Goal: Task Accomplishment & Management: Complete application form

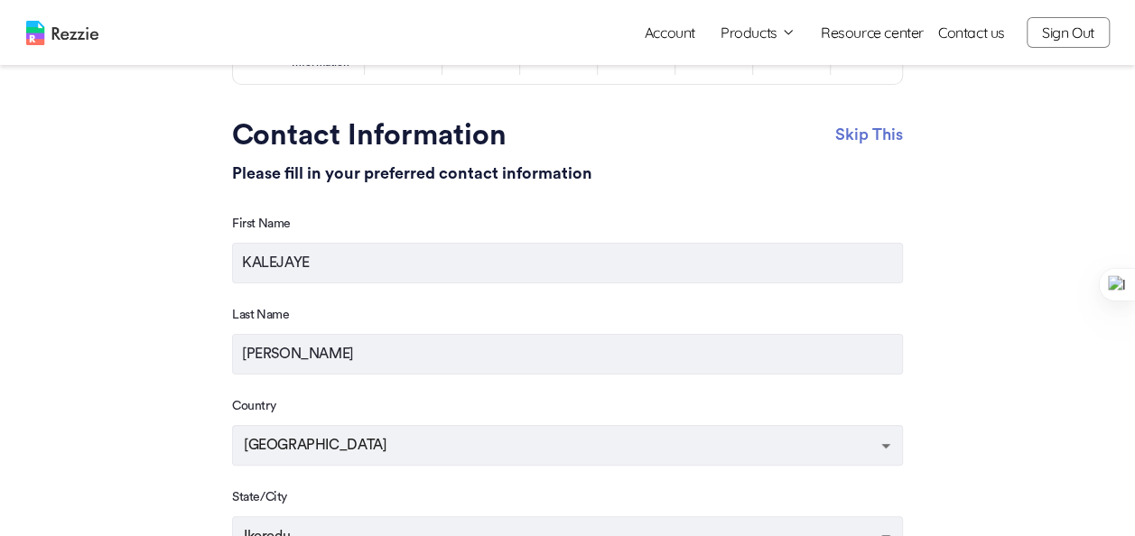
scroll to position [102, 0]
click at [370, 277] on input "KALEJAYE" at bounding box center [567, 262] width 671 height 41
type input "OLUWATOSIN"
drag, startPoint x: 403, startPoint y: 362, endPoint x: 173, endPoint y: 369, distance: 229.4
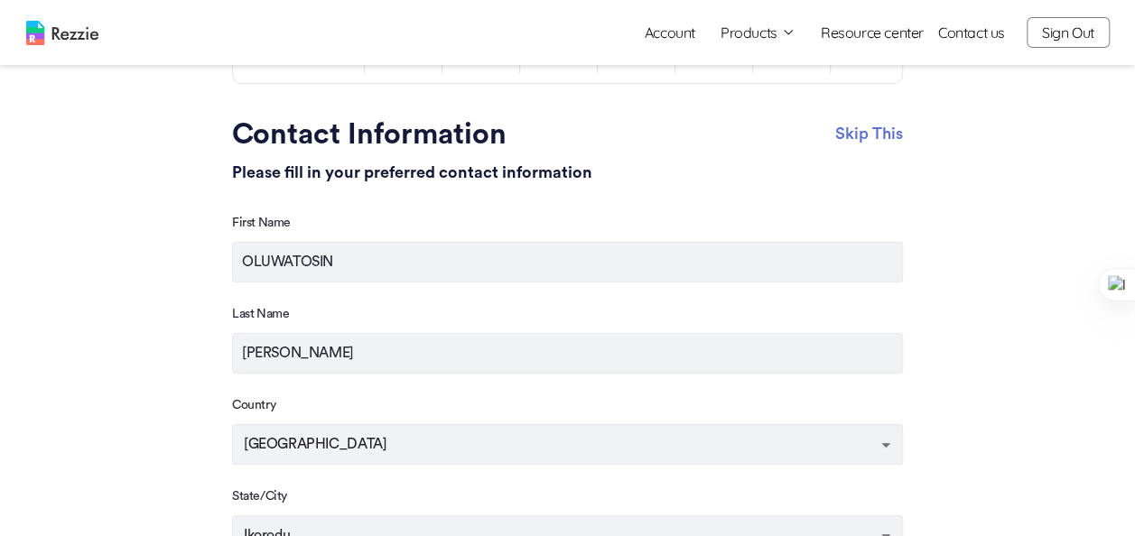
click at [173, 369] on main "Step 1 /8 Contact Information Skip This Contact Information Please fill in your…" at bounding box center [567, 436] width 1135 height 1076
type input "KALEJAYE"
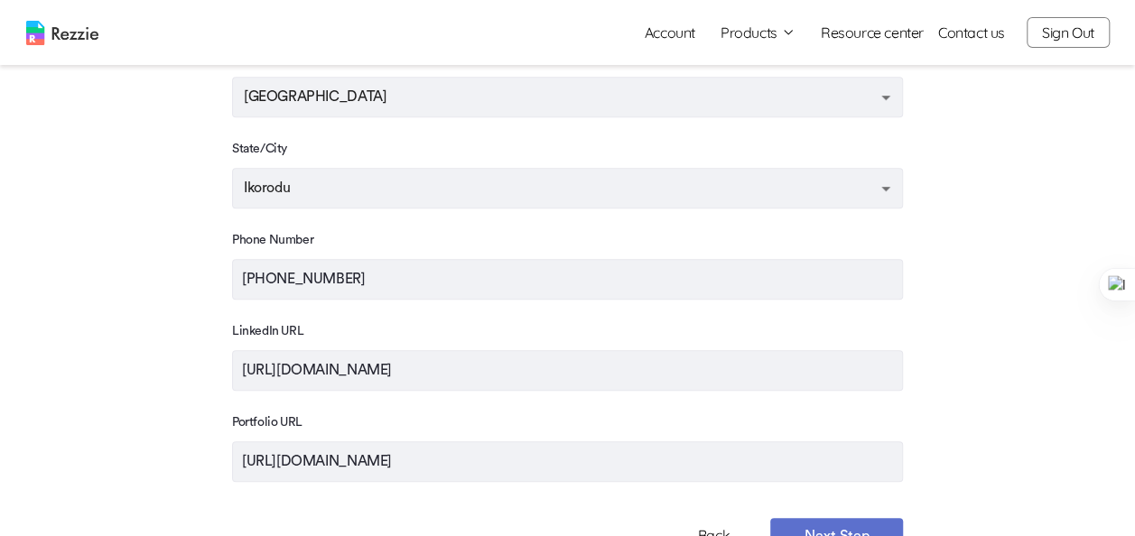
scroll to position [450, 0]
click at [366, 294] on input "[PHONE_NUMBER]" at bounding box center [567, 278] width 671 height 41
type input "[PHONE_NUMBER]"
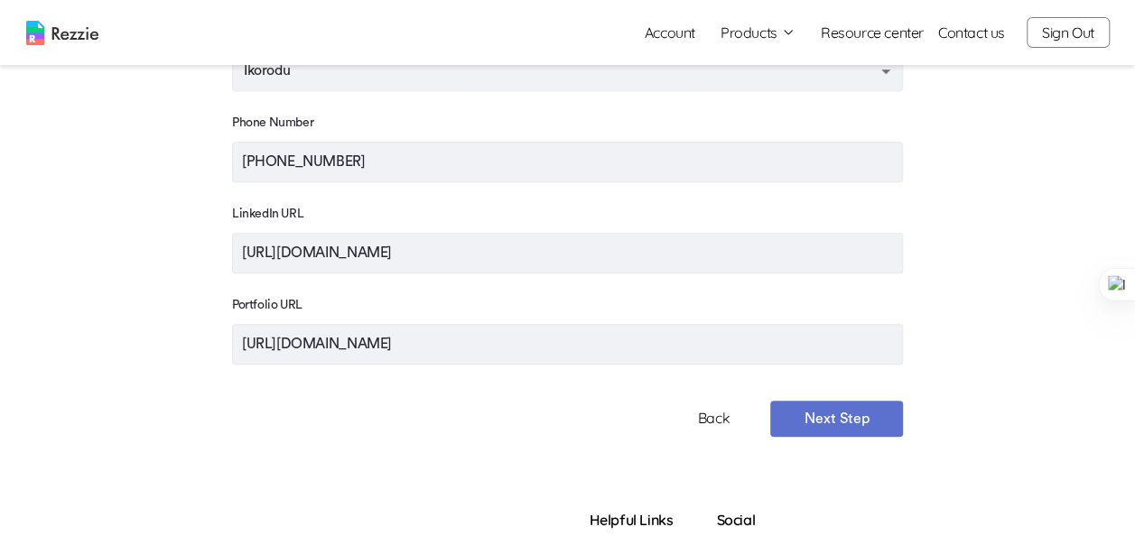
scroll to position [568, 0]
click at [823, 426] on button "Next Step" at bounding box center [836, 418] width 133 height 36
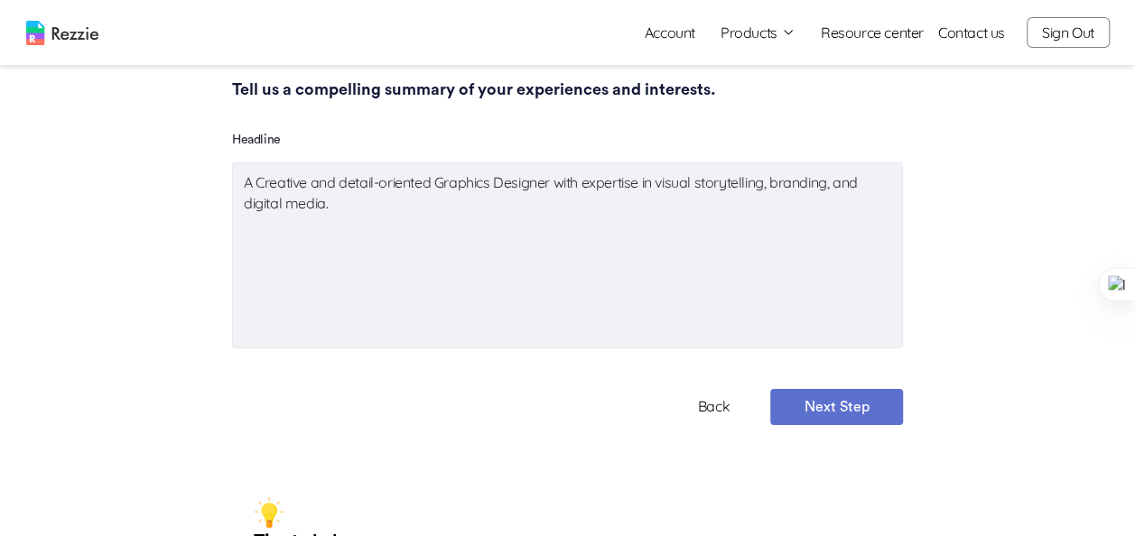
scroll to position [171, 0]
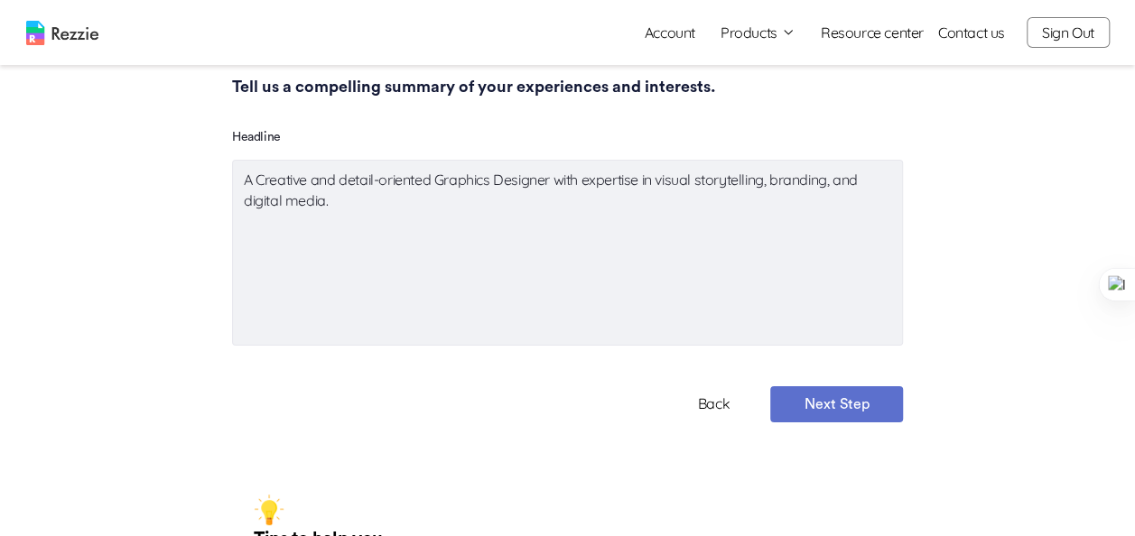
type textarea "x"
click at [352, 213] on textarea "A Creative and detail-oriented Graphics Designer with expertise in visual story…" at bounding box center [567, 253] width 671 height 186
drag, startPoint x: 352, startPoint y: 213, endPoint x: 660, endPoint y: 186, distance: 309.0
click at [660, 186] on textarea "A Creative and detail-oriented Graphics Designer with expertise in visual story…" at bounding box center [567, 253] width 671 height 186
click at [504, 215] on textarea "A Creative and detail-oriented Graphics Designer with expertise in visual story…" at bounding box center [567, 253] width 671 height 186
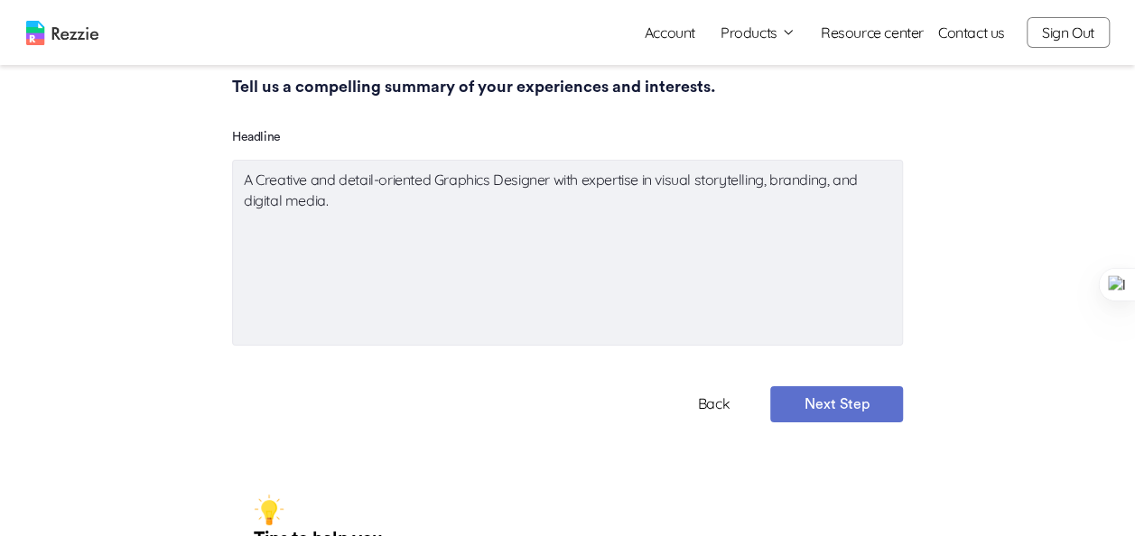
click at [871, 200] on textarea "A Creative and detail-oriented Graphics Designer with expertise in visual story…" at bounding box center [567, 253] width 671 height 186
type textarea "A Creative and detail-oriented Graphics Designer with expertise in visual story…"
type textarea "x"
type textarea "A Creative and detail-oriented Graphics Designer with expertise in visual story…"
type textarea "x"
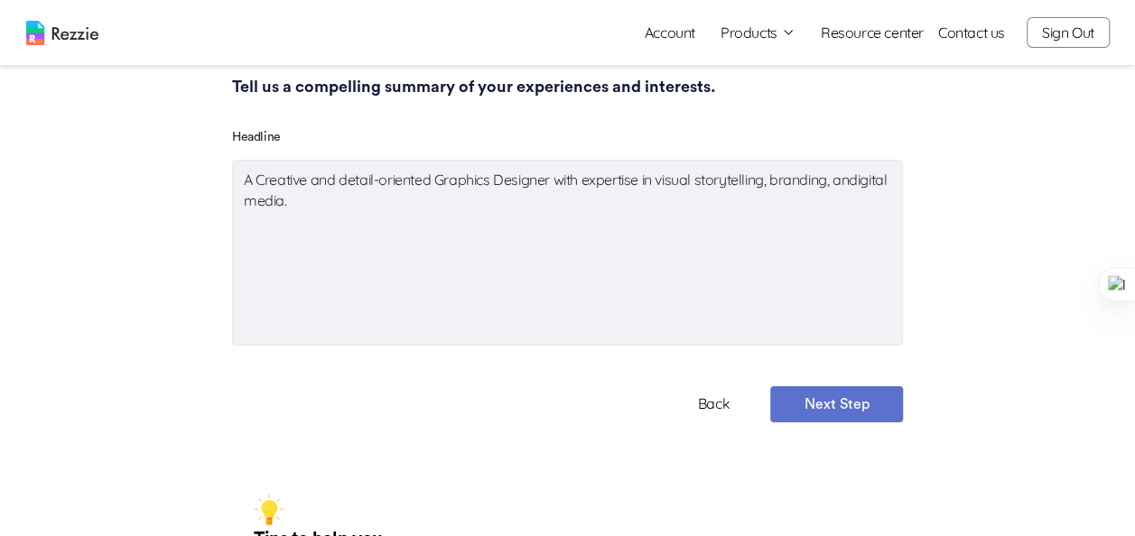
type textarea "A Creative and detail-oriented Graphics Designer with expertise in visual story…"
type textarea "x"
type textarea "A Creative and detail-oriented Graphics Designer with expertise in visual story…"
type textarea "x"
type textarea "A Creative and detail-oriented Graphics Designer with expertise in visual story…"
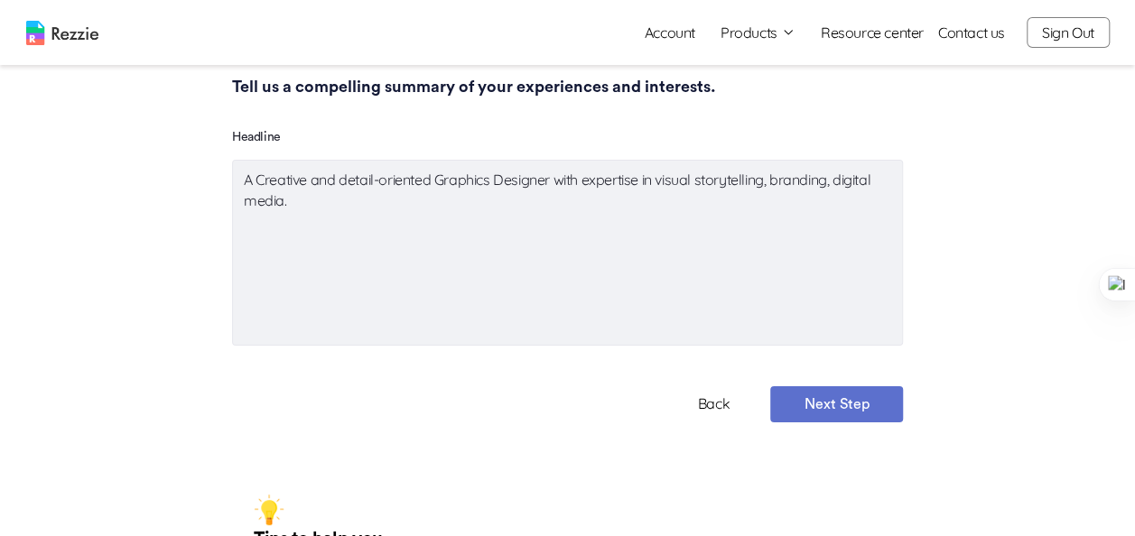
type textarea "x"
type textarea "A Creative and detail-oriented Graphics Designer with expertise in visual story…"
type textarea "x"
type textarea "A Creative and detail-oriented Graphics Designer with expertise in visual story…"
type textarea "x"
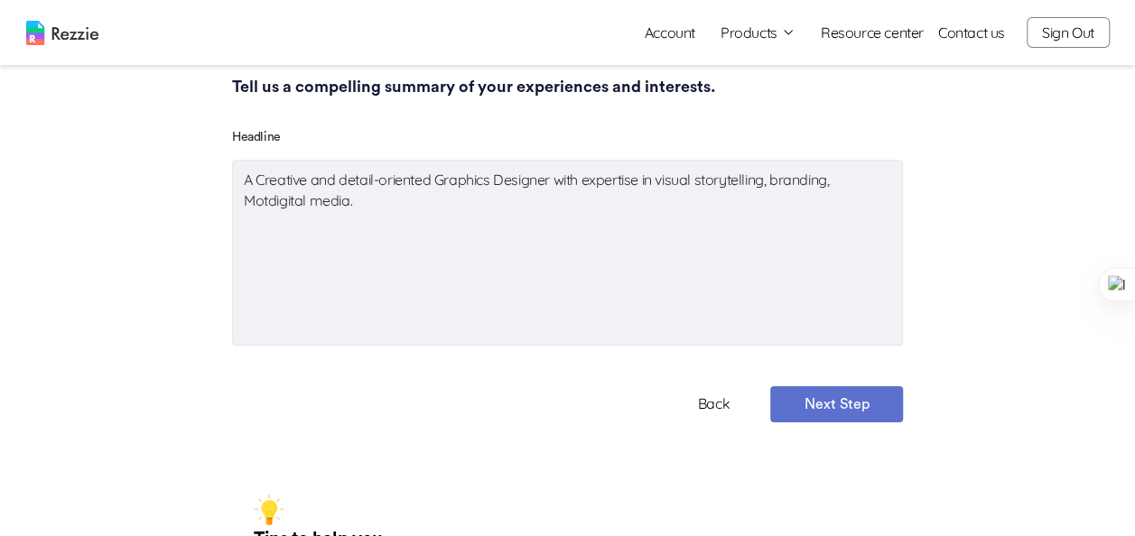
type textarea "A Creative and detail-oriented Graphics Designer with expertise in visual story…"
type textarea "x"
type textarea "A Creative and detail-oriented Graphics Designer with expertise in visual story…"
type textarea "x"
type textarea "A Creative and detail-oriented Graphics Designer with expertise in visual story…"
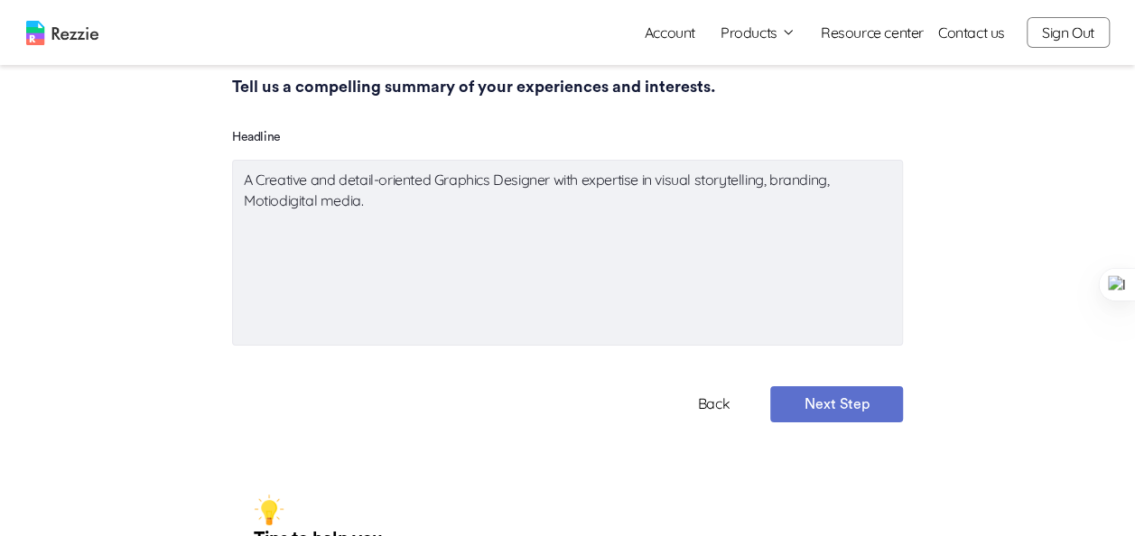
type textarea "x"
type textarea "A Creative and detail-oriented Graphics Designer with expertise in visual story…"
type textarea "x"
type textarea "A Creative and detail-oriented Graphics Designer with expertise in visual story…"
type textarea "x"
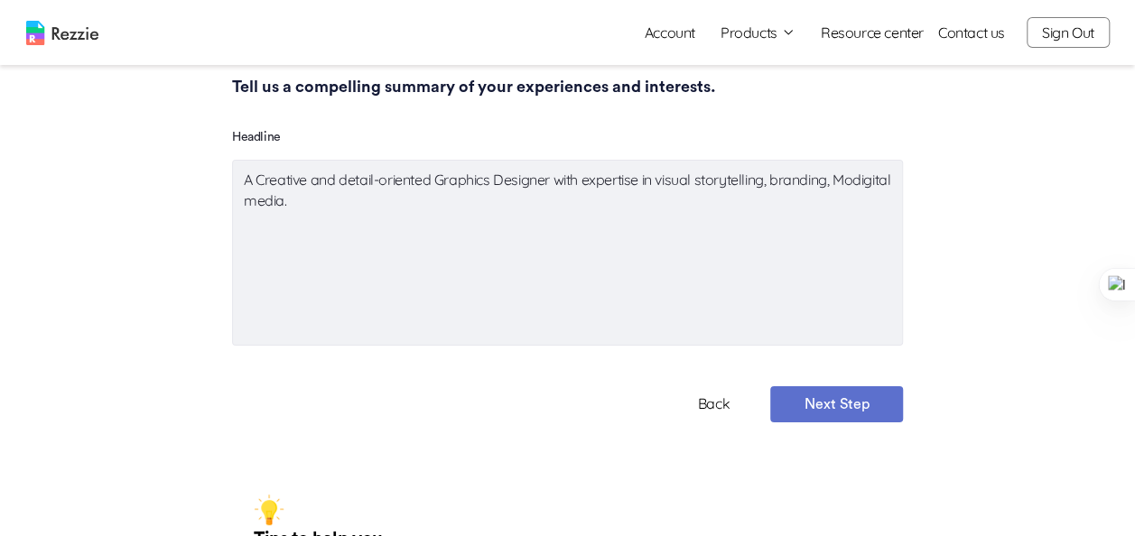
type textarea "A Creative and detail-oriented Graphics Designer with expertise in visual story…"
type textarea "x"
type textarea "A Creative and detail-oriented Graphics Designer with expertise in visual story…"
type textarea "x"
type textarea "A Creative and detail-oriented Graphics Designer with expertise in visual story…"
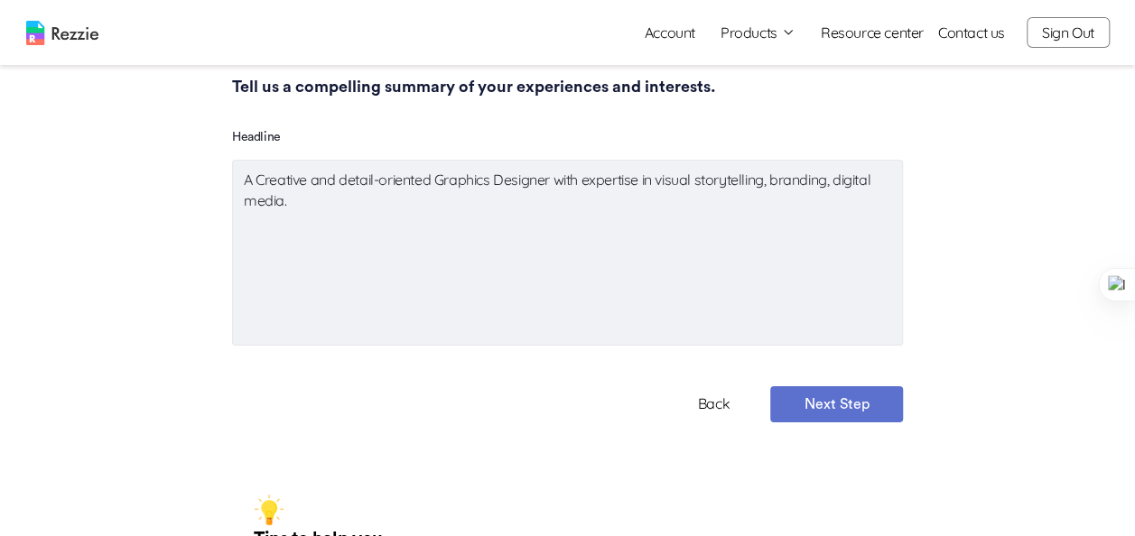
type textarea "x"
type textarea "A Creative and detail-oriented Graphics Designer with expertise in visual story…"
type textarea "x"
type textarea "A Creative and detail-oriented Graphics Designer with expertise in visual story…"
type textarea "x"
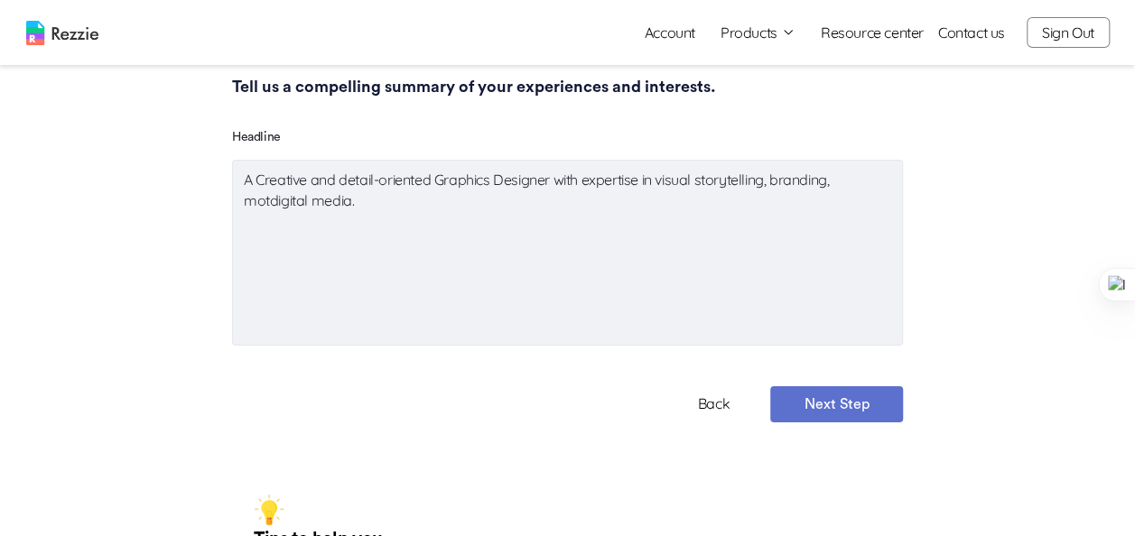
type textarea "A Creative and detail-oriented Graphics Designer with expertise in visual story…"
type textarea "x"
type textarea "A Creative and detail-oriented Graphics Designer with expertise in visual story…"
type textarea "x"
type textarea "A Creative and detail-oriented Graphics Designer with expertise in visual story…"
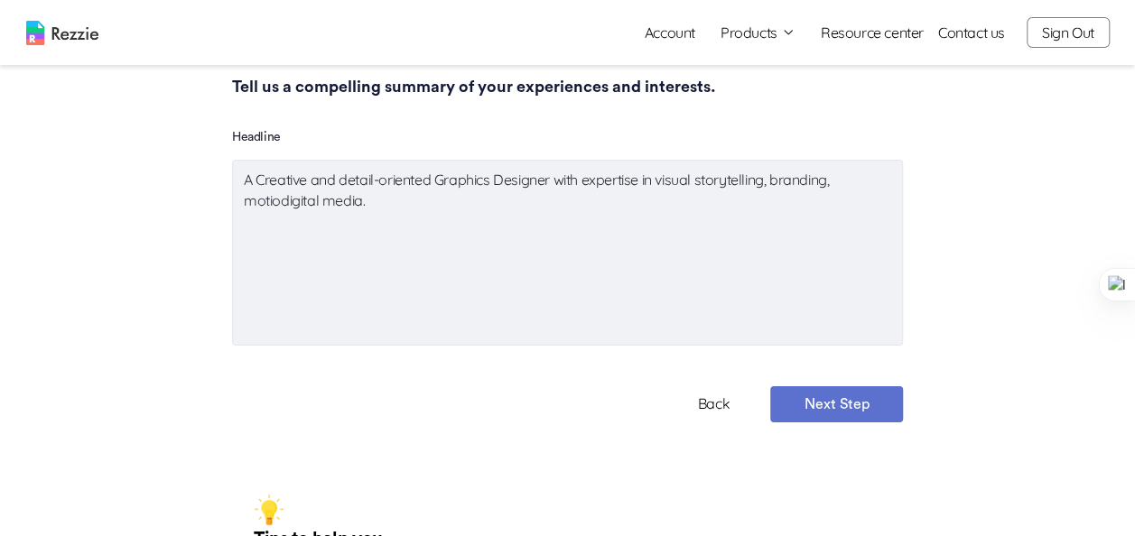
type textarea "x"
type textarea "A Creative and detail-oriented Graphics Designer with expertise in visual story…"
type textarea "x"
type textarea "A Creative and detail-oriented Graphics Designer with expertise in visual story…"
type textarea "x"
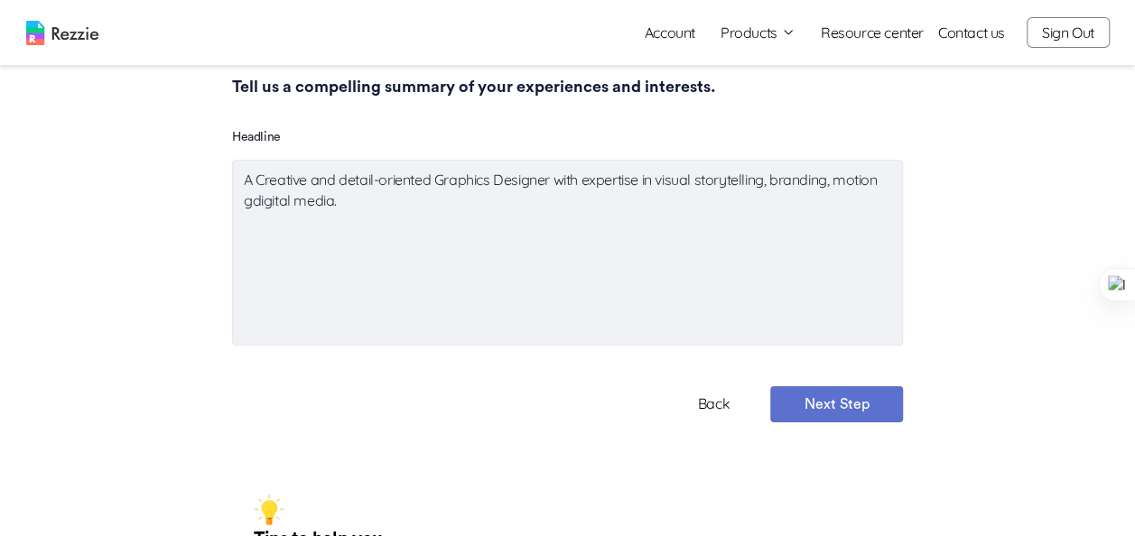
type textarea "A Creative and detail-oriented Graphics Designer with expertise in visual story…"
type textarea "x"
type textarea "A Creative and detail-oriented Graphics Designer with expertise in visual story…"
type textarea "x"
type textarea "A Creative and detail-oriented Graphics Designer with expertise in visual story…"
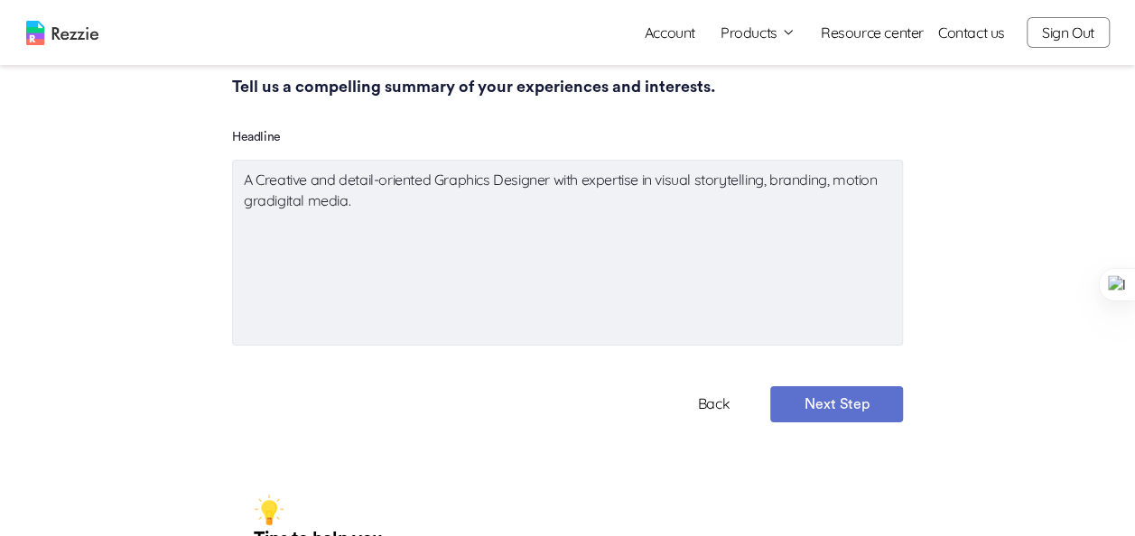
type textarea "x"
type textarea "A Creative and detail-oriented Graphics Designer with expertise in visual story…"
type textarea "x"
type textarea "A Creative and detail-oriented Graphics Designer with expertise in visual story…"
type textarea "x"
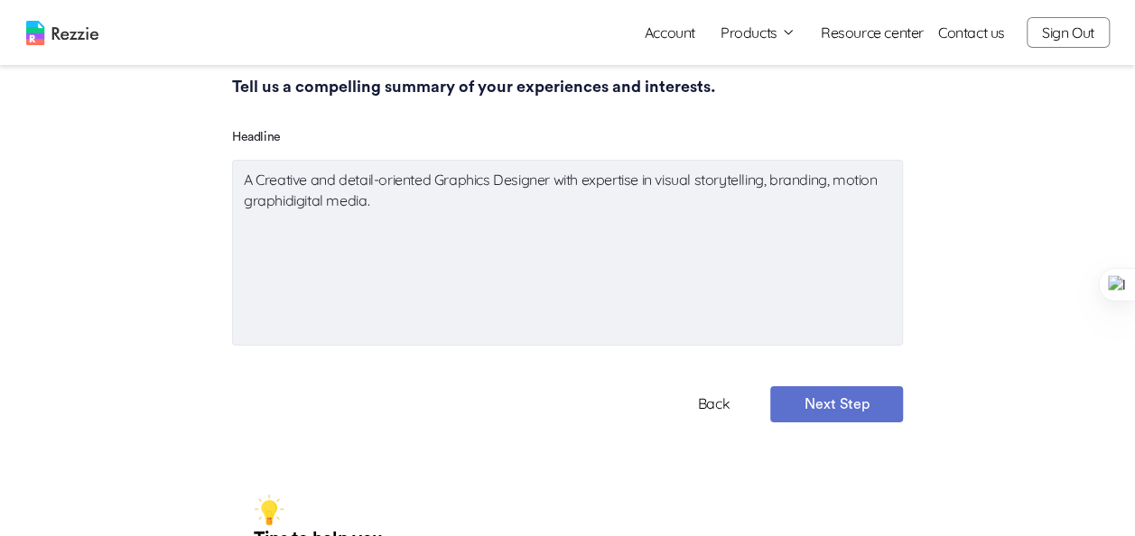
type textarea "A Creative and detail-oriented Graphics Designer with expertise in visual story…"
type textarea "x"
type textarea "A Creative and detail-oriented Graphics Designer with expertise in visual story…"
type textarea "x"
type textarea "A Creative and detail-oriented Graphics Designer with expertise in visual story…"
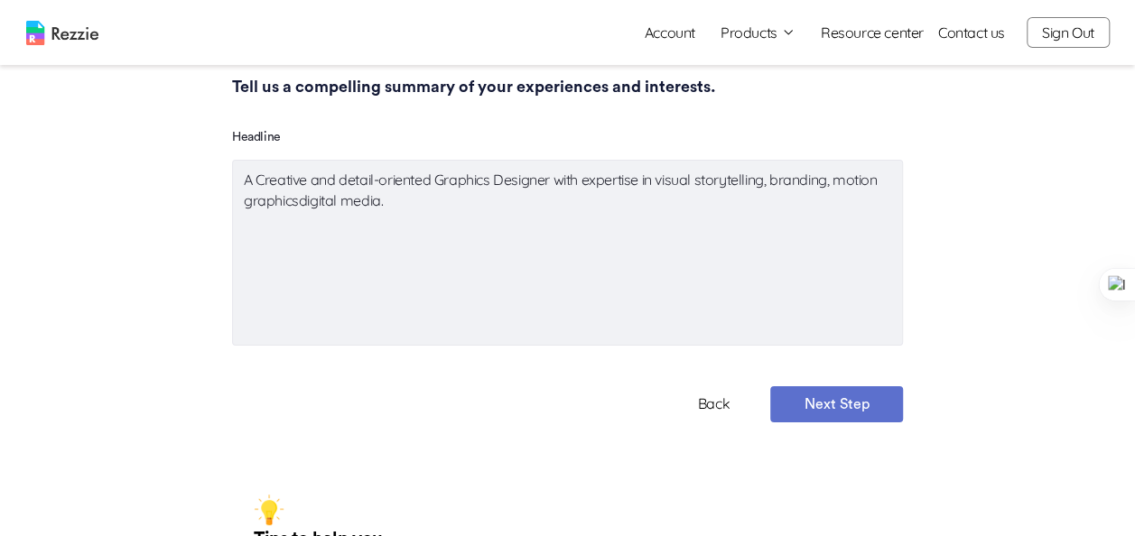
type textarea "x"
type textarea "A Creative and detail-oriented Graphics Designer with expertise in visual story…"
type textarea "x"
type textarea "A Creative and detail-oriented Graphics Designer with expertise in visual story…"
type textarea "x"
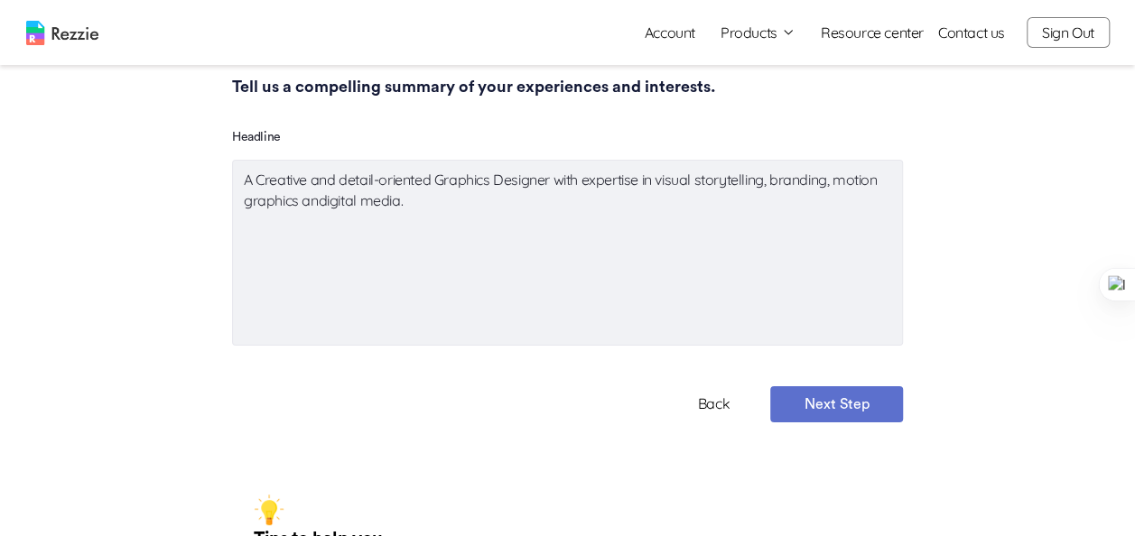
type textarea "A Creative and detail-oriented Graphics Designer with expertise in visual story…"
type textarea "x"
type textarea "A Creative and detail-oriented Graphics Designer with expertise in visual story…"
type textarea "x"
type textarea "A Creative and detail-oriented Graphics Designer with expertise in visual story…"
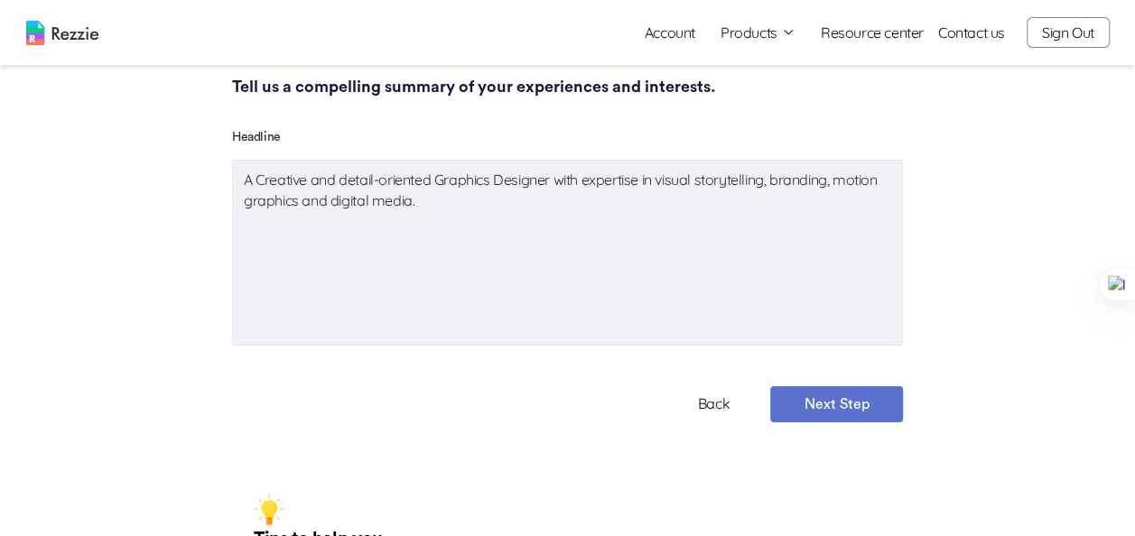
click at [848, 417] on button "Next Step" at bounding box center [836, 404] width 133 height 36
type textarea "x"
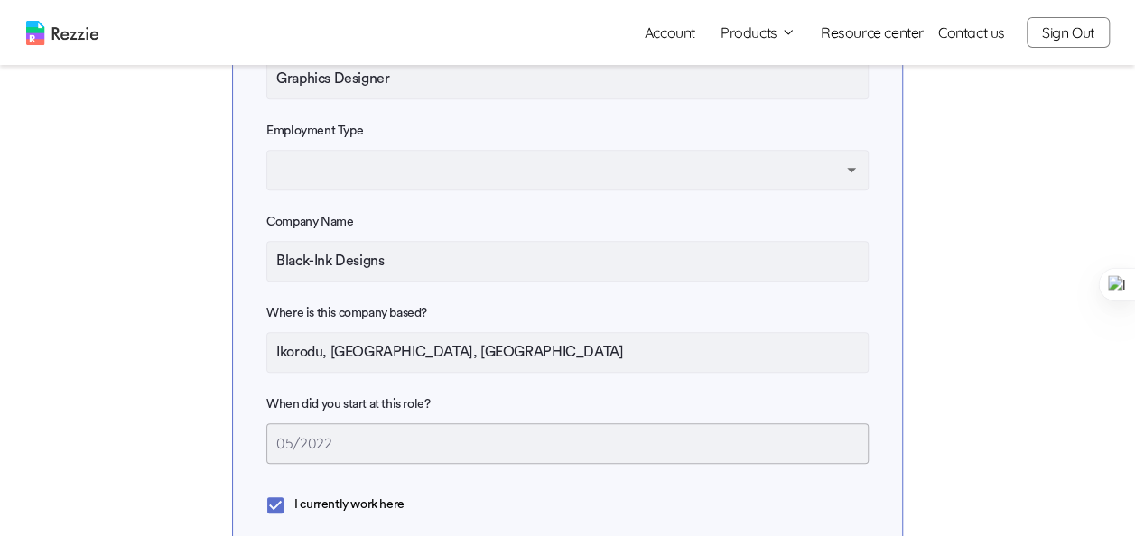
scroll to position [384, 0]
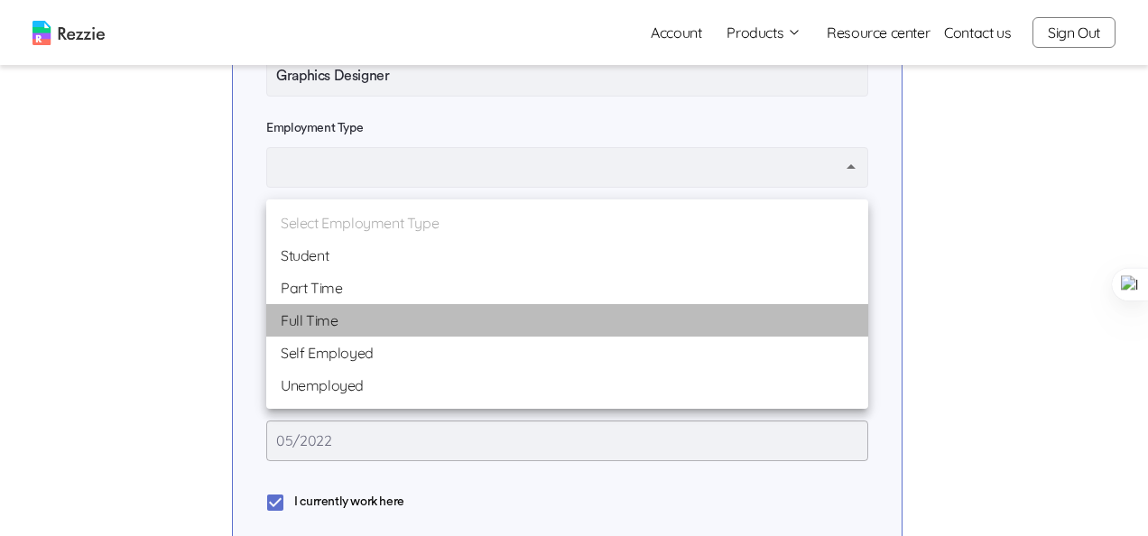
click at [564, 314] on li "Full Time" at bounding box center [567, 320] width 602 height 32
type input "fulltime"
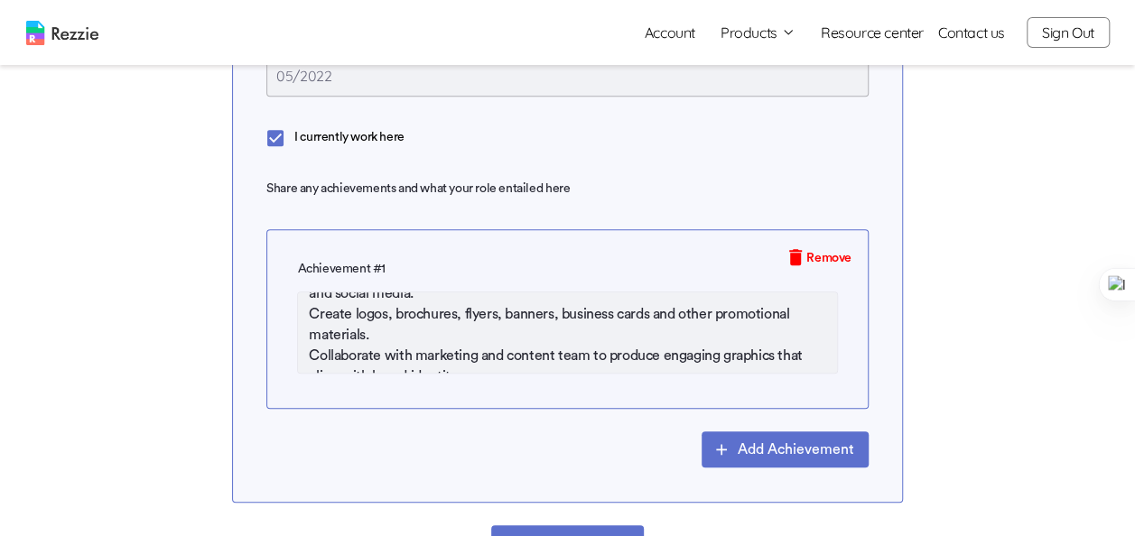
scroll to position [144, 0]
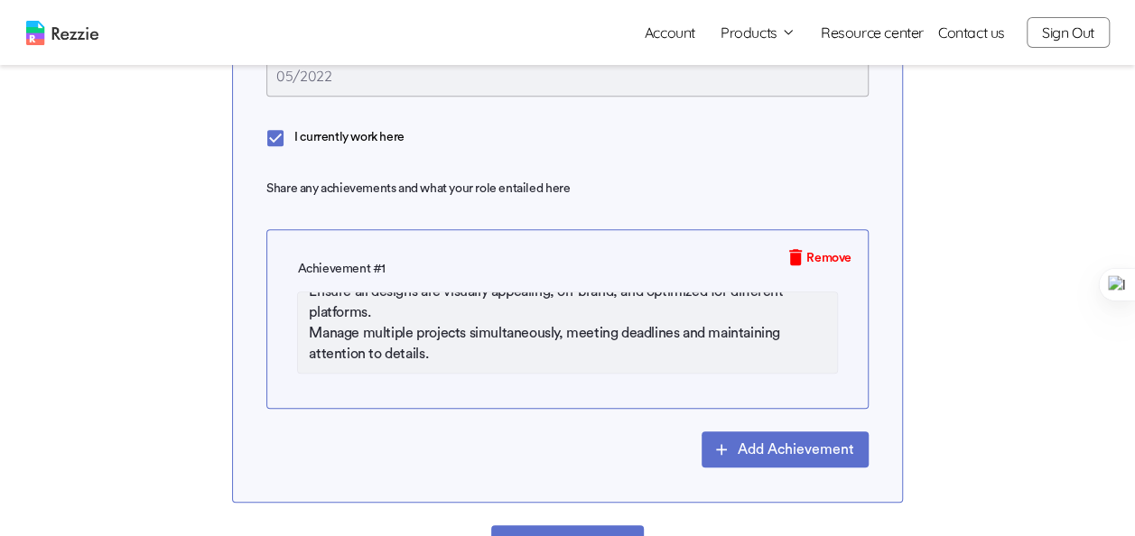
drag, startPoint x: 307, startPoint y: 321, endPoint x: 449, endPoint y: 383, distance: 155.2
click at [449, 374] on textarea "Develop and design creative visuals for branding, marketing campaigns, websites…" at bounding box center [567, 333] width 540 height 82
type textarea "x"
paste textarea "signed and delivered over 150+ branding and marketing assets (logos, brochures,…"
type textarea "Designed and delivered over 150+ branding and marketing assets (logos, brochure…"
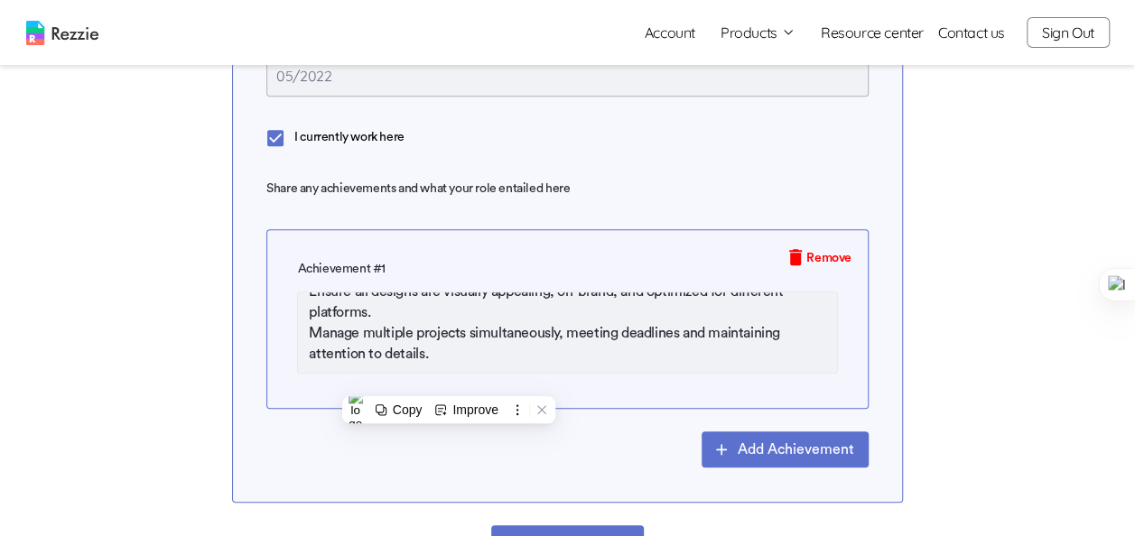
type textarea "x"
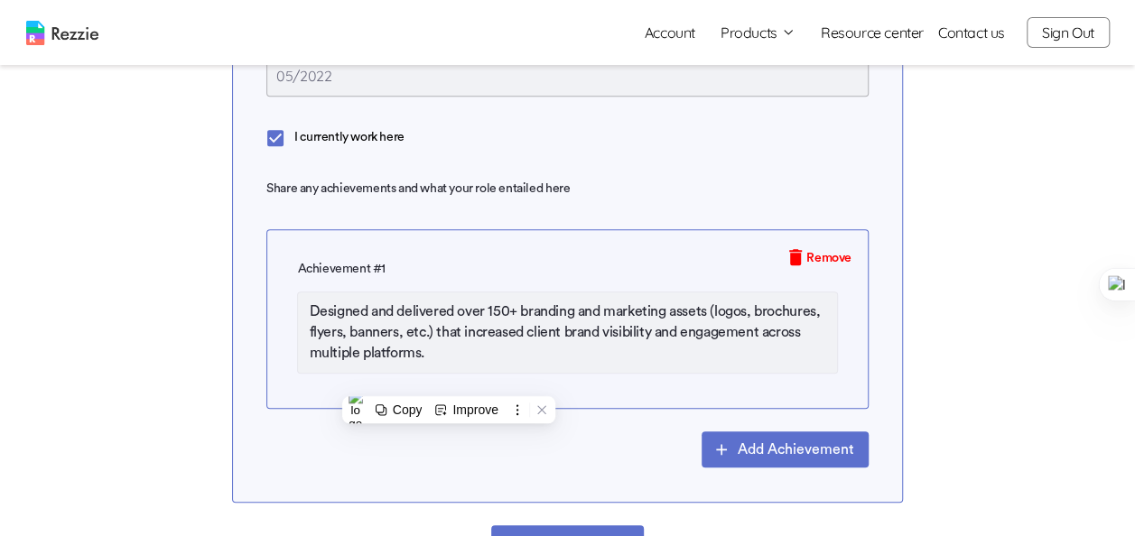
scroll to position [0, 0]
type textarea "Designed and delivered over 150+ branding and marketing assets (logos, brochure…"
click at [741, 459] on button "Add Achievement" at bounding box center [784, 449] width 167 height 36
type textarea "x"
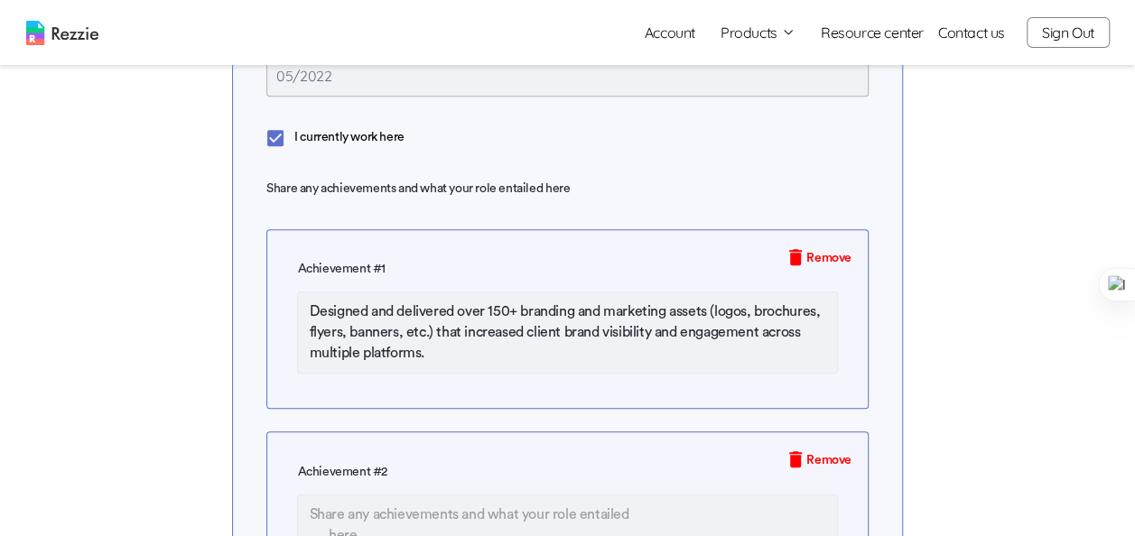
type textarea "x"
click at [464, 524] on textarea at bounding box center [567, 536] width 540 height 82
paste textarea "Collaborated with cross-functional marketing and content teams to produce creat…"
type textarea "Collaborated with cross-functional marketing and content teams to produce creat…"
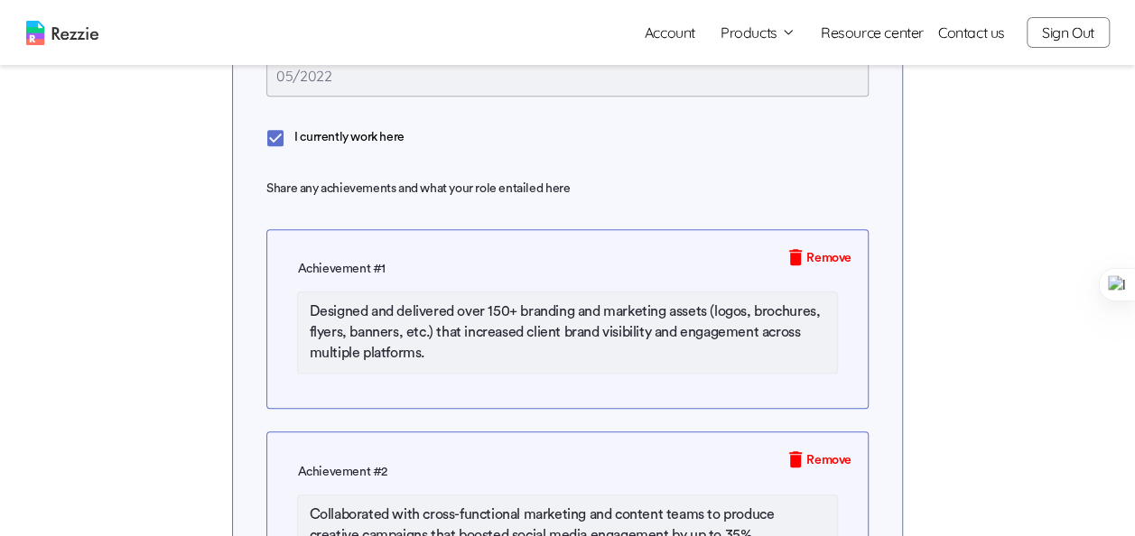
type textarea "x"
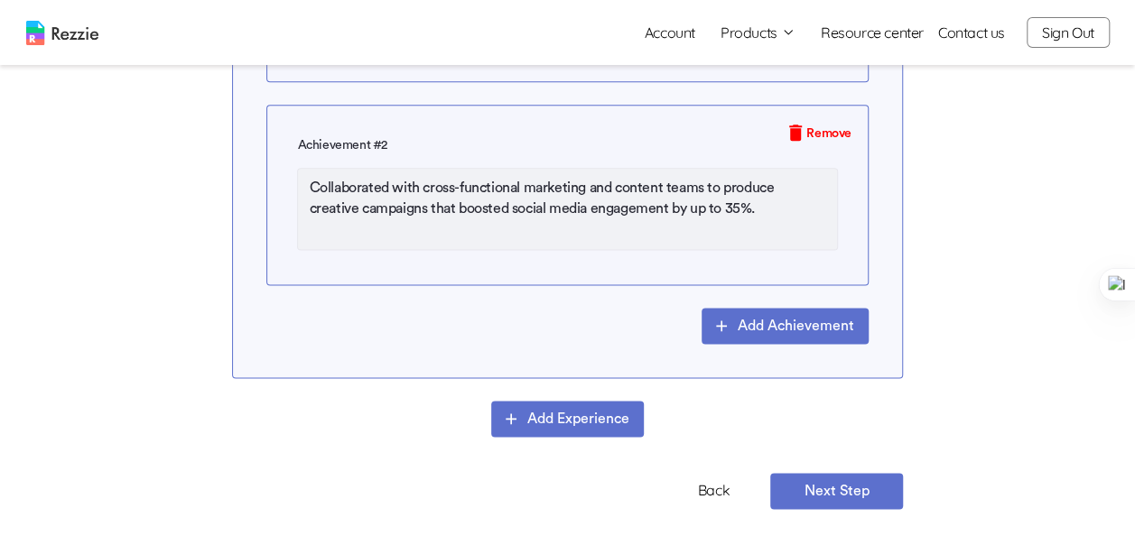
scroll to position [1132, 0]
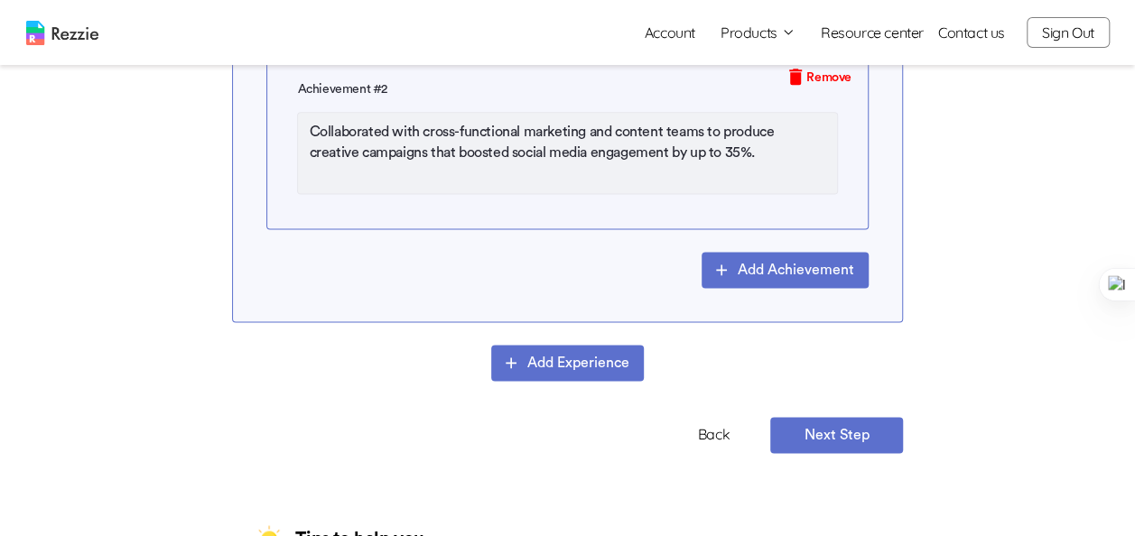
type textarea "Collaborated with cross-functional marketing and content teams to produce creat…"
type textarea "x"
click at [787, 278] on button "Add Achievement" at bounding box center [784, 270] width 167 height 36
type textarea "x"
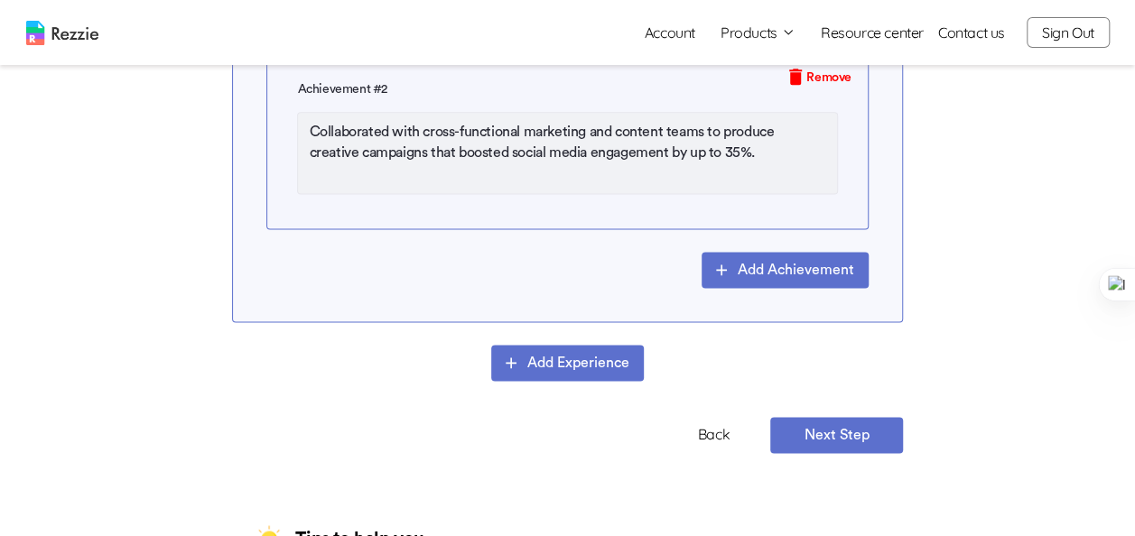
type textarea "x"
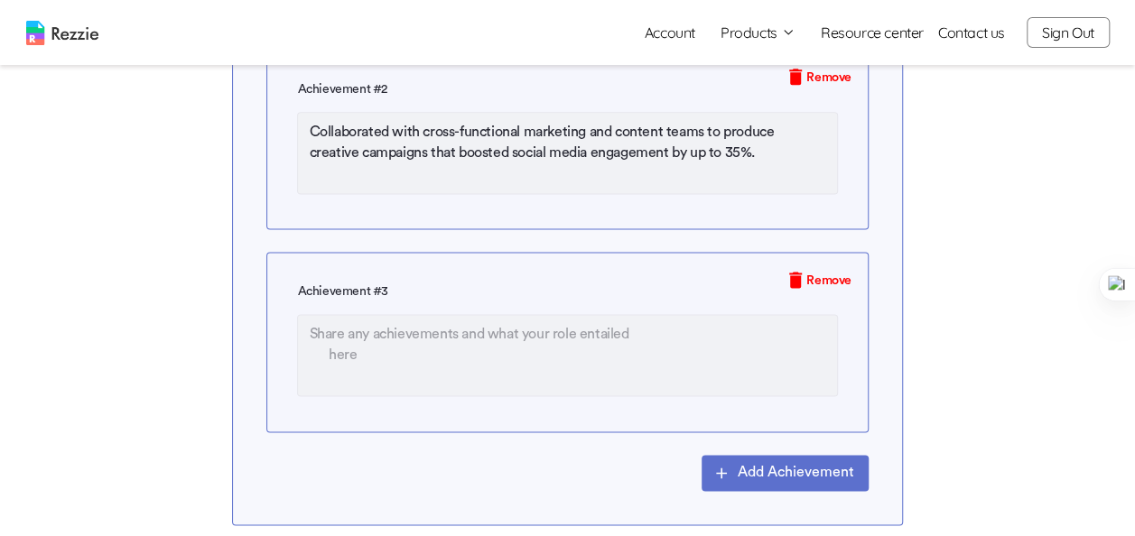
type textarea "x"
click at [447, 364] on textarea at bounding box center [567, 355] width 540 height 82
paste textarea "Developed visually compelling website and social media graphics that contribute…"
type textarea "Developed visually compelling website and social media graphics that contribute…"
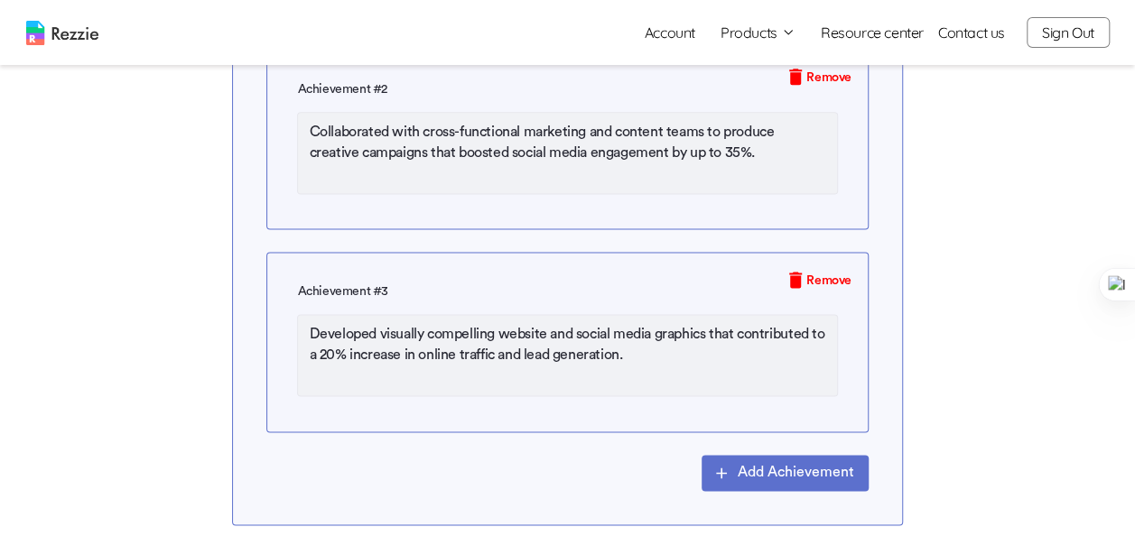
type textarea "x"
type textarea "Developed visually compelling website and social media graphics that contribute…"
type textarea "x"
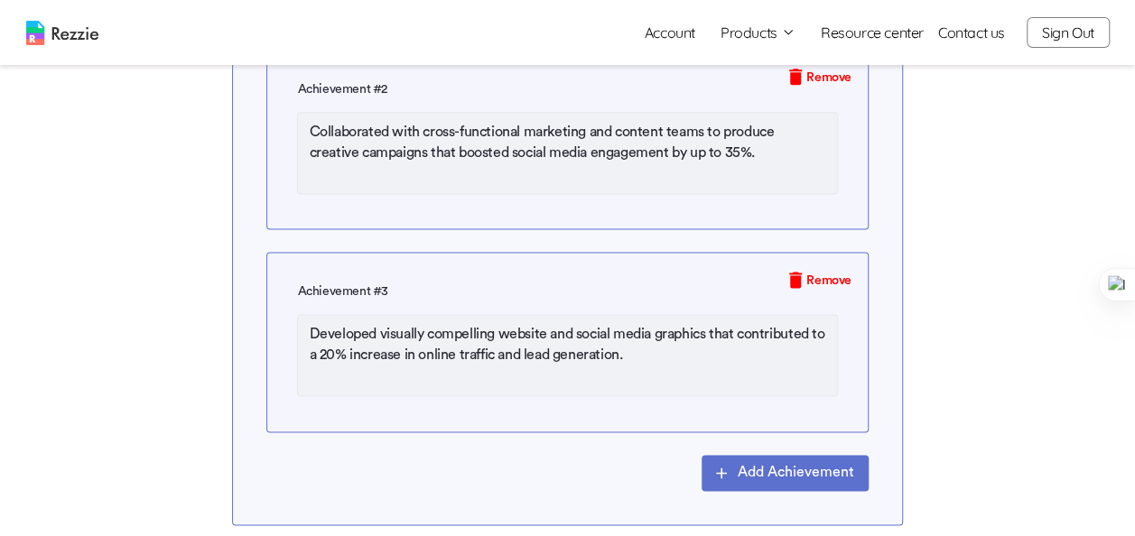
type textarea "x"
click at [757, 470] on button "Add Achievement" at bounding box center [784, 473] width 167 height 36
type textarea "x"
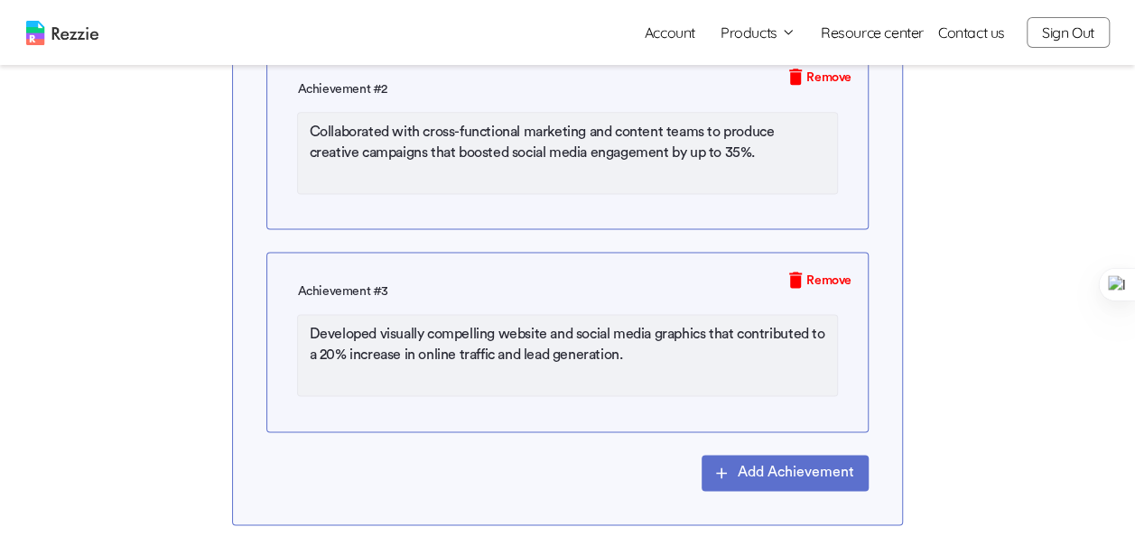
type textarea "x"
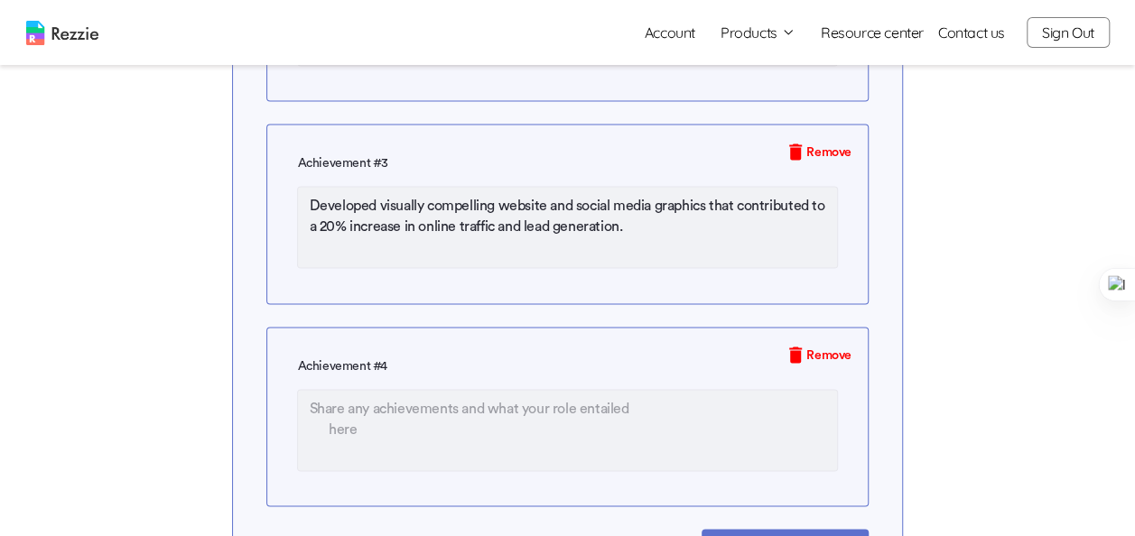
scroll to position [1260, 0]
type textarea "x"
click at [539, 414] on textarea at bounding box center [567, 430] width 540 height 82
paste textarea "Successfully managed and delivered multiple design projects simultaneously, con…"
type textarea "Successfully managed and delivered multiple design projects simultaneously, con…"
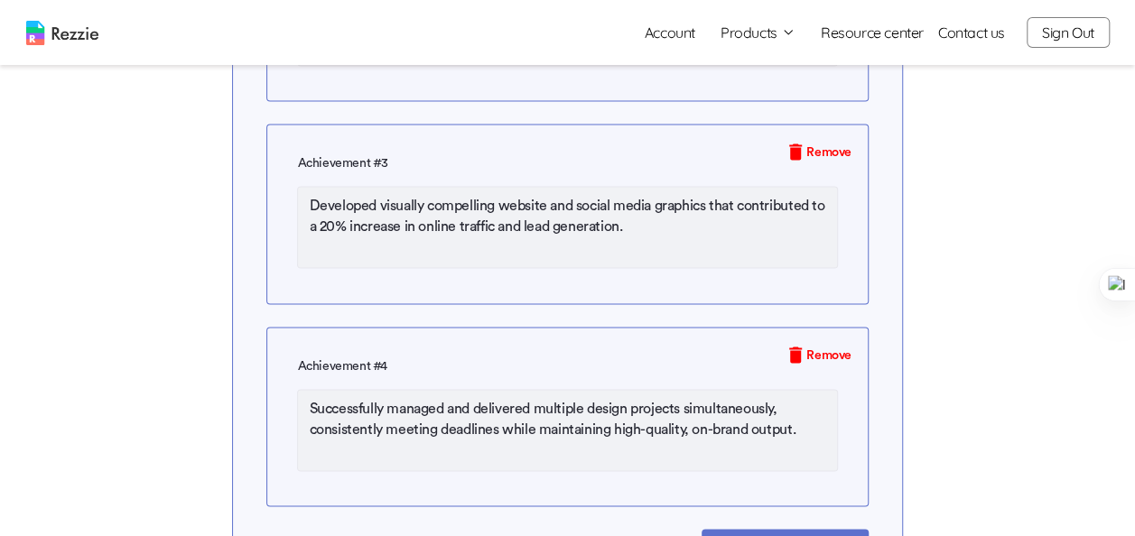
type textarea "x"
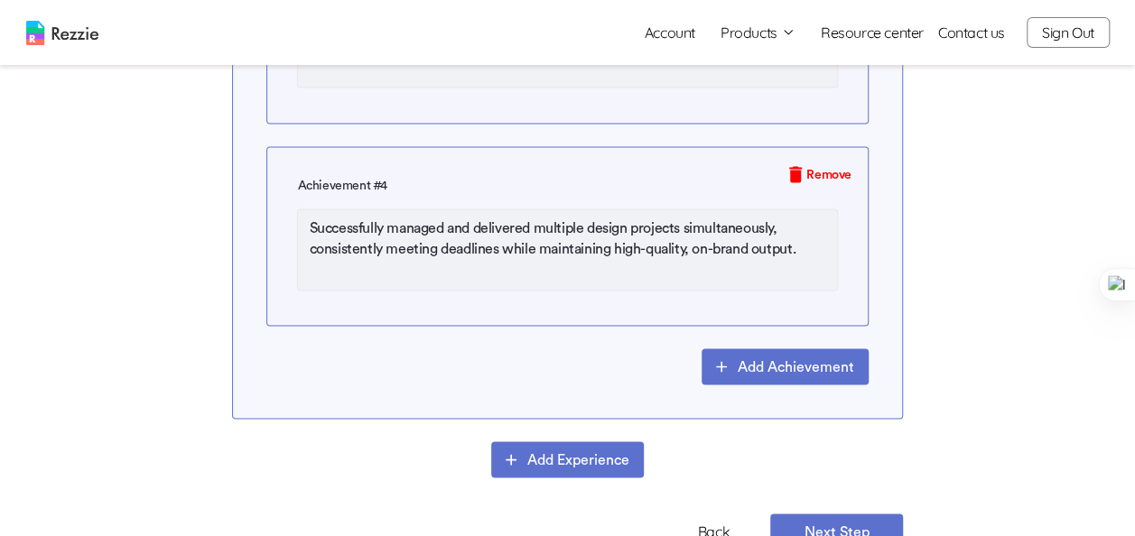
scroll to position [1449, 0]
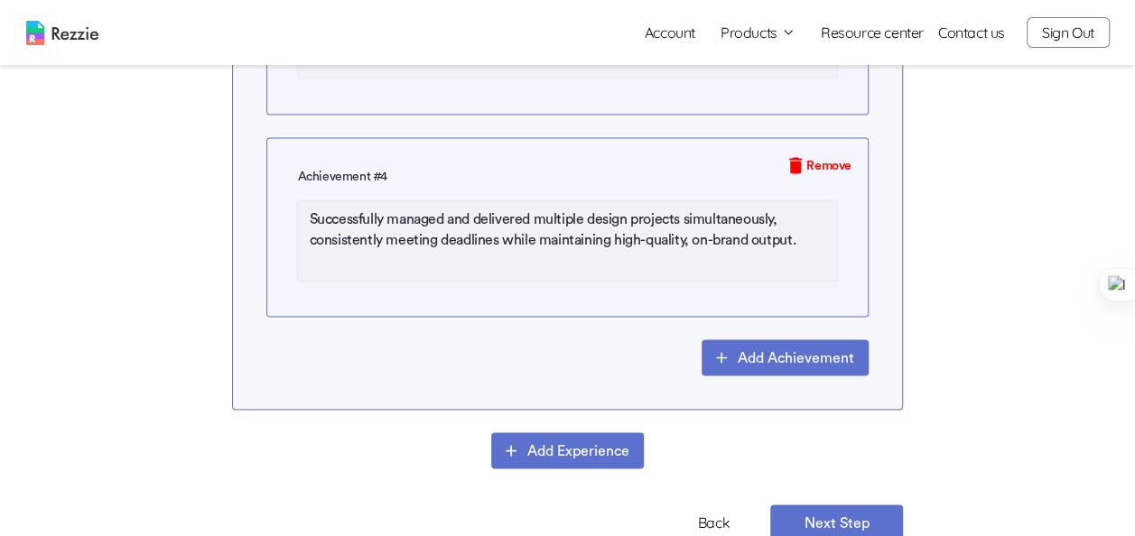
type textarea "Successfully managed and delivered multiple design projects simultaneously, con…"
type textarea "x"
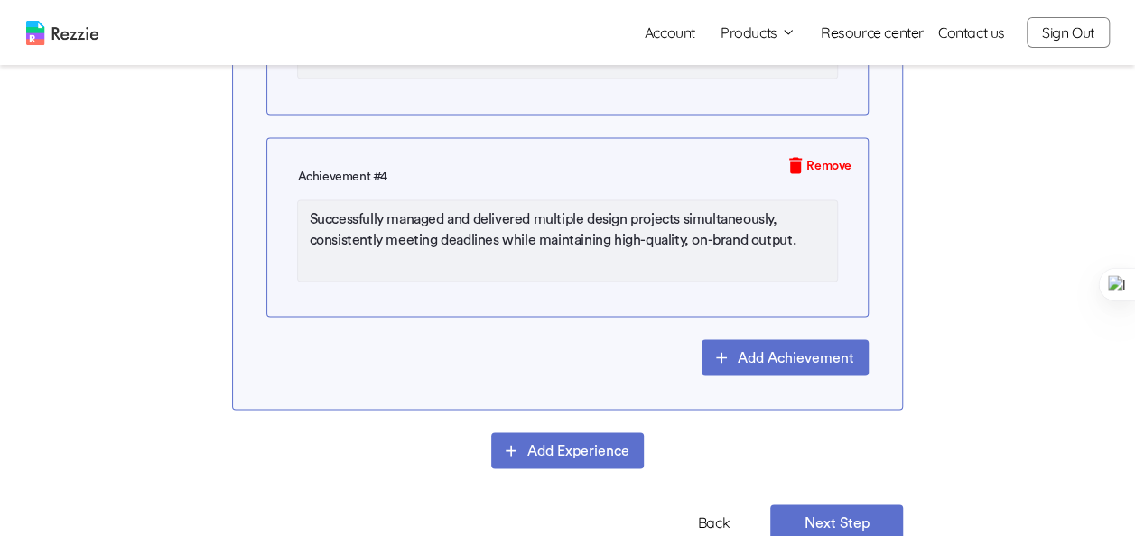
click at [794, 369] on button "Add Achievement" at bounding box center [784, 357] width 167 height 36
type textarea "x"
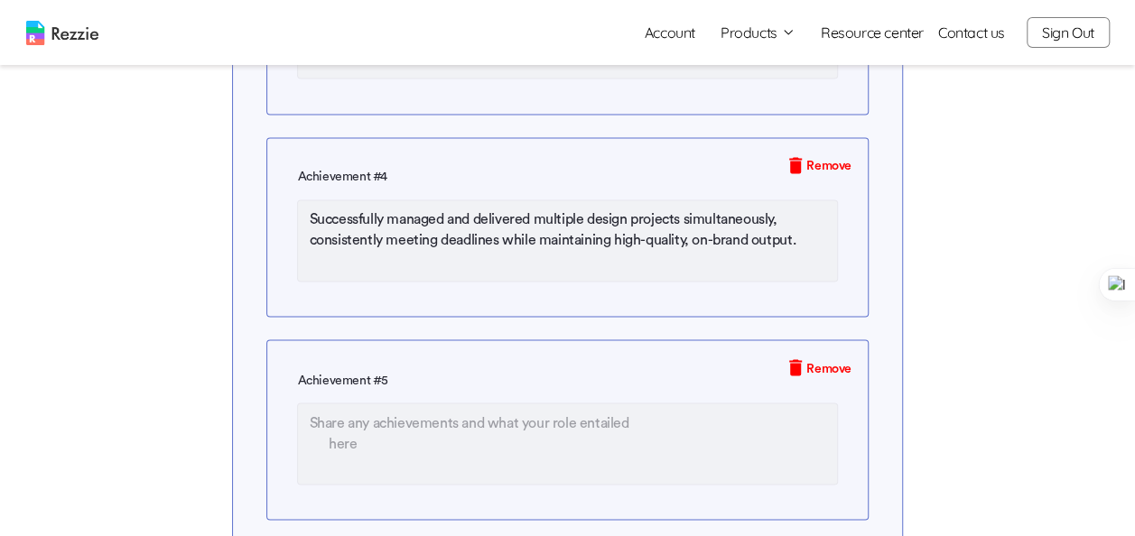
type textarea "x"
click at [487, 419] on textarea at bounding box center [567, 444] width 540 height 82
paste textarea "Optimized design formats for diverse platforms, ensuring brand consistency and …"
type textarea "Optimized design formats for diverse platforms, ensuring brand consistency and …"
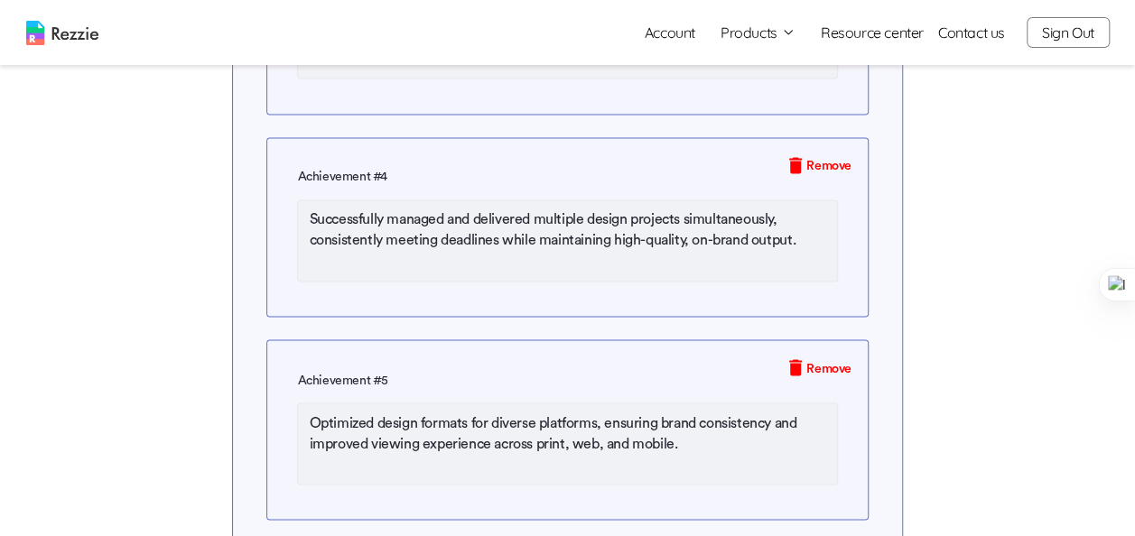
type textarea "x"
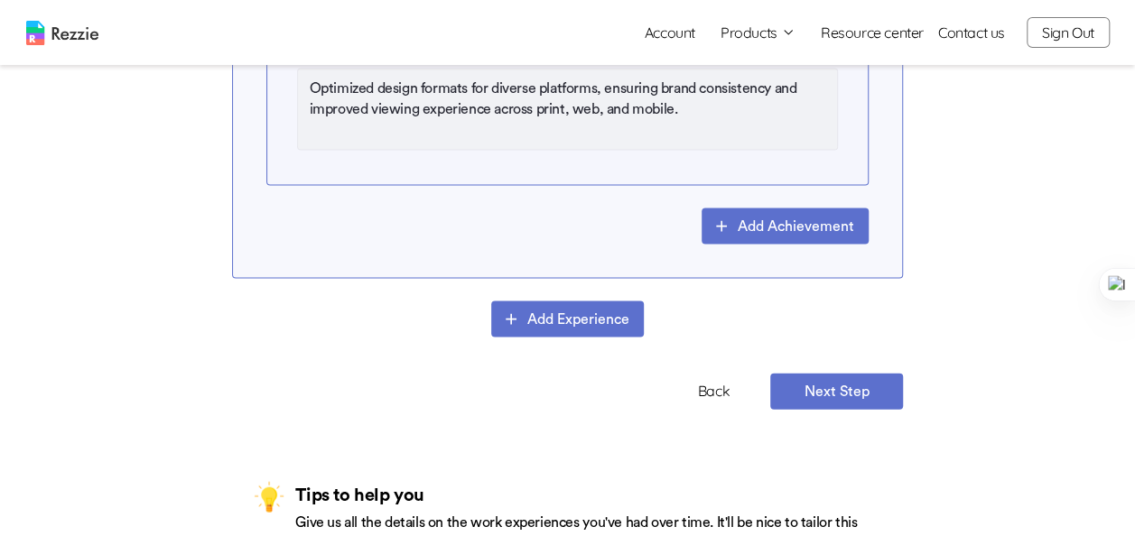
scroll to position [1787, 0]
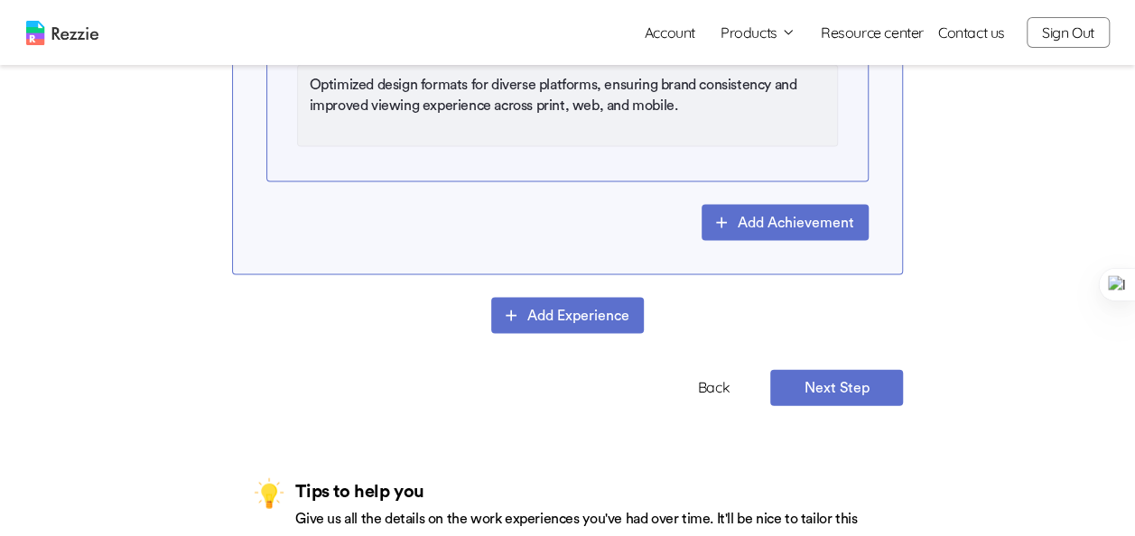
type textarea "Optimized design formats for diverse platforms, ensuring brand consistency and …"
type textarea "x"
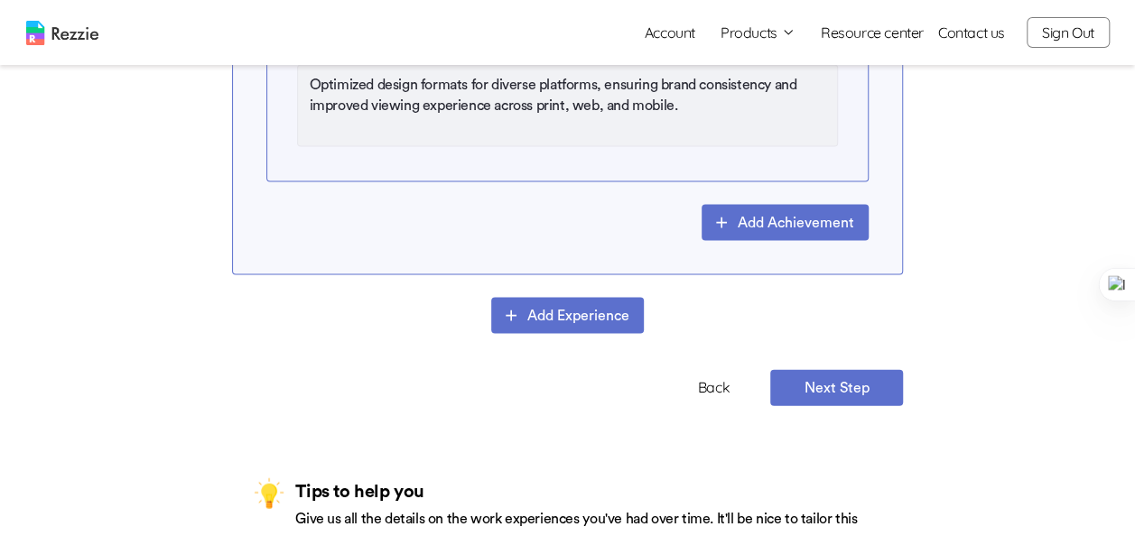
type textarea "x"
click at [599, 329] on button "Add Experience" at bounding box center [567, 316] width 153 height 36
type textarea "x"
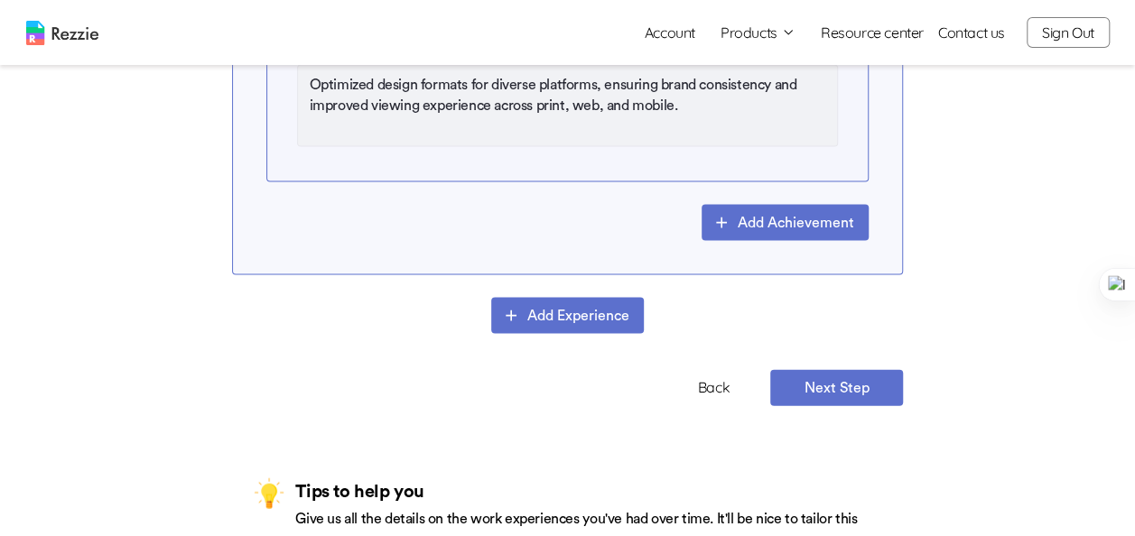
type textarea "x"
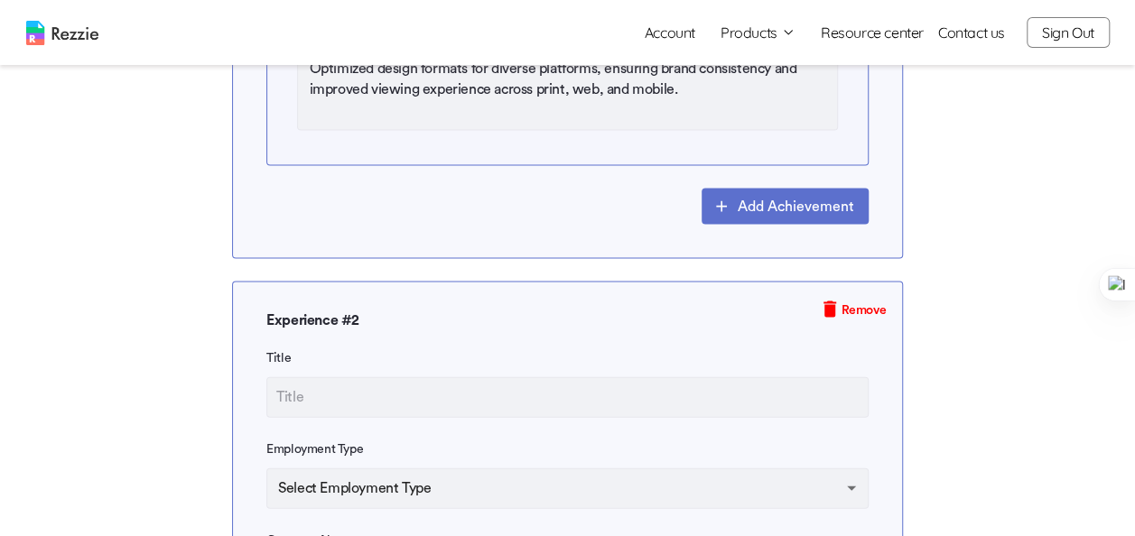
scroll to position [1807, 0]
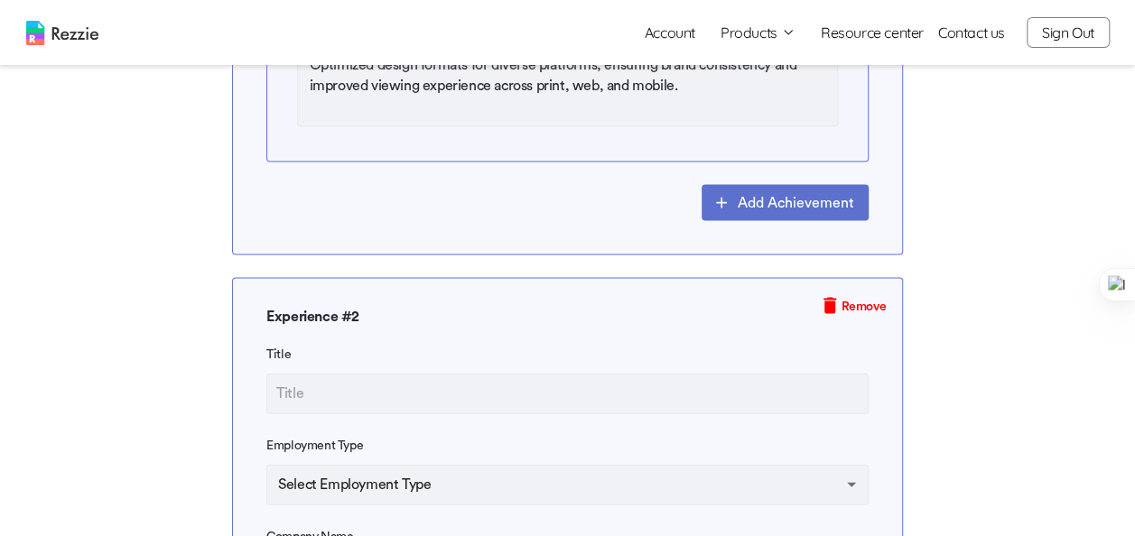
click at [517, 393] on input "text" at bounding box center [567, 394] width 602 height 41
type input "G"
type textarea "x"
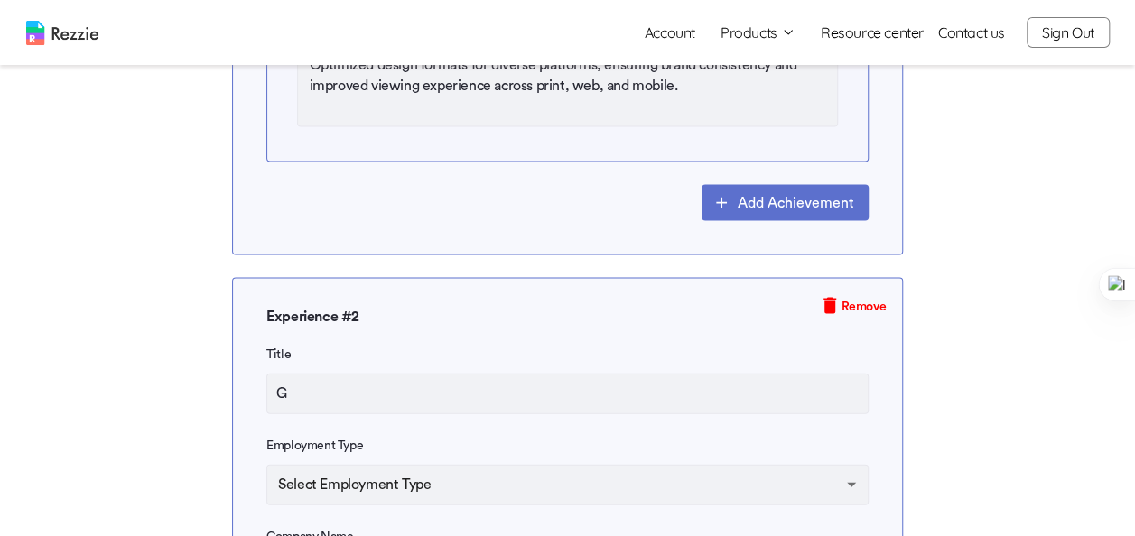
type textarea "x"
type input "Gr"
type textarea "x"
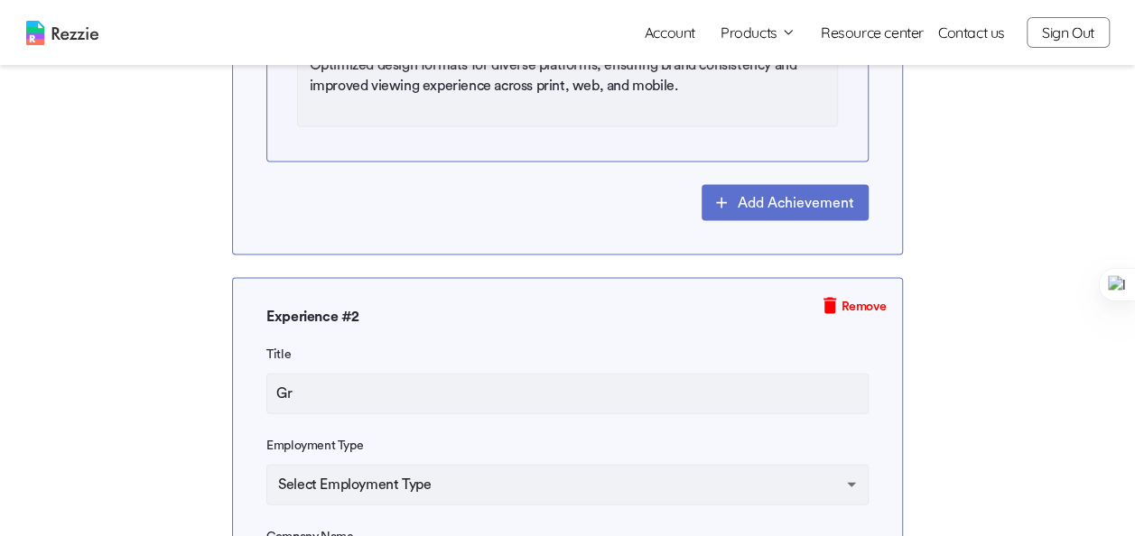
type textarea "x"
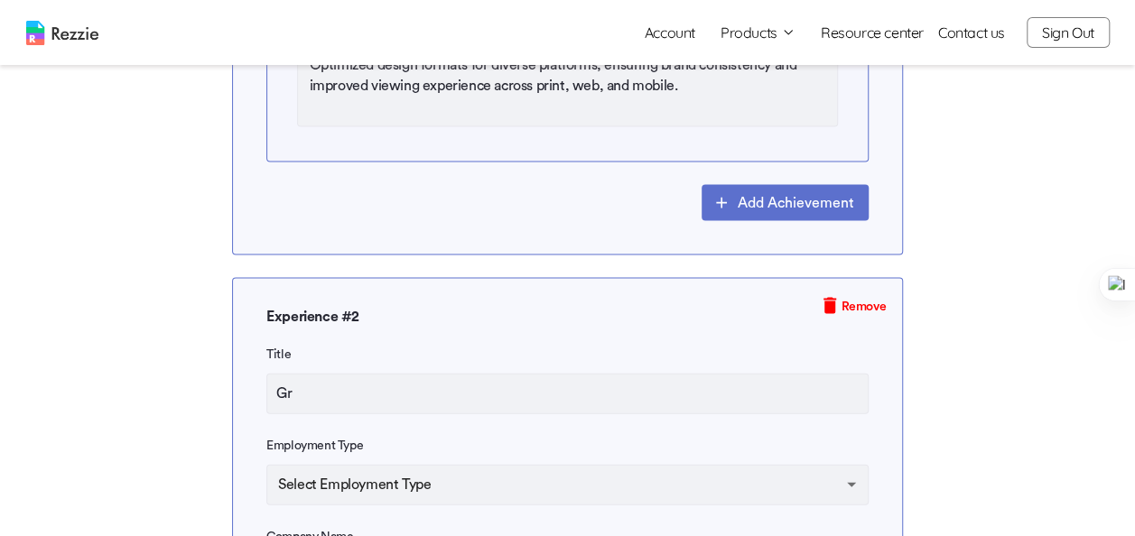
type textarea "x"
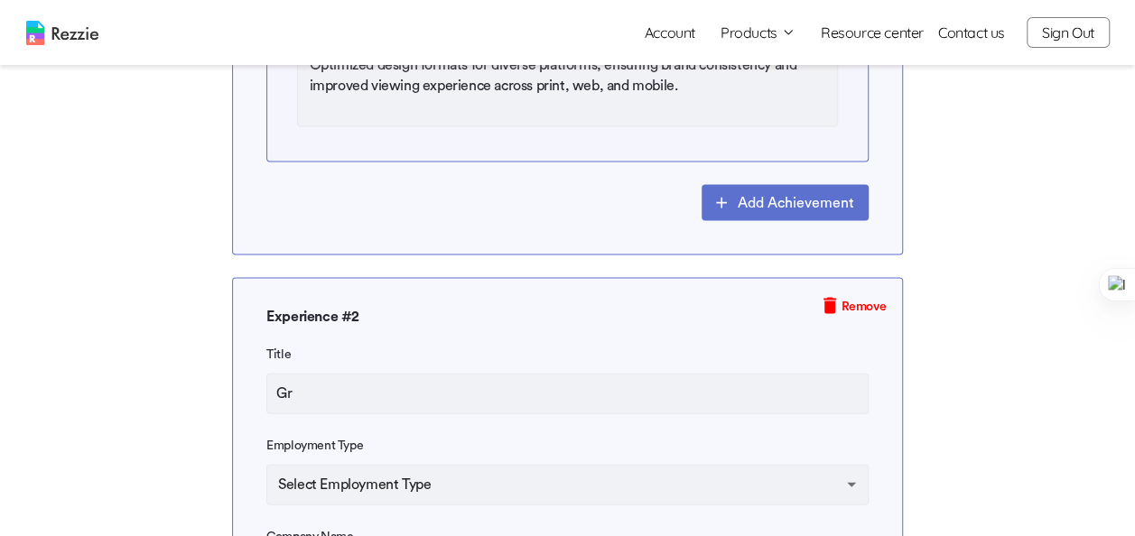
type input "Gra"
type textarea "x"
type input "Grap"
type textarea "x"
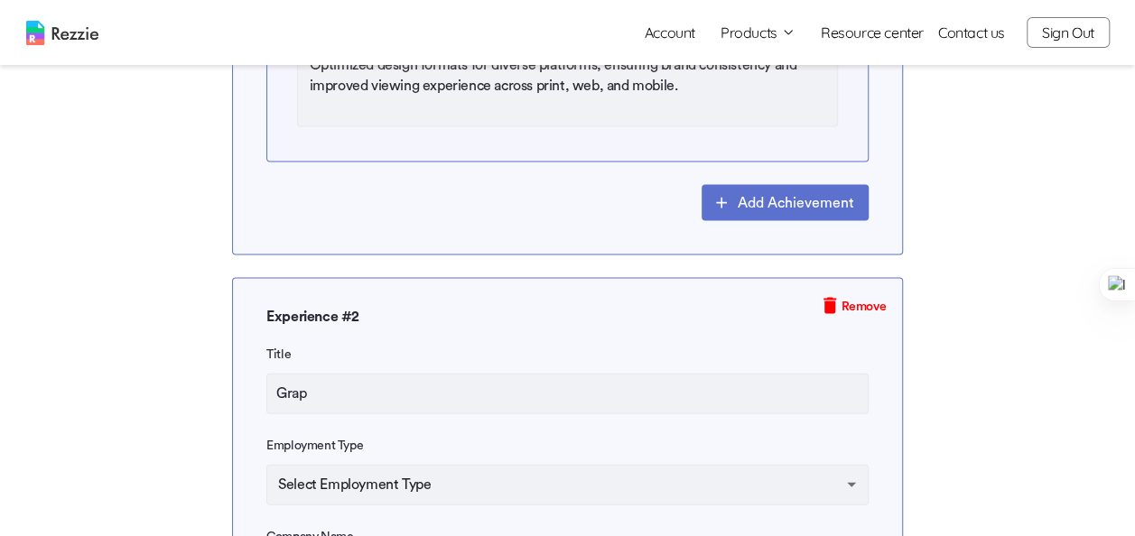
type textarea "x"
type input "Graph"
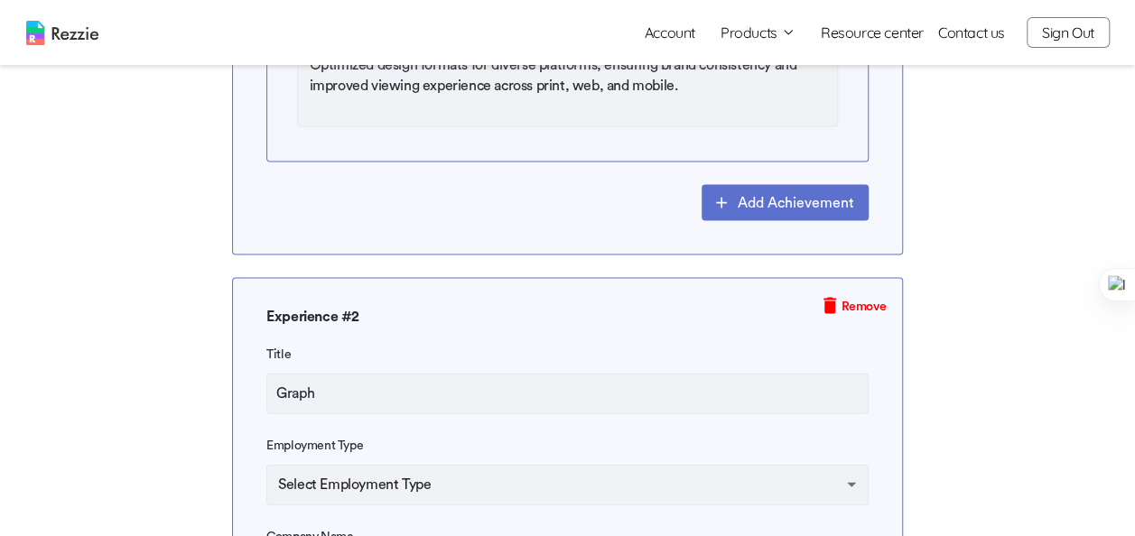
type textarea "x"
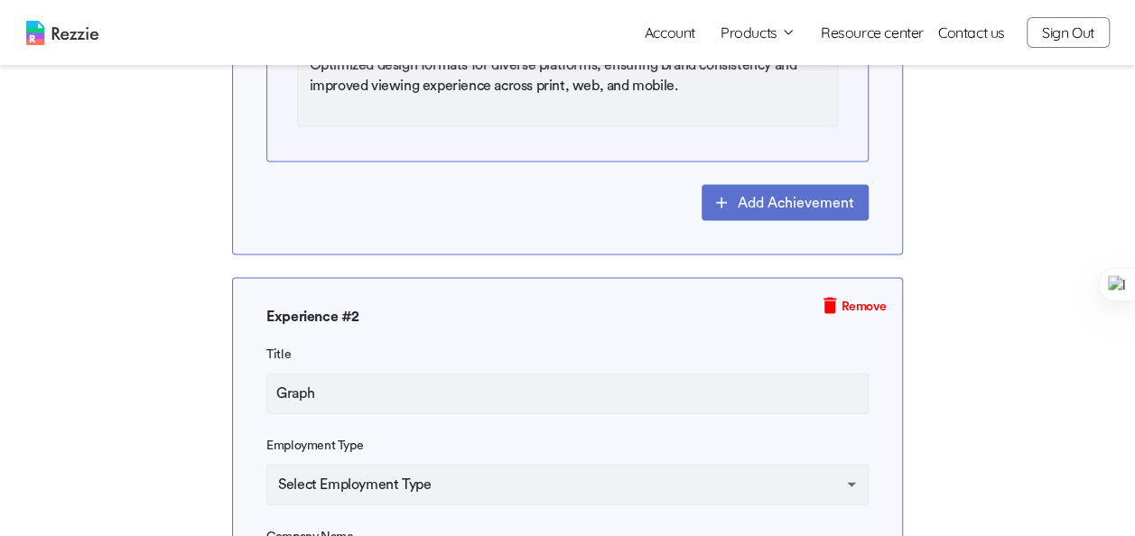
type textarea "x"
type input "Graphi"
type textarea "x"
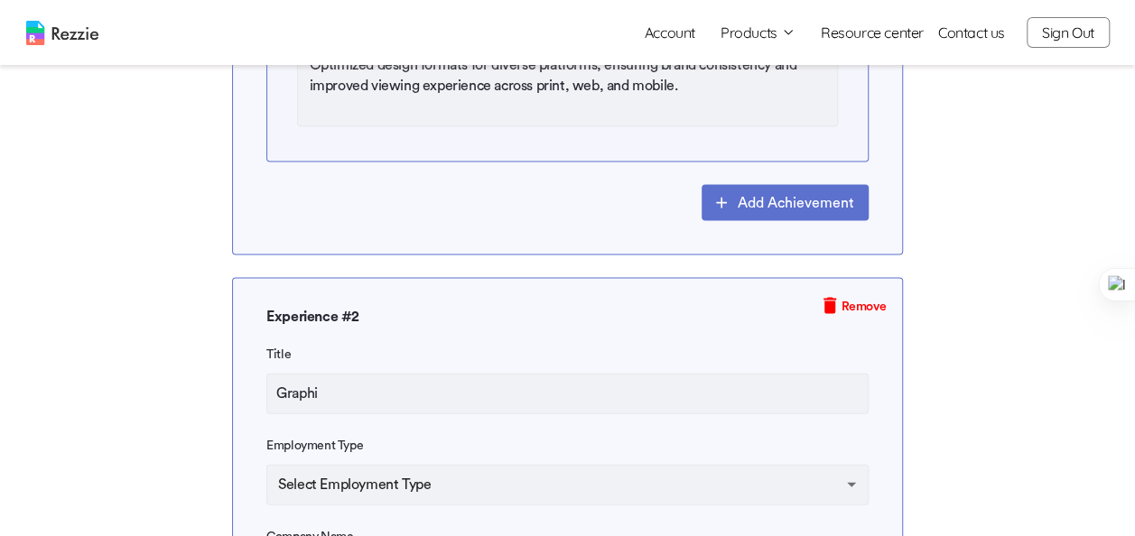
type textarea "x"
type input "Graphic"
type textarea "x"
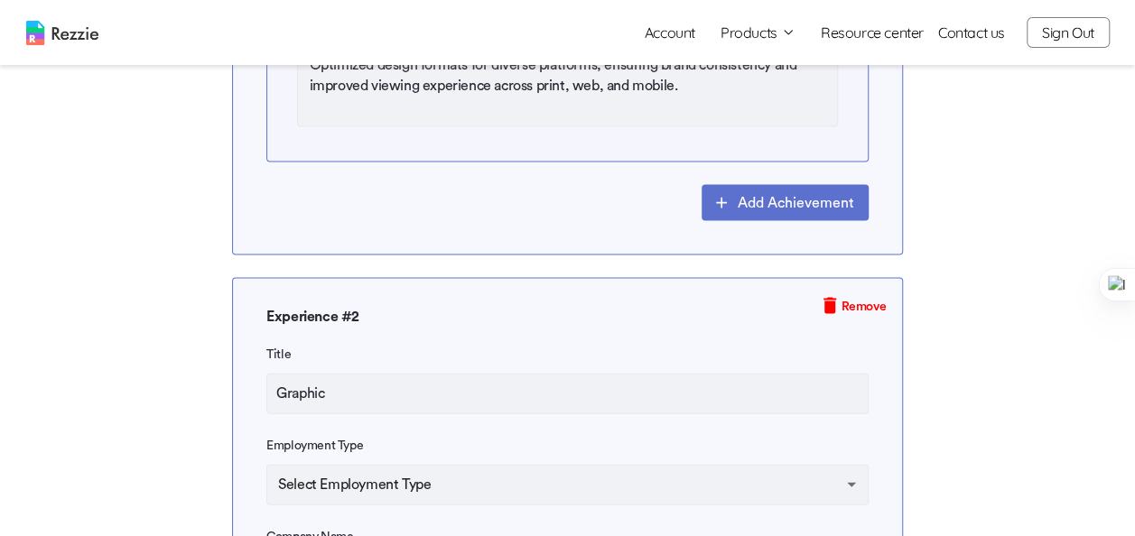
type textarea "x"
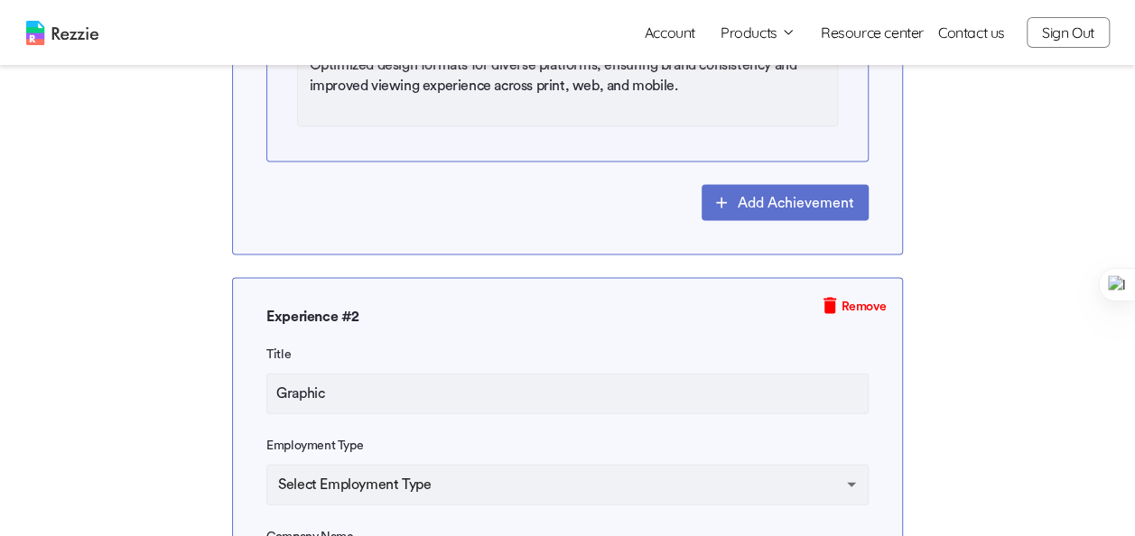
type textarea "x"
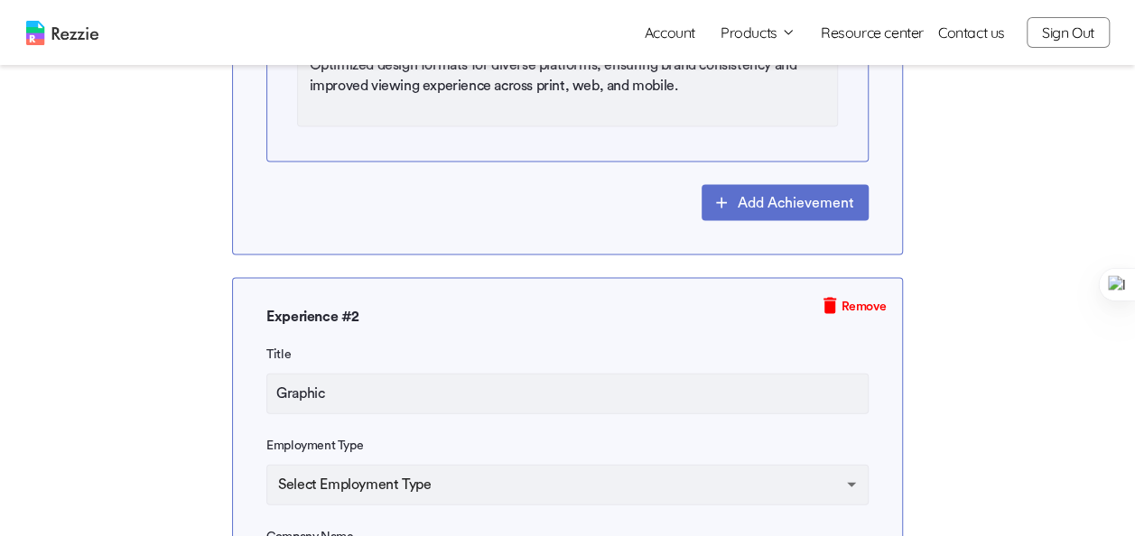
type input "Graphics"
type textarea "x"
type input "Graphics"
type textarea "x"
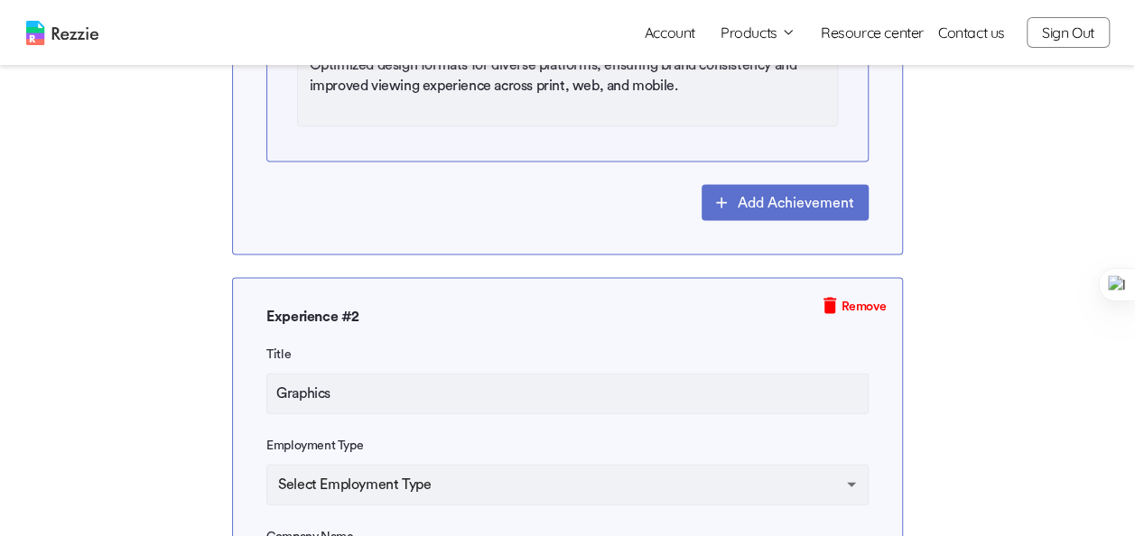
type textarea "x"
type input "Graphics D"
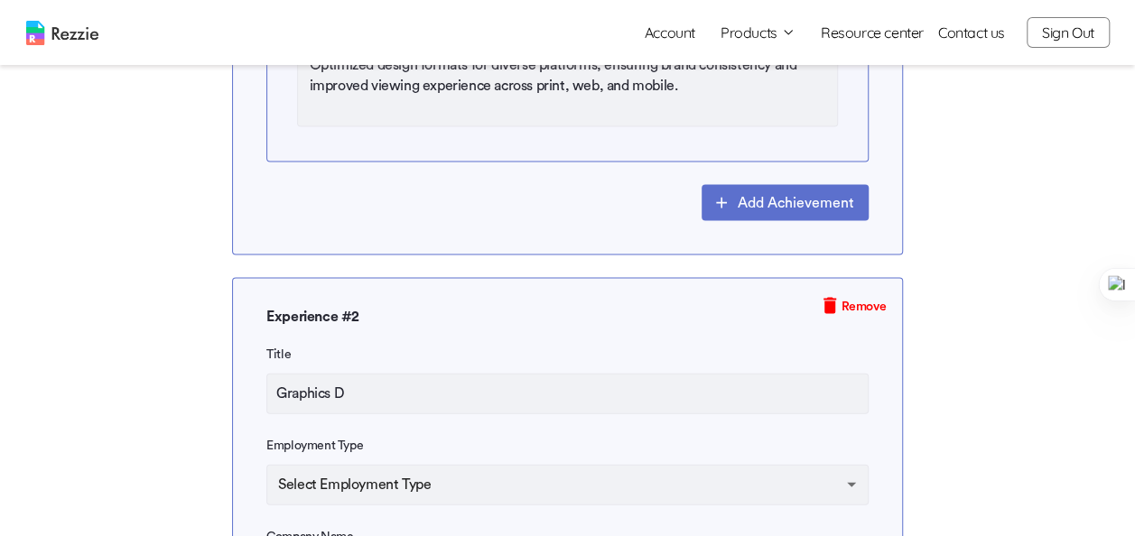
type textarea "x"
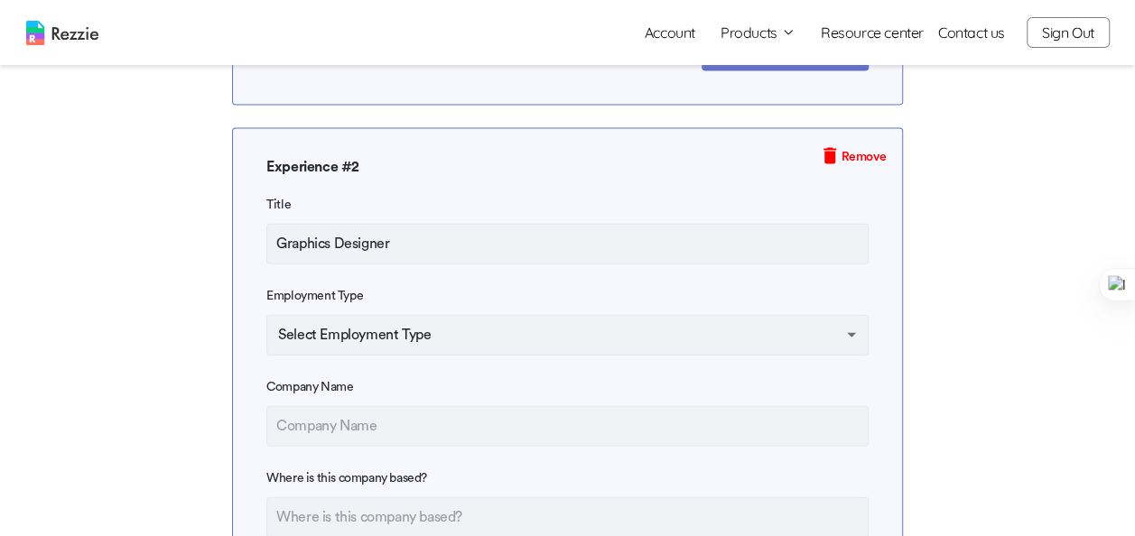
scroll to position [1957, 0]
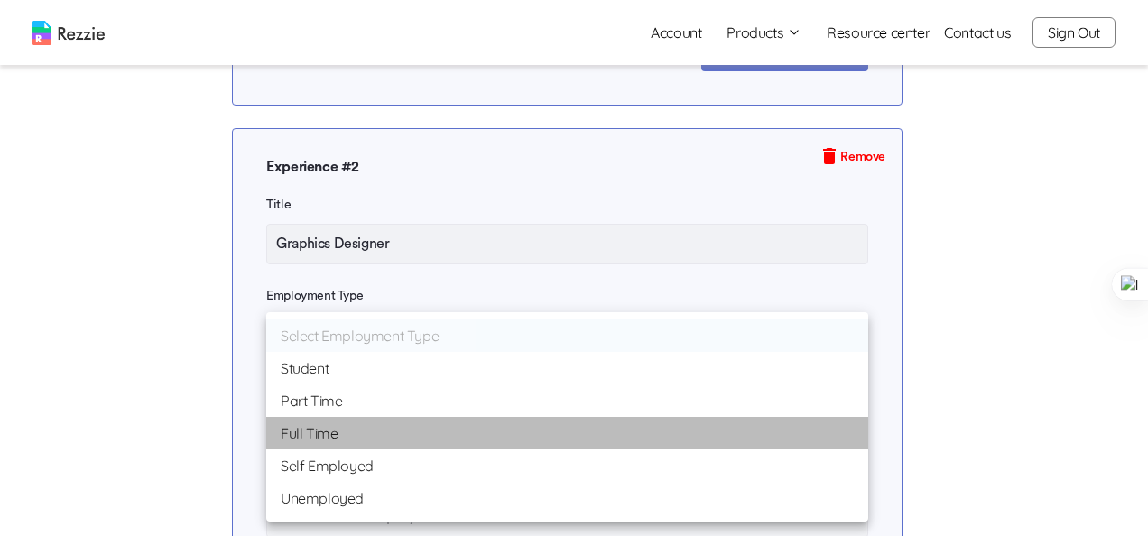
click at [453, 430] on li "Full Time" at bounding box center [567, 433] width 602 height 32
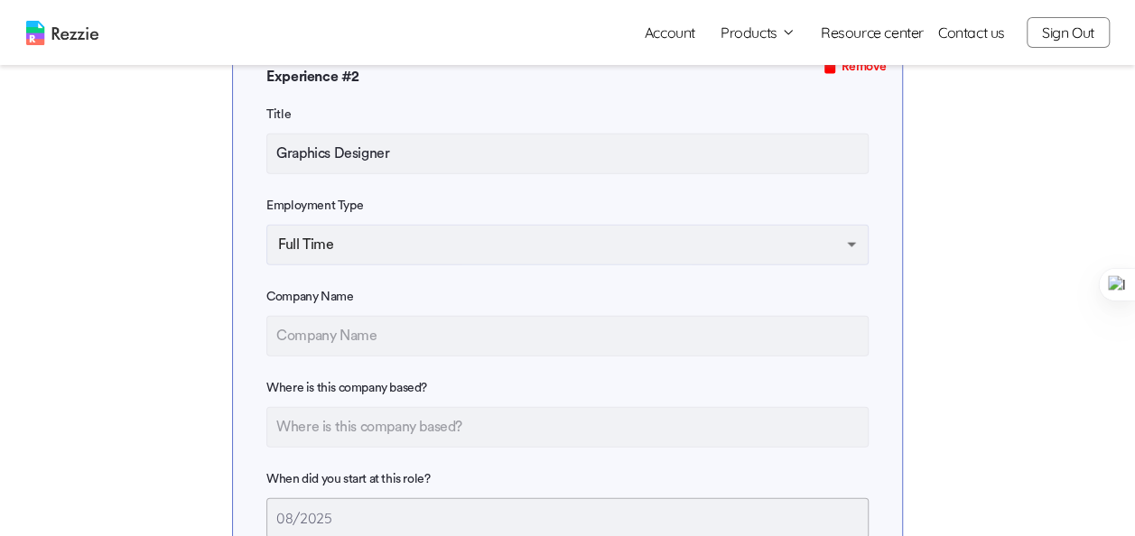
scroll to position [2098, 0]
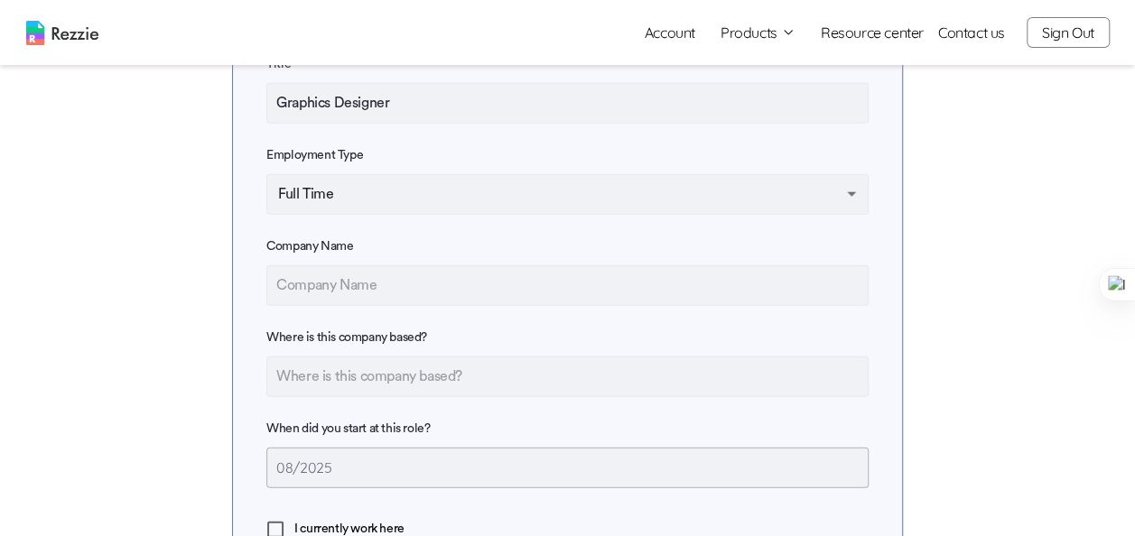
click at [425, 284] on input "text" at bounding box center [567, 285] width 602 height 41
click at [425, 284] on input "Perfectview Properties Ltd" at bounding box center [567, 285] width 602 height 41
click at [431, 366] on input "text" at bounding box center [567, 377] width 602 height 41
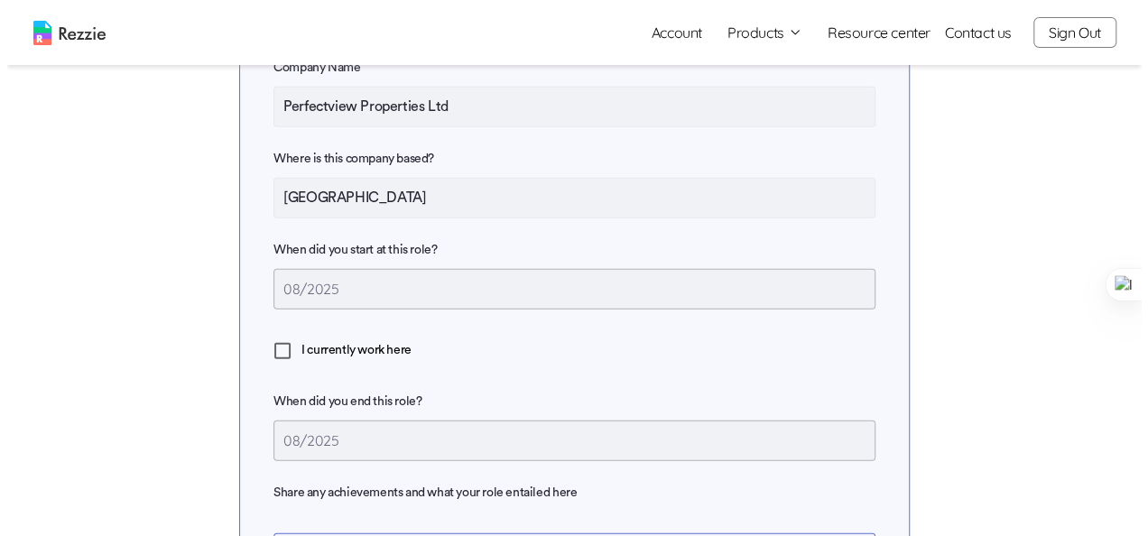
scroll to position [2278, 0]
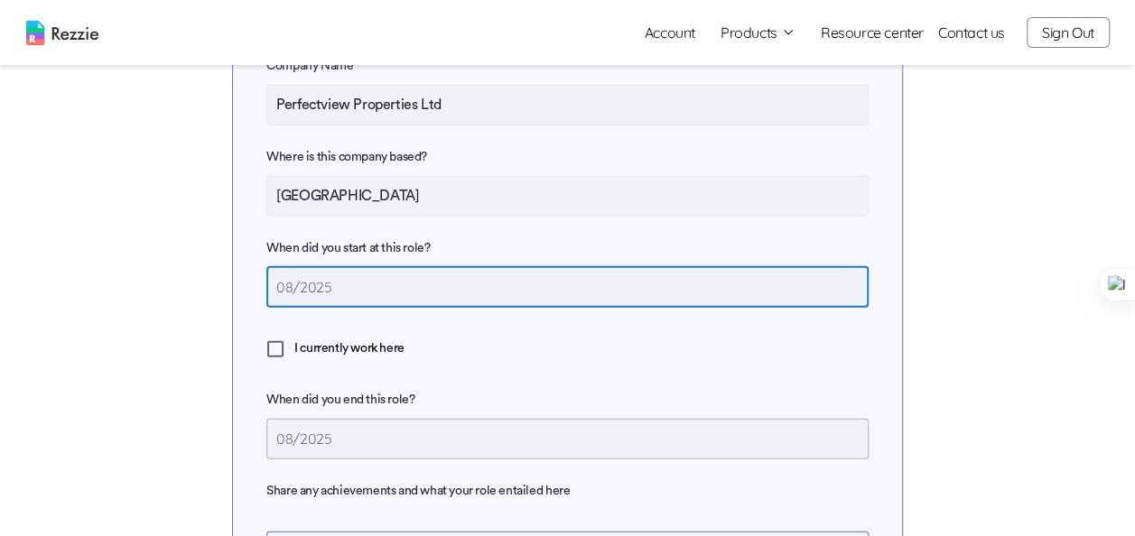
click at [438, 285] on input "08/2025" at bounding box center [567, 287] width 602 height 41
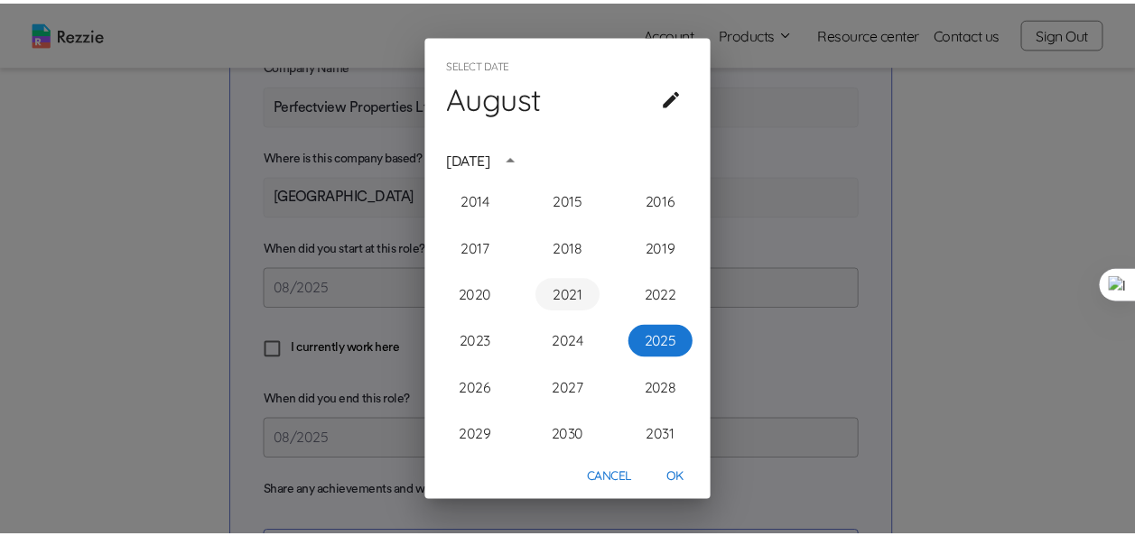
scroll to position [1788, 0]
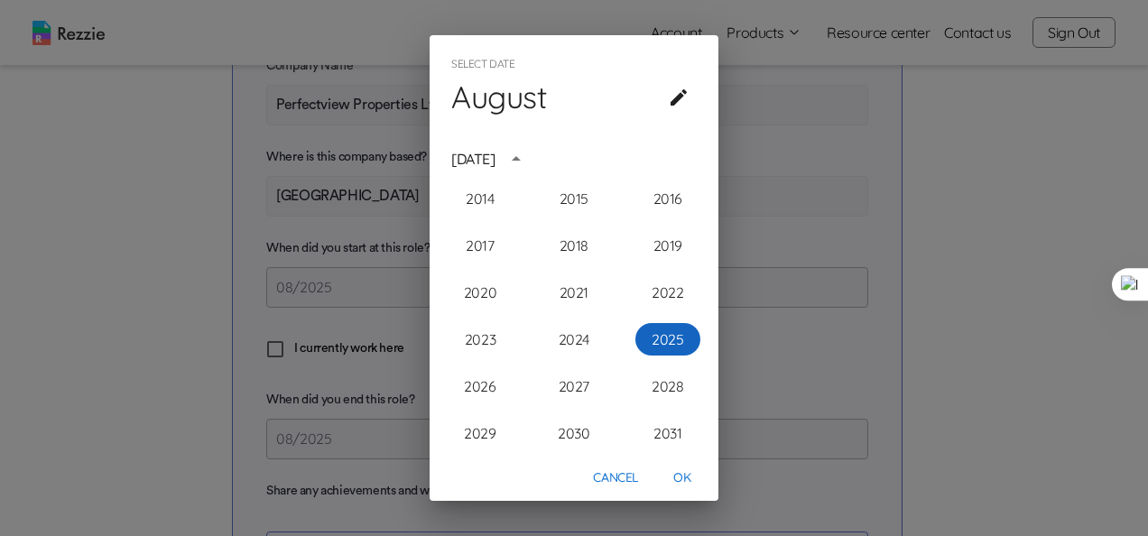
click at [659, 341] on button "2025" at bounding box center [667, 339] width 65 height 32
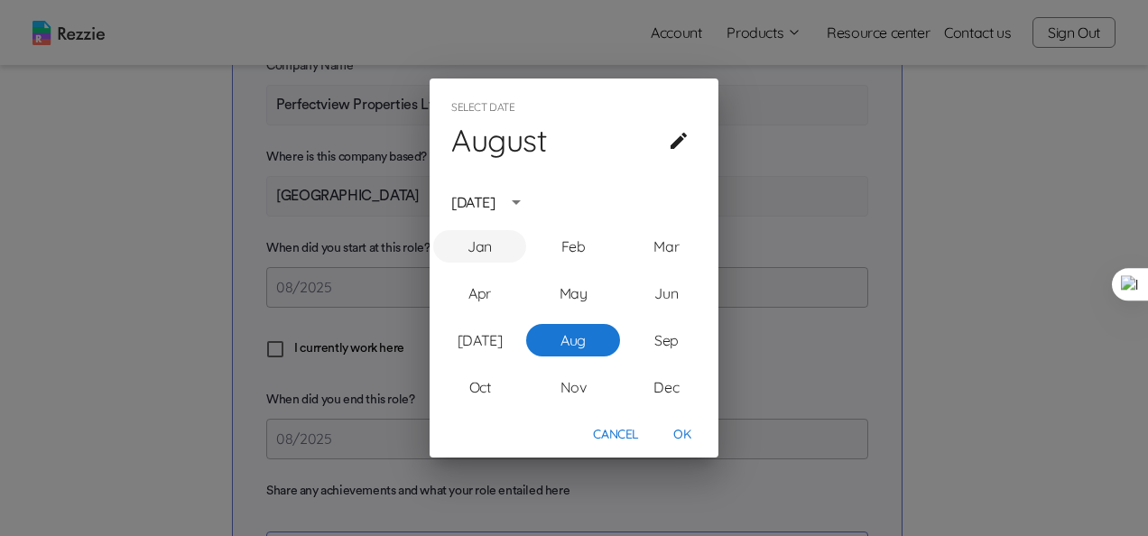
click at [481, 244] on button "Jan" at bounding box center [479, 246] width 93 height 32
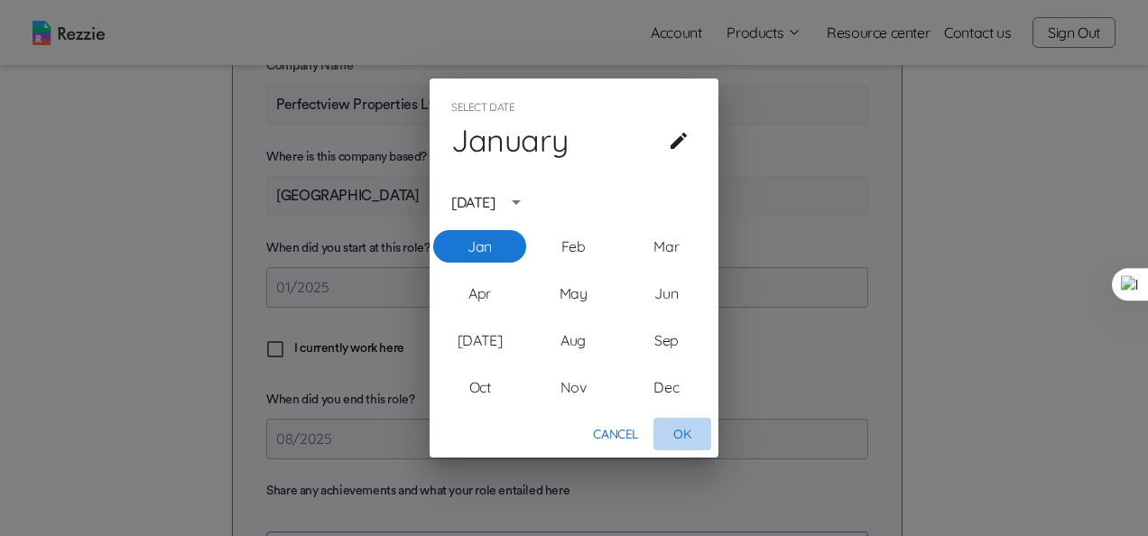
click at [689, 436] on button "OK" at bounding box center [682, 434] width 58 height 33
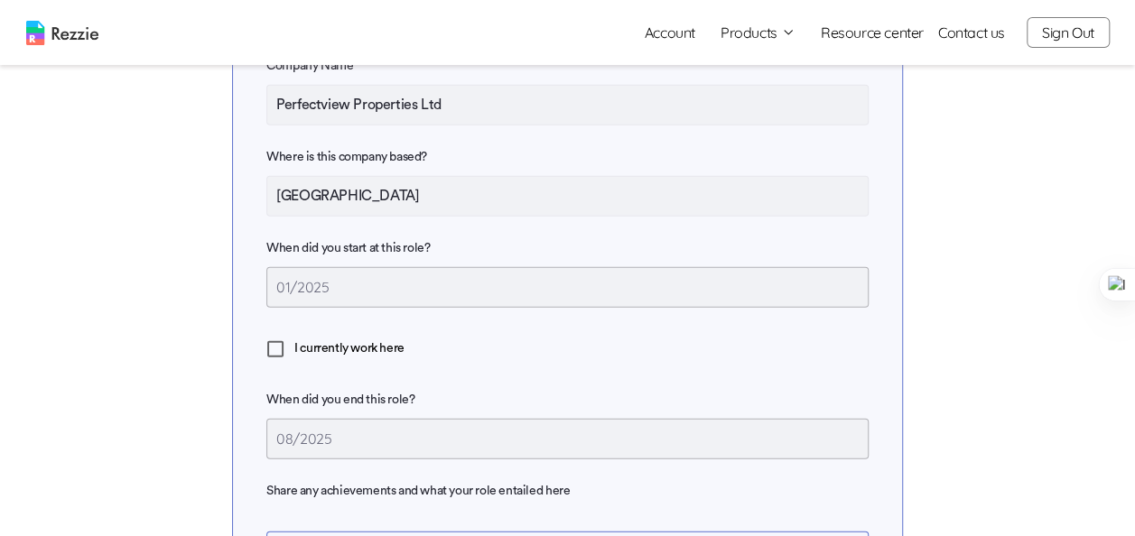
click at [333, 340] on span "I currently work here" at bounding box center [349, 348] width 110 height 19
click at [294, 340] on input "I currently work here" at bounding box center [275, 349] width 38 height 38
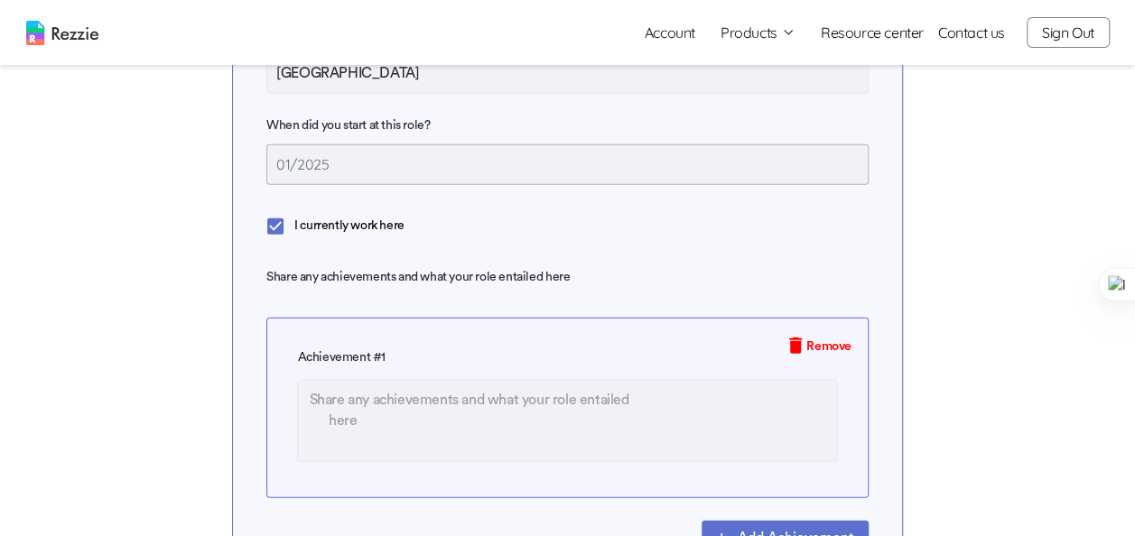
scroll to position [2406, 0]
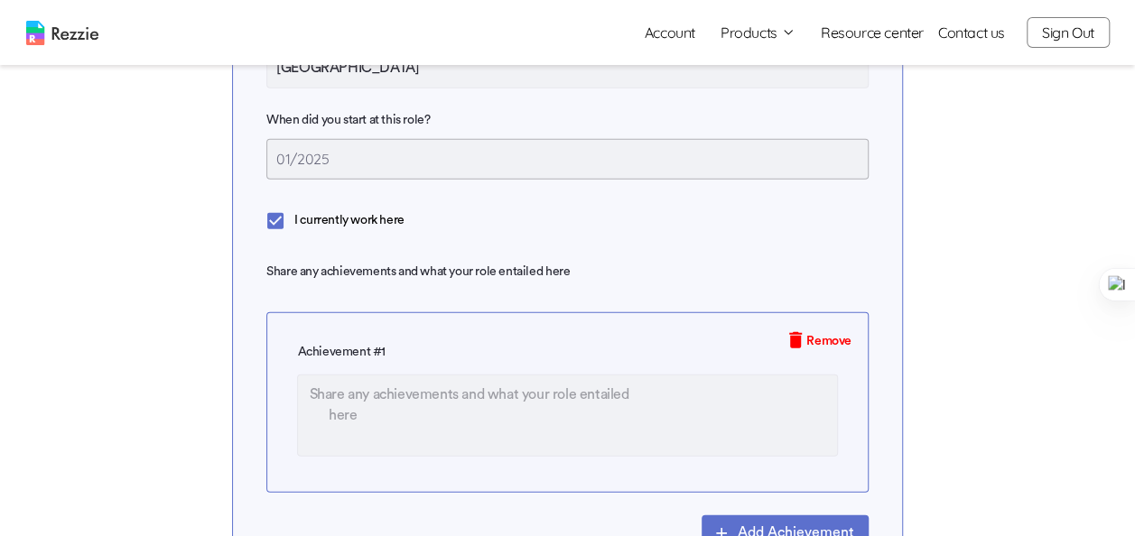
click at [504, 399] on textarea at bounding box center [567, 416] width 540 height 82
paste textarea "Created visually compelling branding and marketing materials for property launc…"
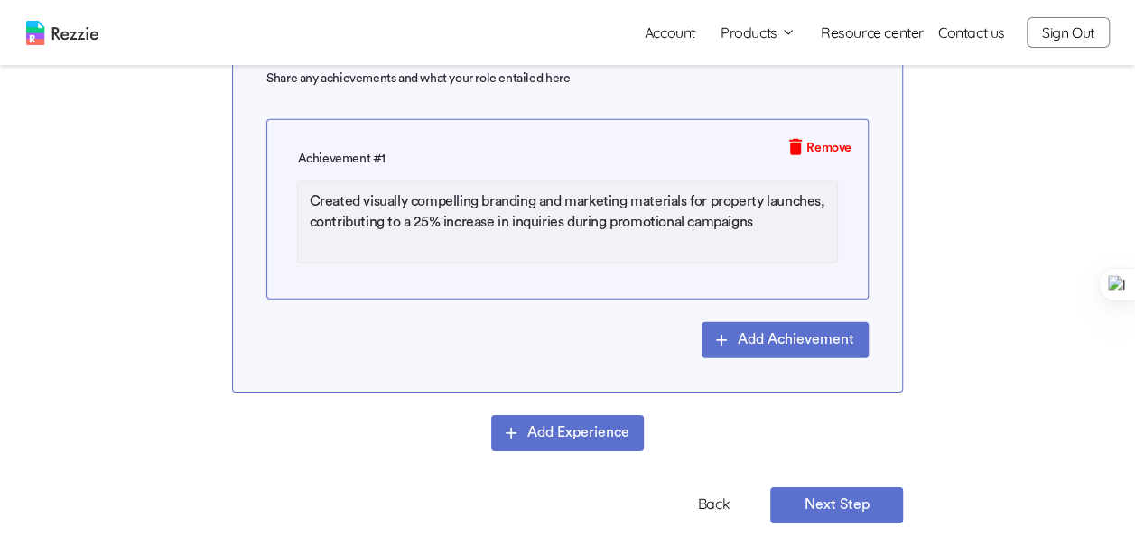
scroll to position [2601, 0]
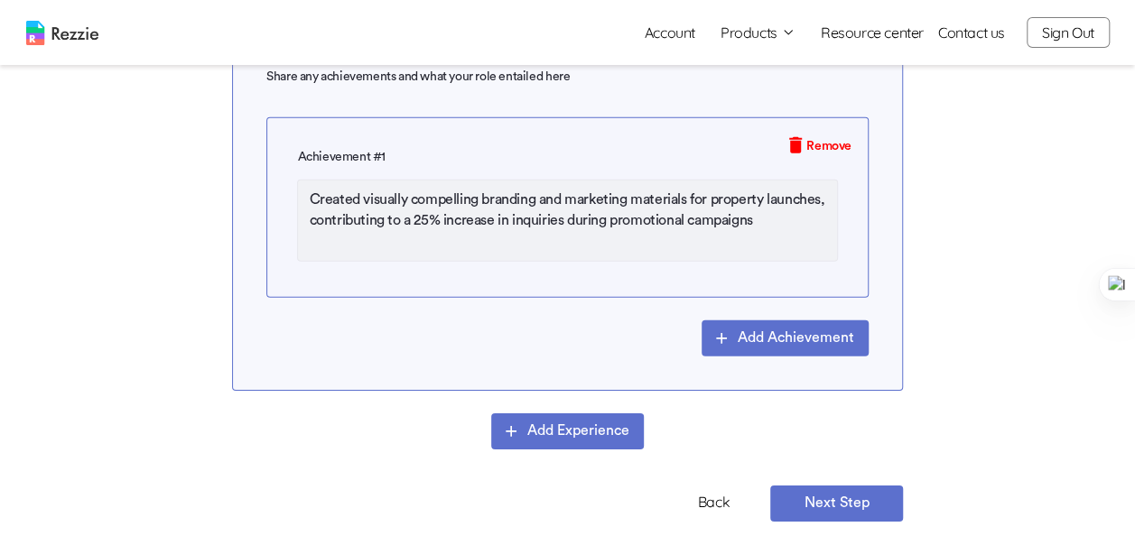
click at [780, 339] on button "Add Achievement" at bounding box center [784, 338] width 167 height 36
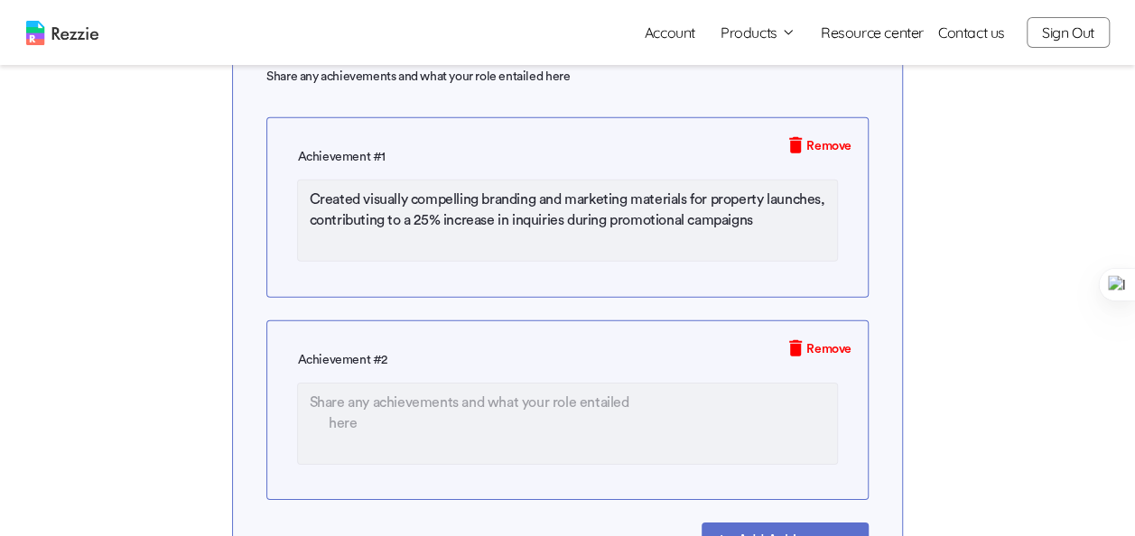
click at [565, 412] on textarea at bounding box center [567, 424] width 540 height 82
paste textarea "Developed engaging social media graphics and virtual tour visuals that boosted …"
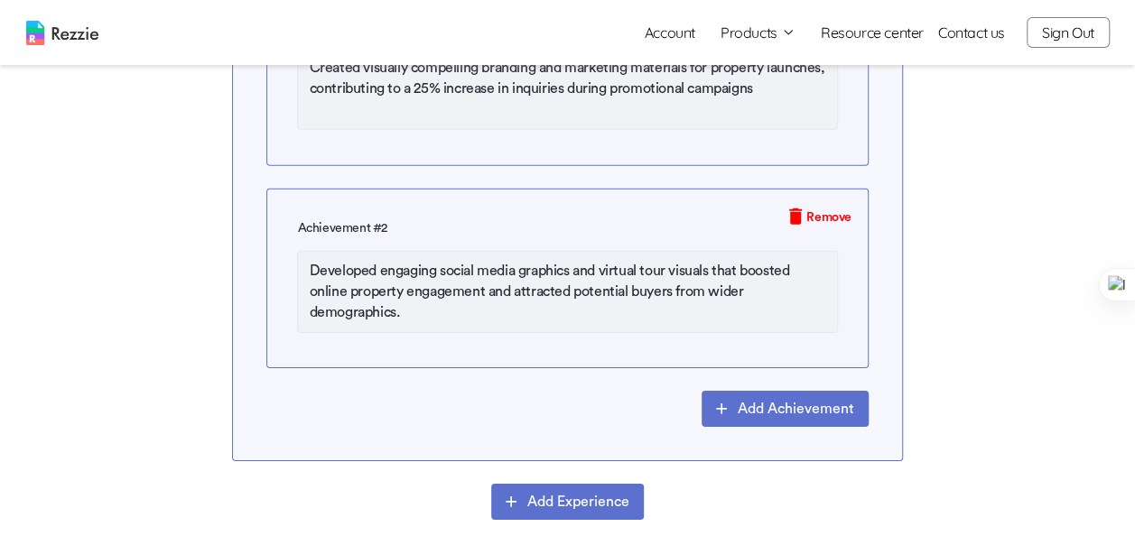
scroll to position [2735, 0]
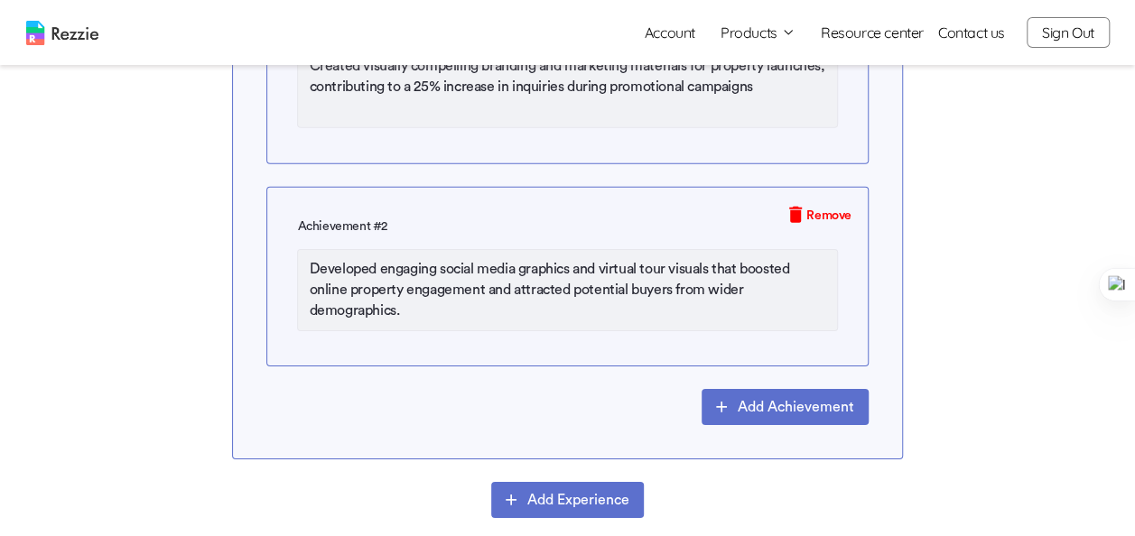
click at [764, 407] on button "Add Achievement" at bounding box center [784, 407] width 167 height 36
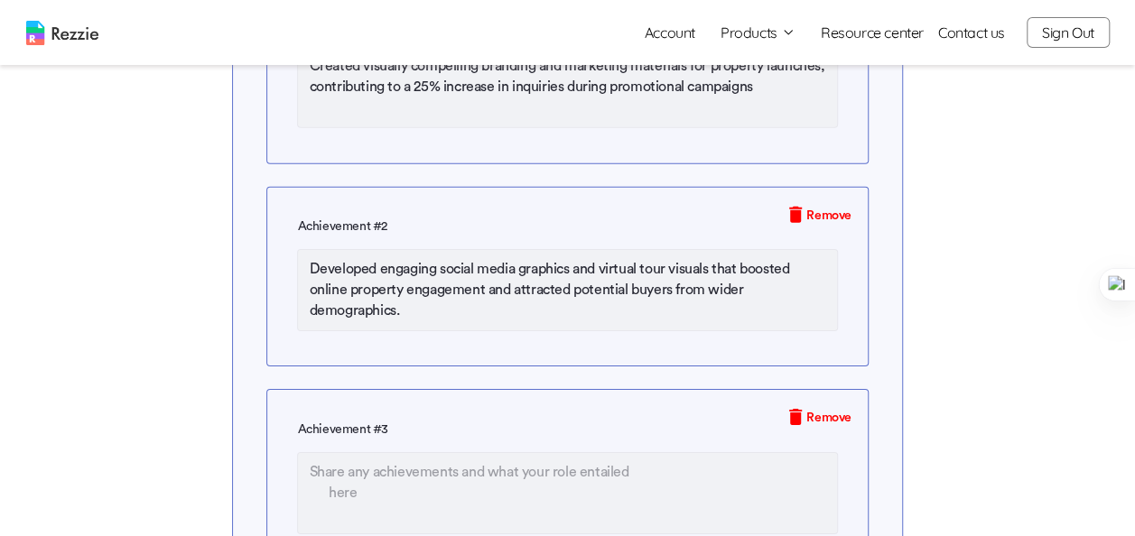
click at [504, 472] on textarea at bounding box center [567, 493] width 540 height 82
paste textarea "Collaborated with sales and marketing teams to create targeted campaigns, resul…"
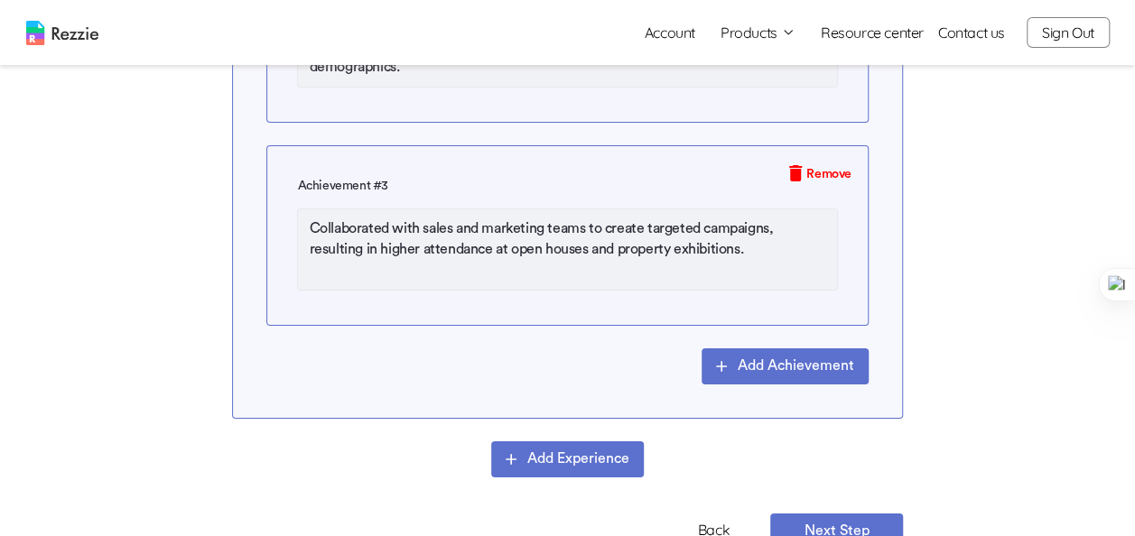
scroll to position [2980, 0]
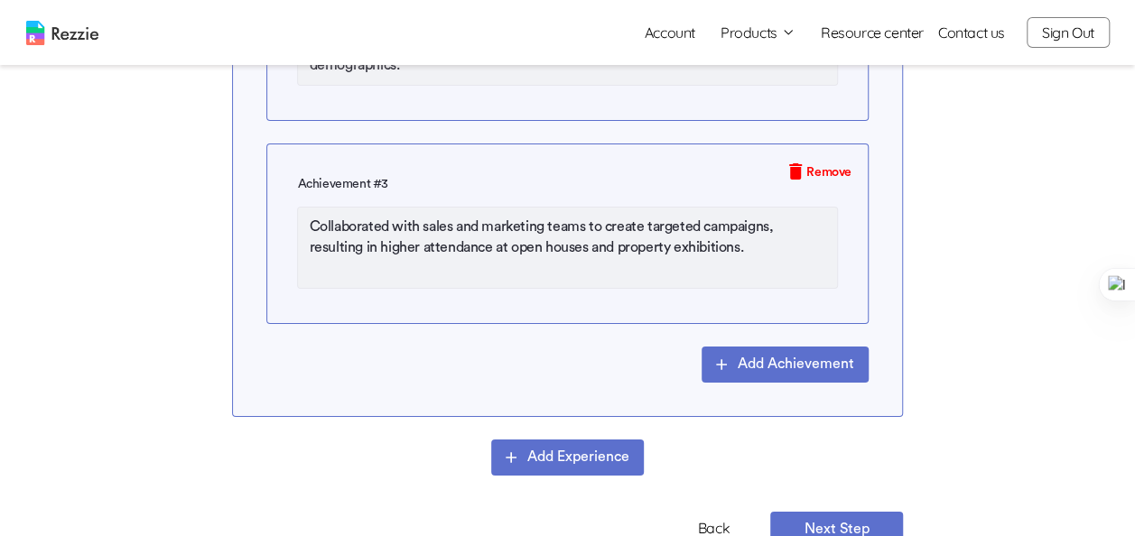
click at [803, 356] on button "Add Achievement" at bounding box center [784, 365] width 167 height 36
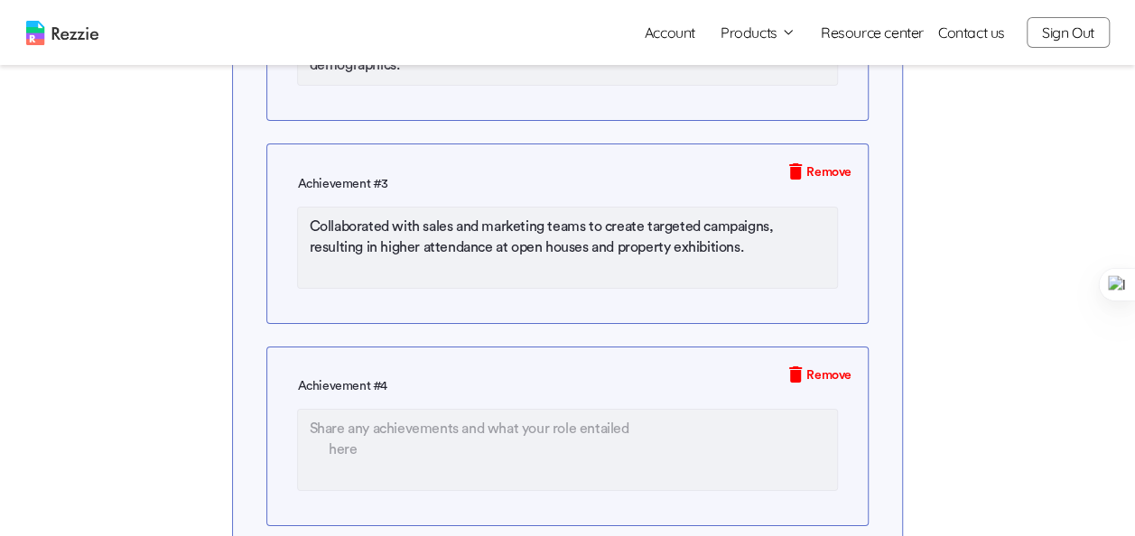
click at [443, 424] on textarea at bounding box center [567, 450] width 540 height 82
paste textarea "Designed and produced over 100+ high-quality property brochures, flyers, and si…"
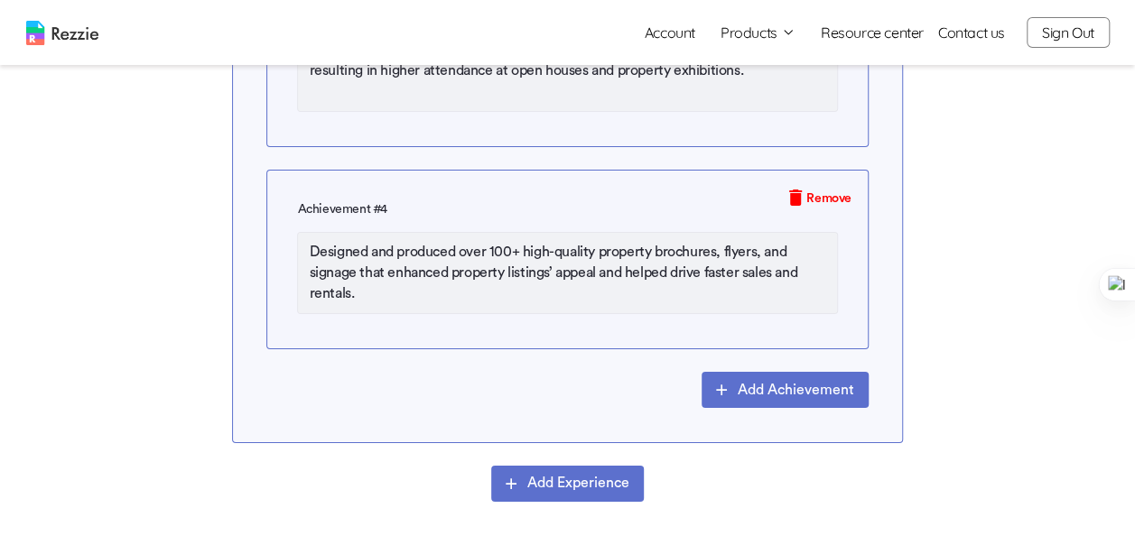
scroll to position [3159, 0]
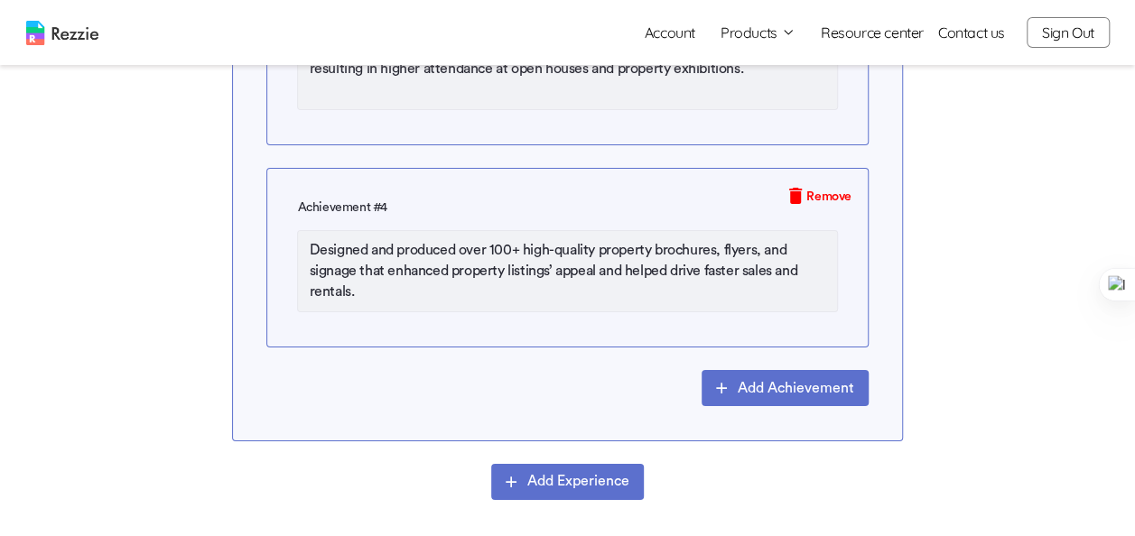
click at [771, 381] on button "Add Achievement" at bounding box center [784, 388] width 167 height 36
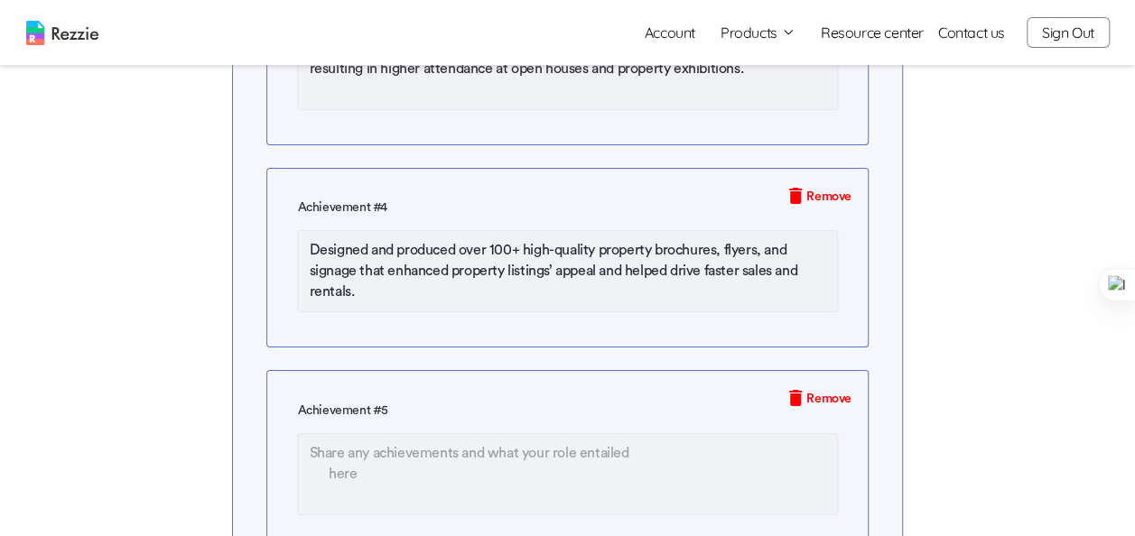
click at [493, 466] on textarea at bounding box center [567, 474] width 540 height 82
paste textarea "Streamlined the company’s visual identity across all platforms, ensuring brand …"
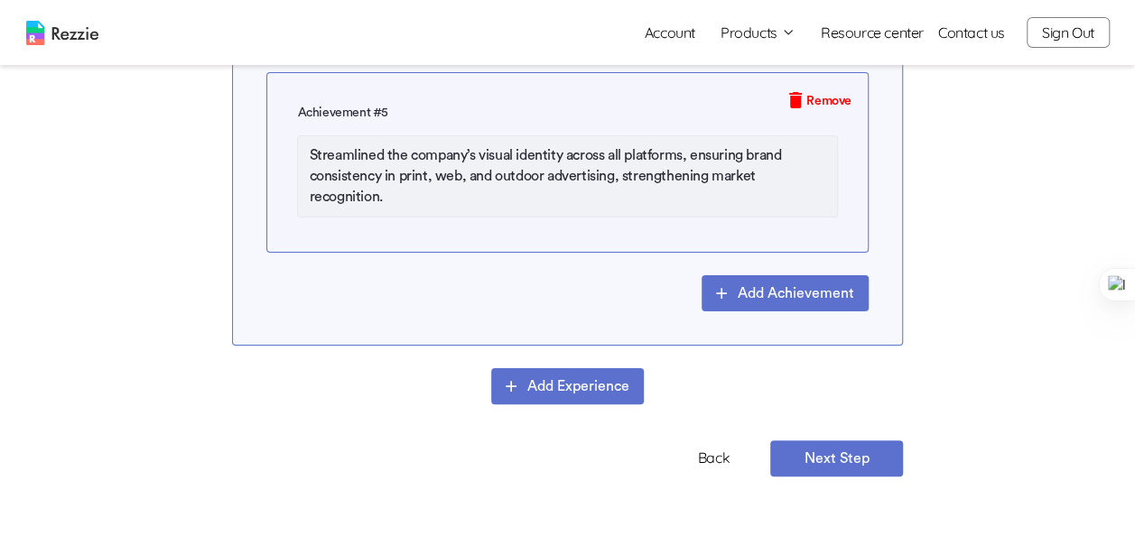
scroll to position [3459, 0]
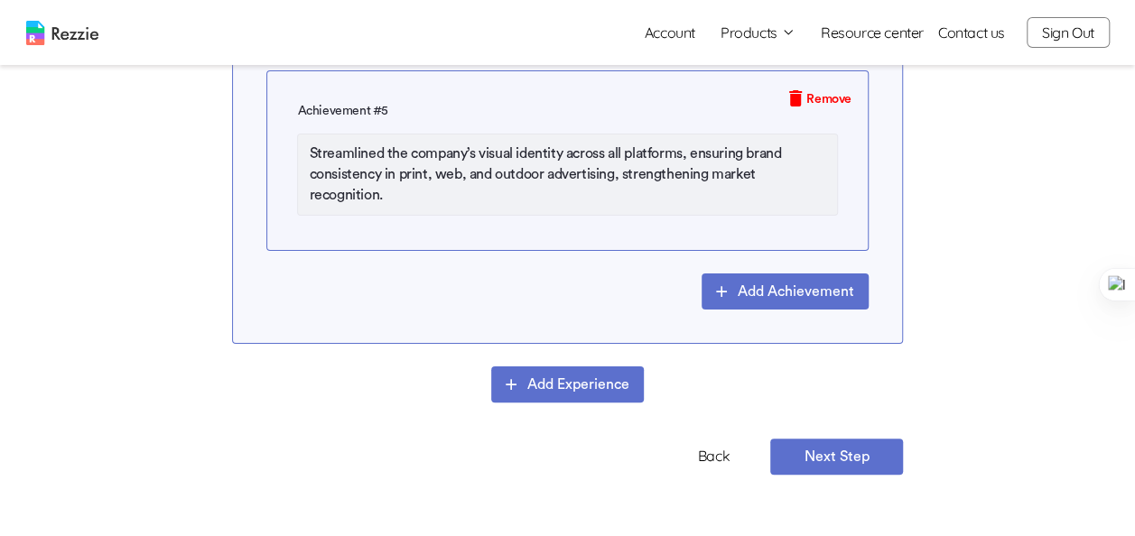
click at [576, 373] on button "Add Experience" at bounding box center [567, 384] width 153 height 36
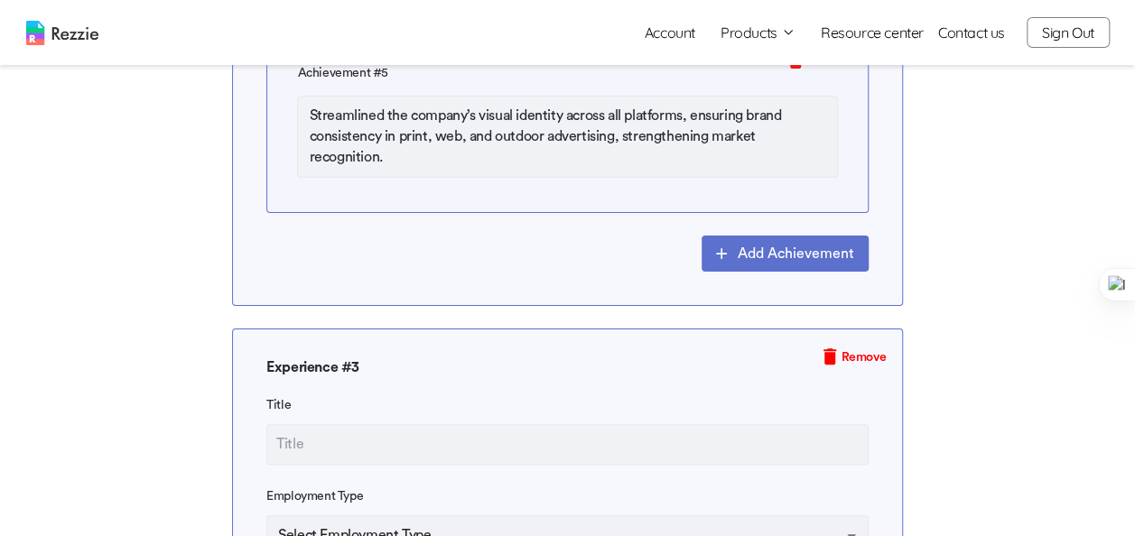
scroll to position [3496, 0]
click at [436, 440] on input "text" at bounding box center [567, 444] width 602 height 41
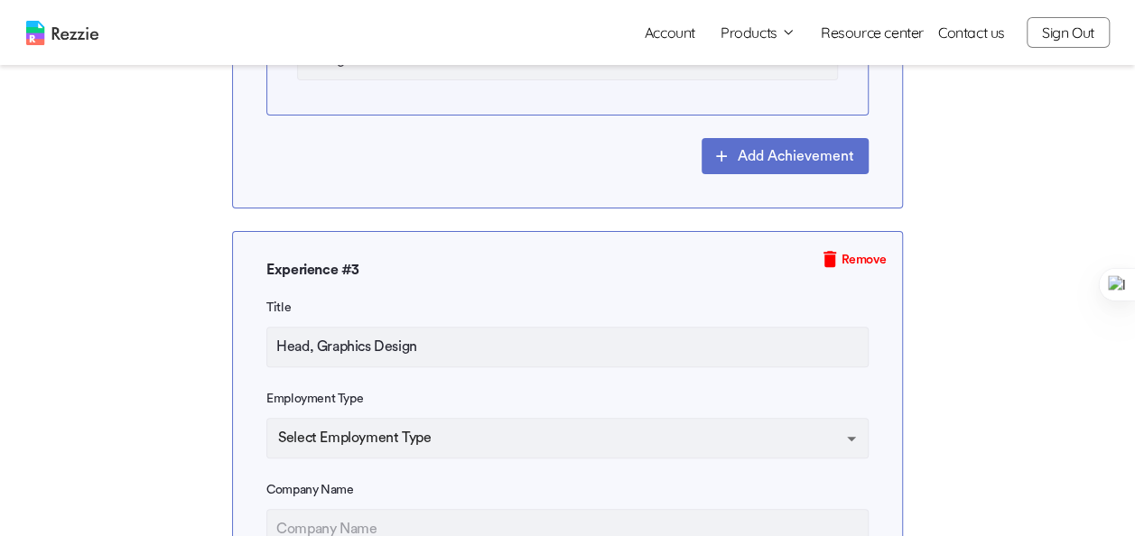
scroll to position [3657, 0]
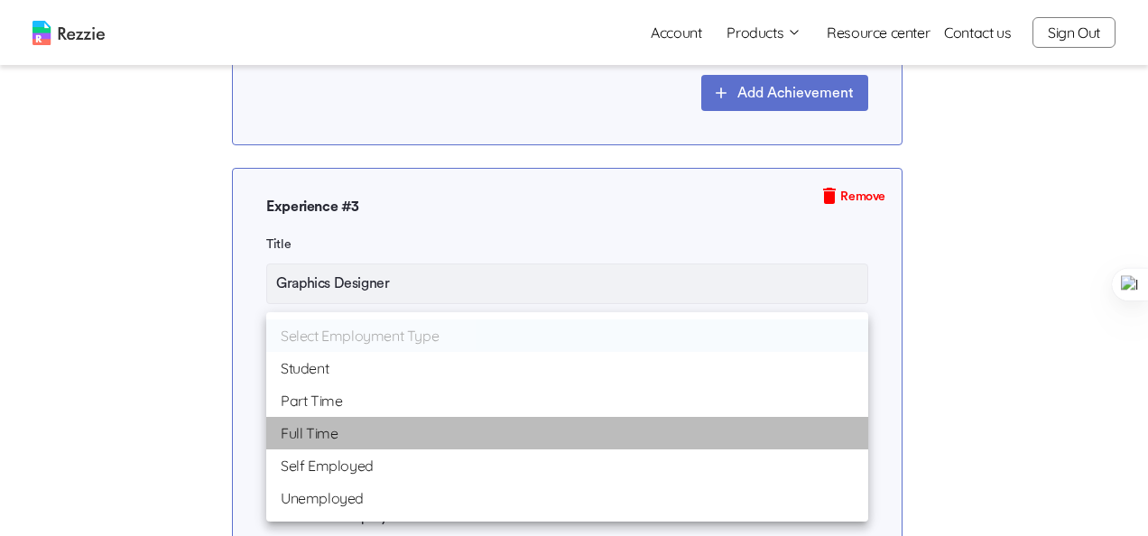
click at [417, 446] on li "Full Time" at bounding box center [567, 433] width 602 height 32
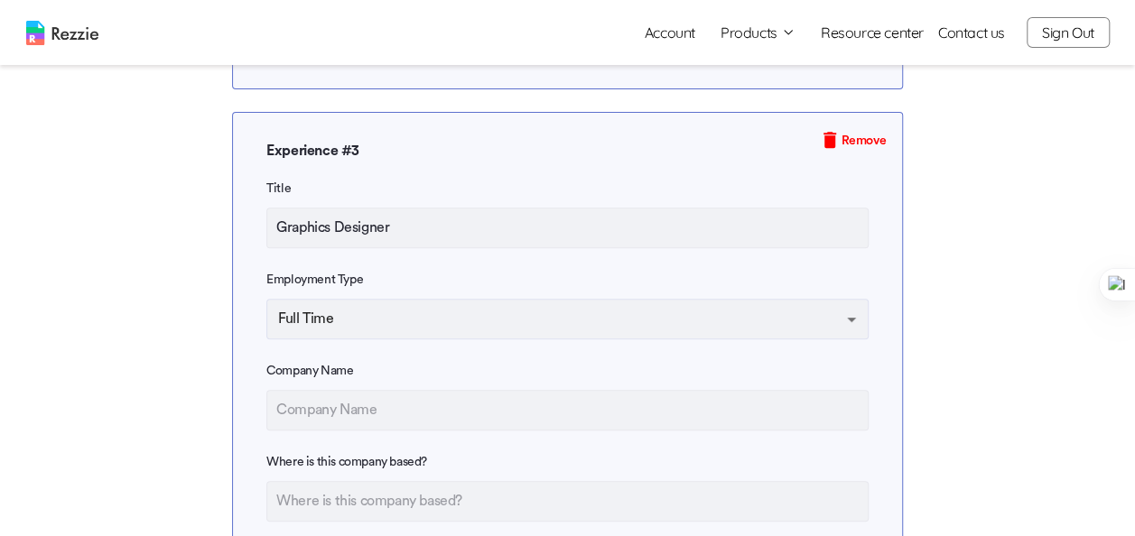
scroll to position [3735, 0]
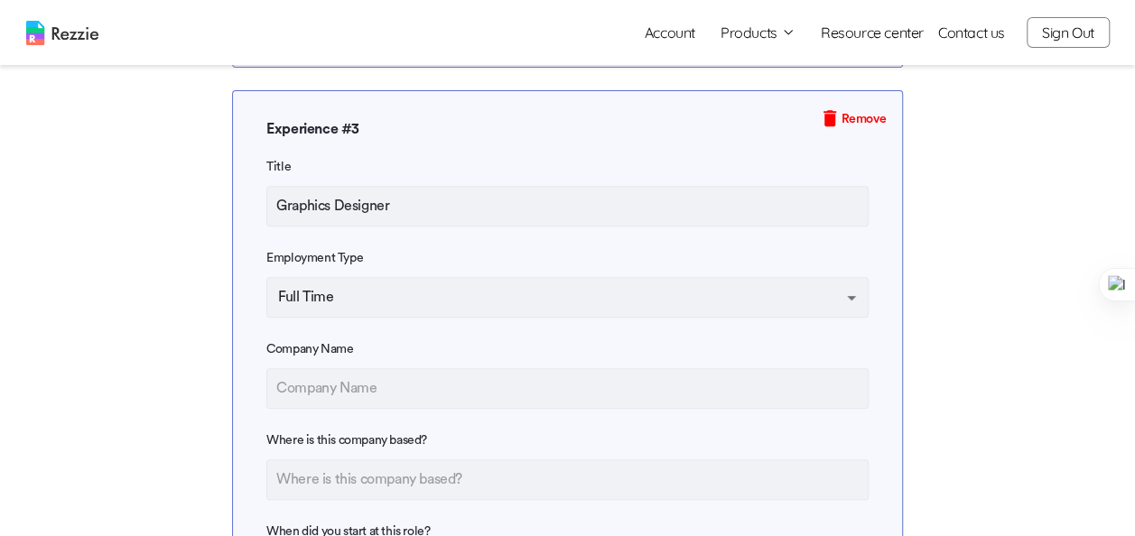
click at [394, 383] on input "text" at bounding box center [567, 388] width 602 height 41
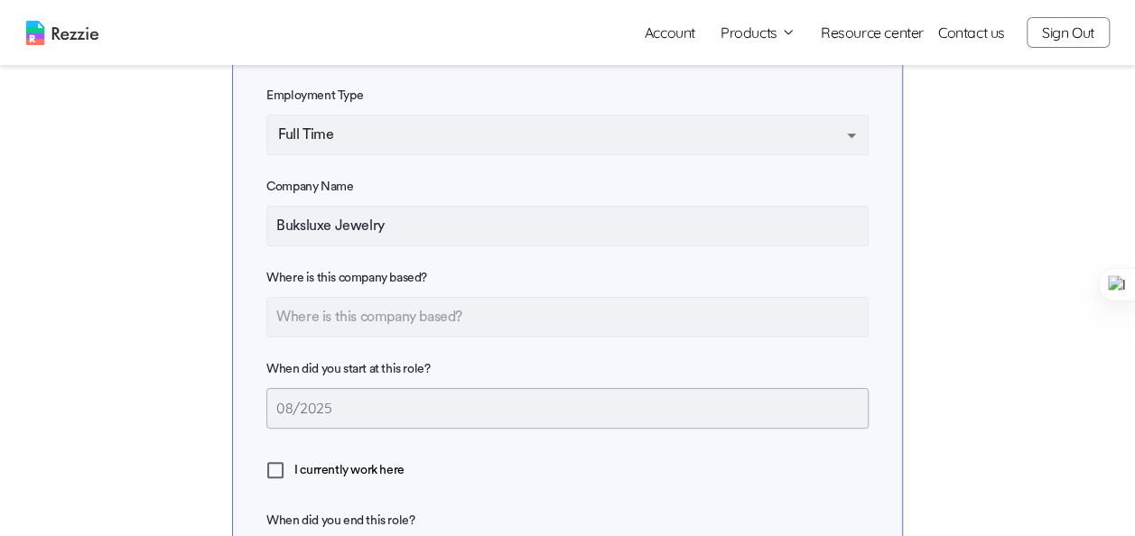
scroll to position [3904, 0]
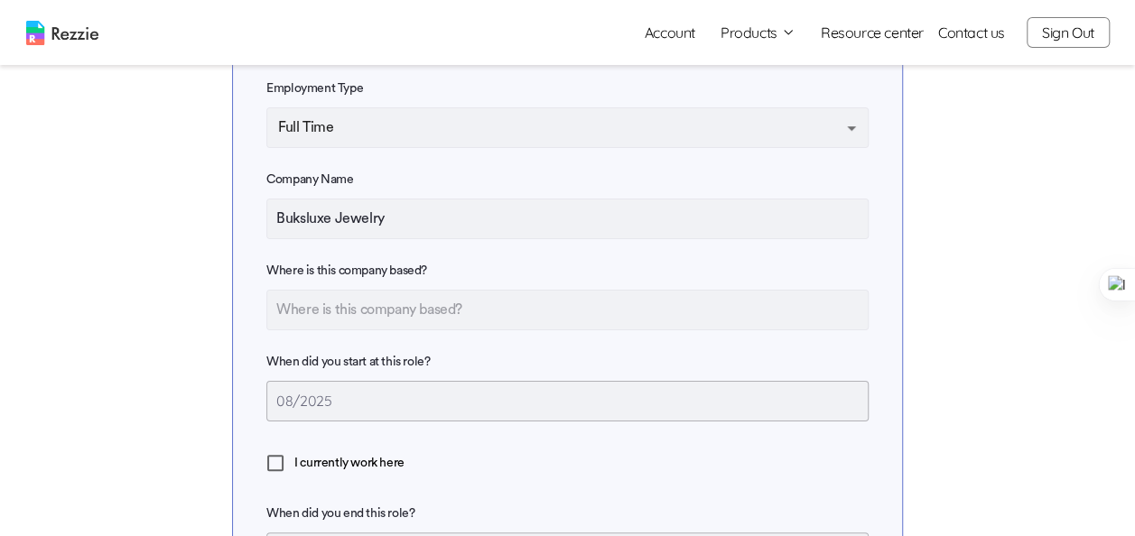
click at [394, 303] on input "text" at bounding box center [567, 310] width 602 height 41
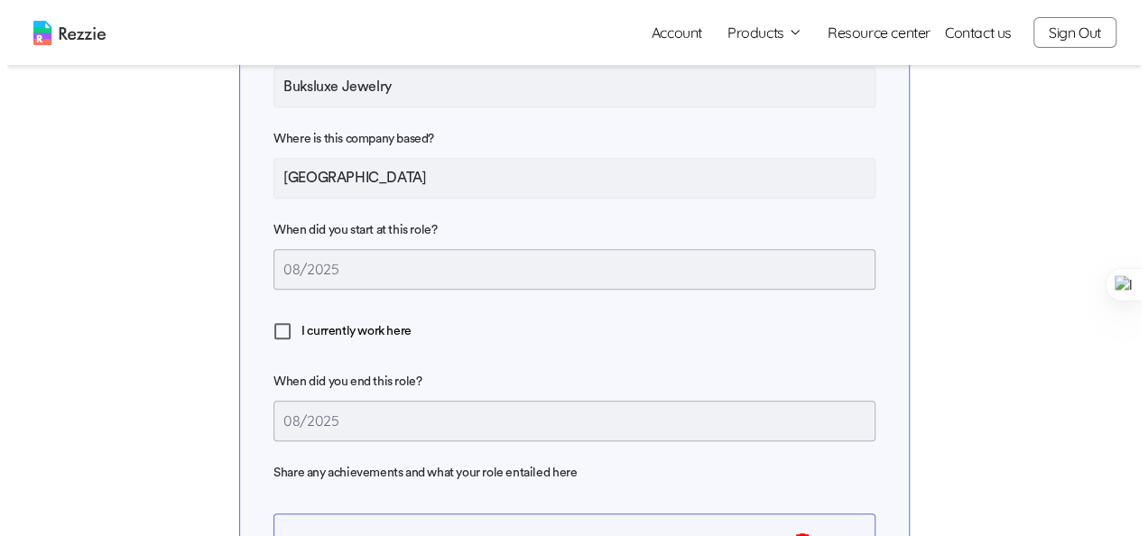
scroll to position [4036, 0]
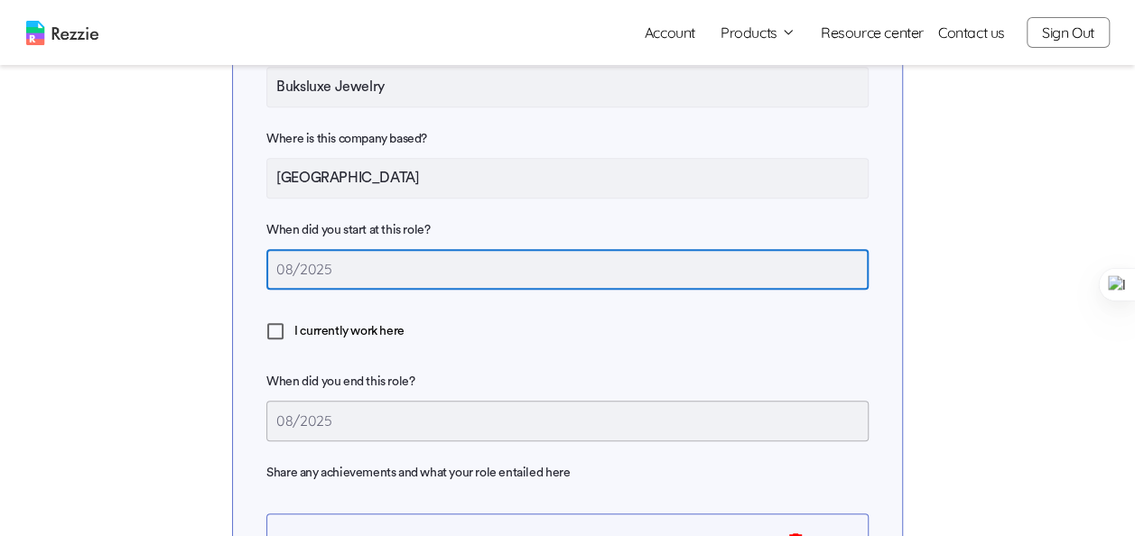
click at [347, 255] on input "08/2025" at bounding box center [567, 269] width 602 height 41
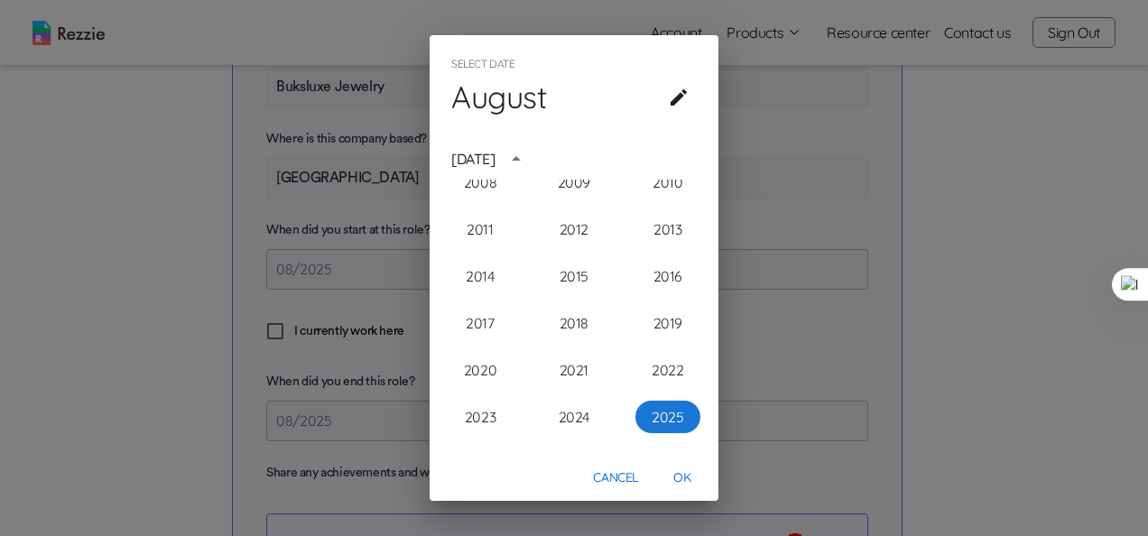
scroll to position [1708, 0]
click at [527, 155] on icon "year view is open, switch to calendar view" at bounding box center [516, 159] width 22 height 22
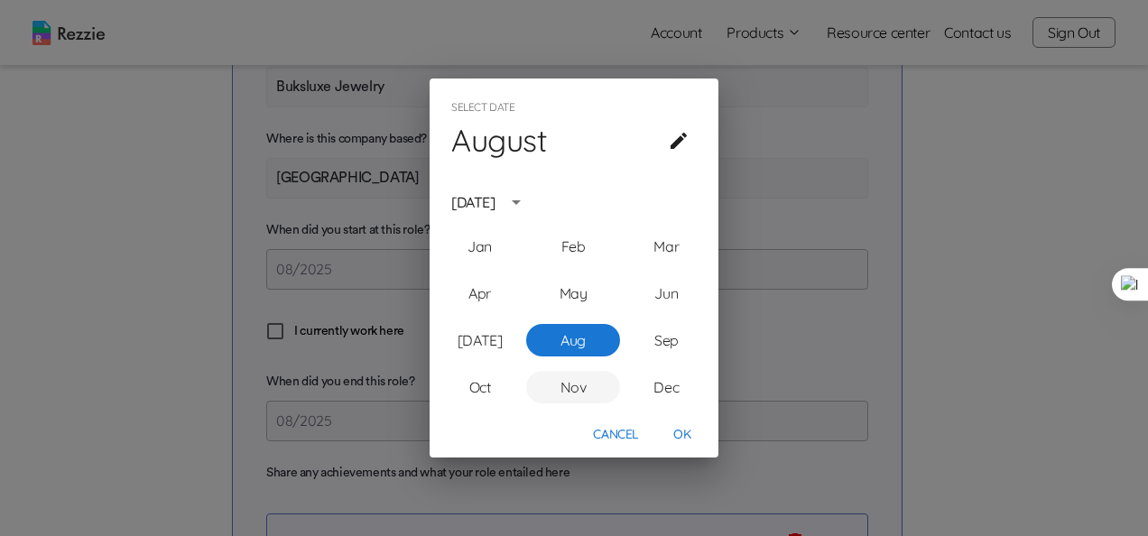
click at [566, 382] on button "Nov" at bounding box center [572, 387] width 93 height 32
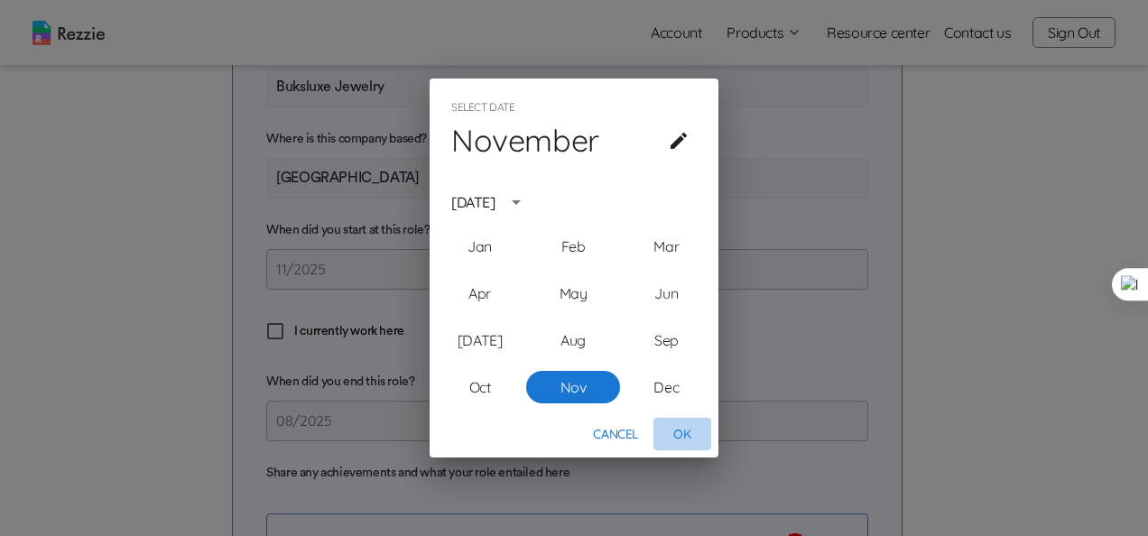
click at [682, 437] on button "OK" at bounding box center [682, 434] width 58 height 33
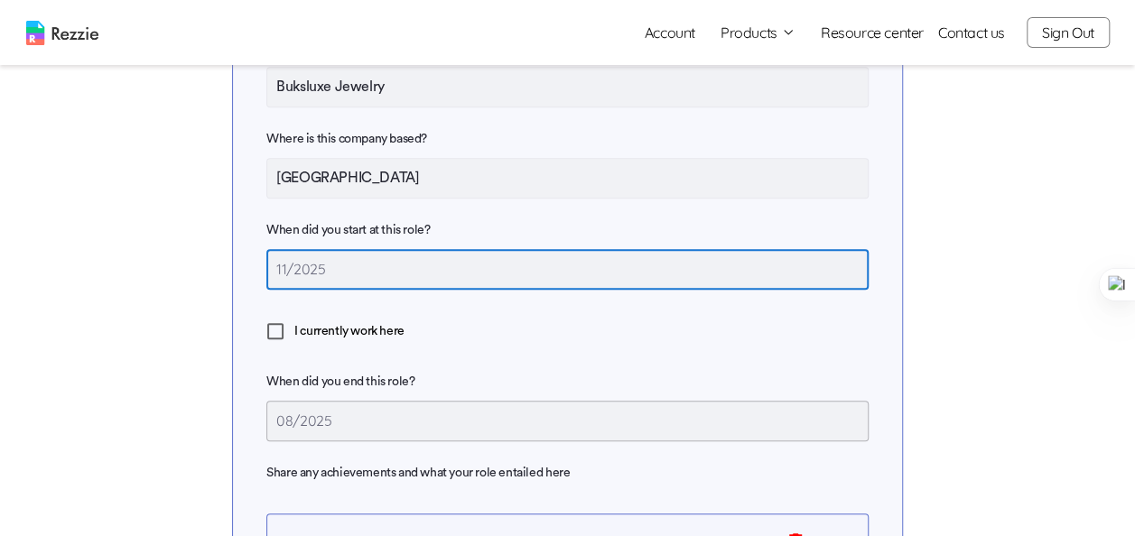
click at [393, 253] on input "11/2025" at bounding box center [567, 269] width 602 height 41
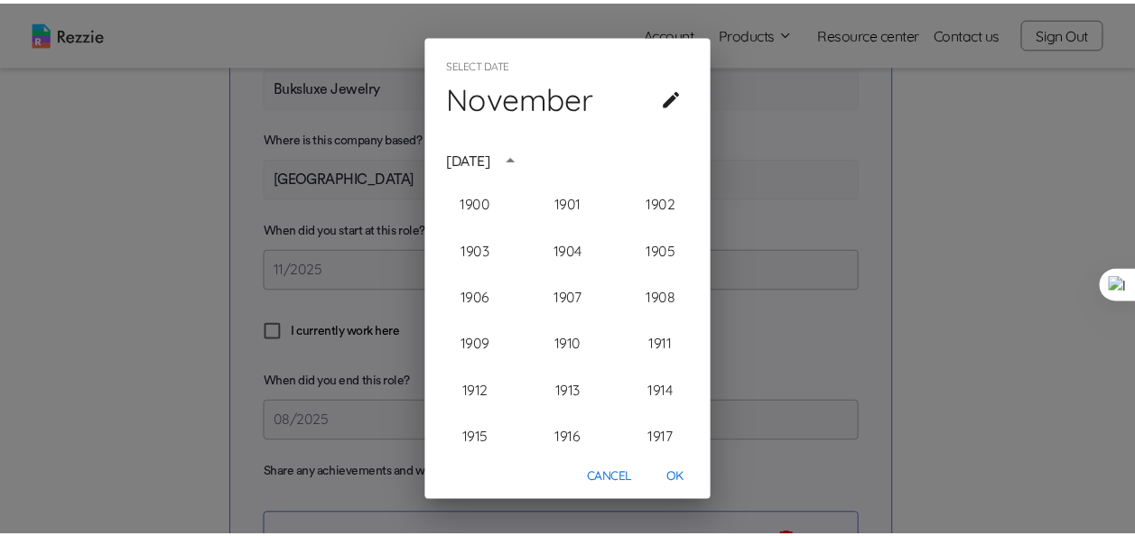
scroll to position [1811, 0]
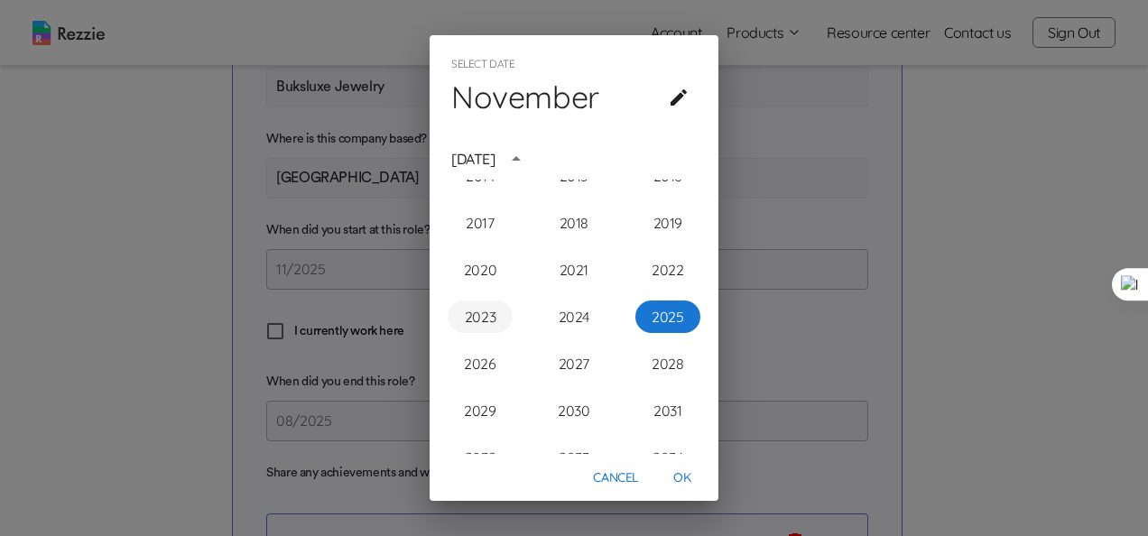
click at [457, 303] on button "2023" at bounding box center [480, 317] width 65 height 32
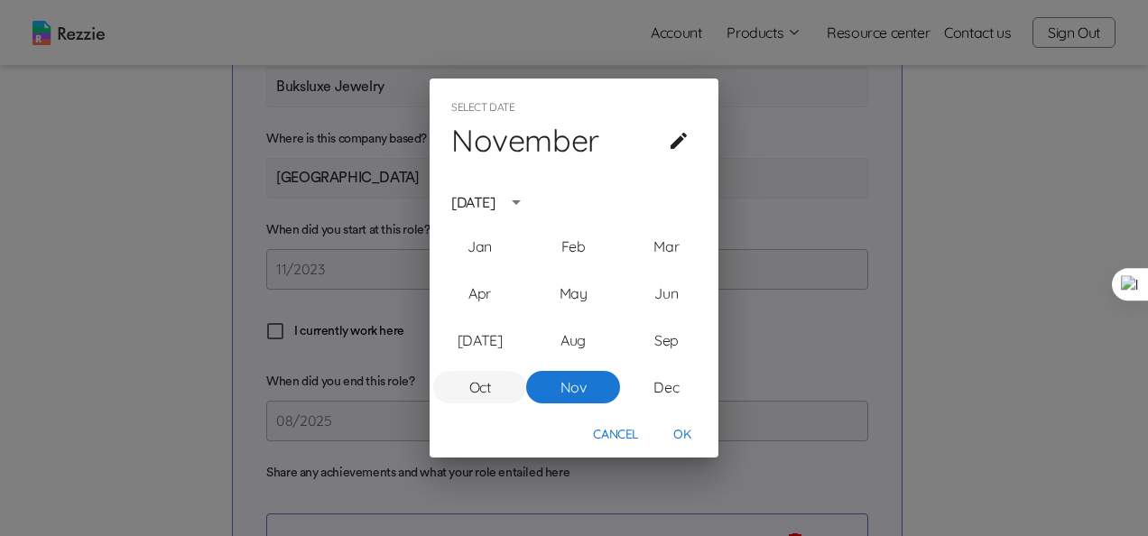
click at [486, 384] on button "Oct" at bounding box center [479, 387] width 93 height 32
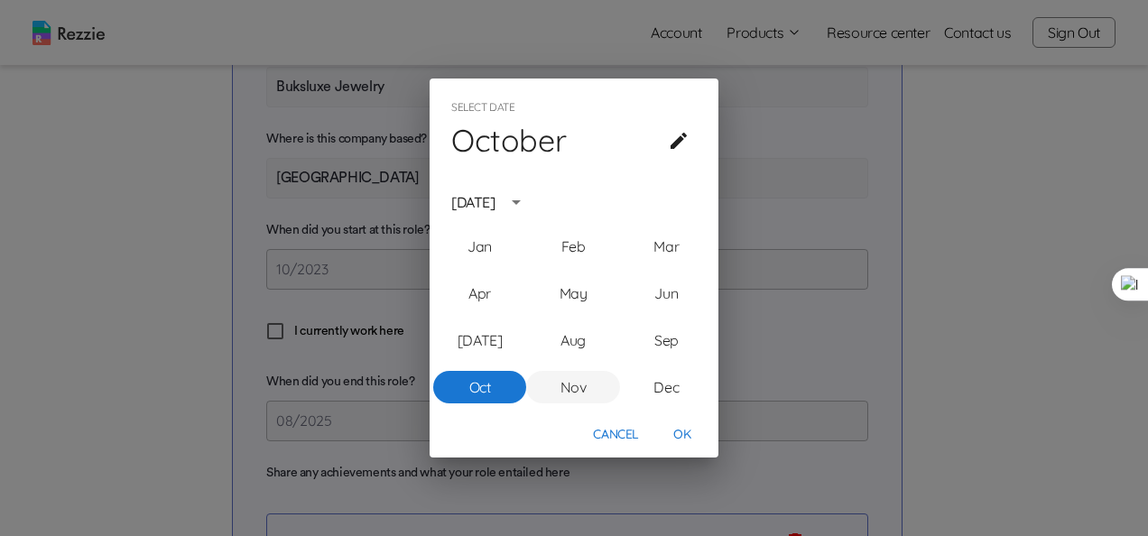
click at [560, 388] on button "Nov" at bounding box center [572, 387] width 93 height 32
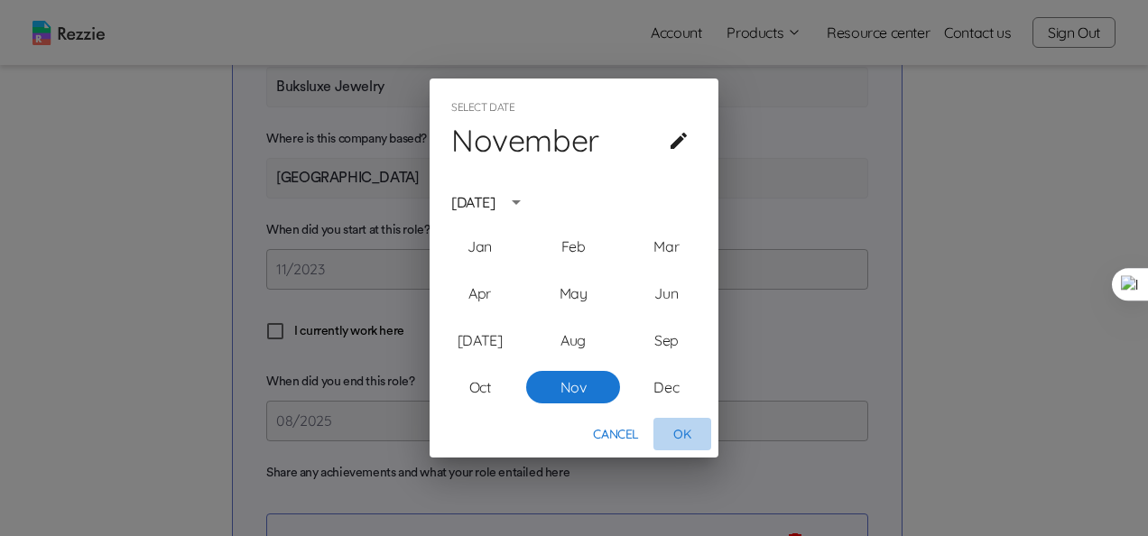
click at [681, 426] on button "OK" at bounding box center [682, 434] width 58 height 33
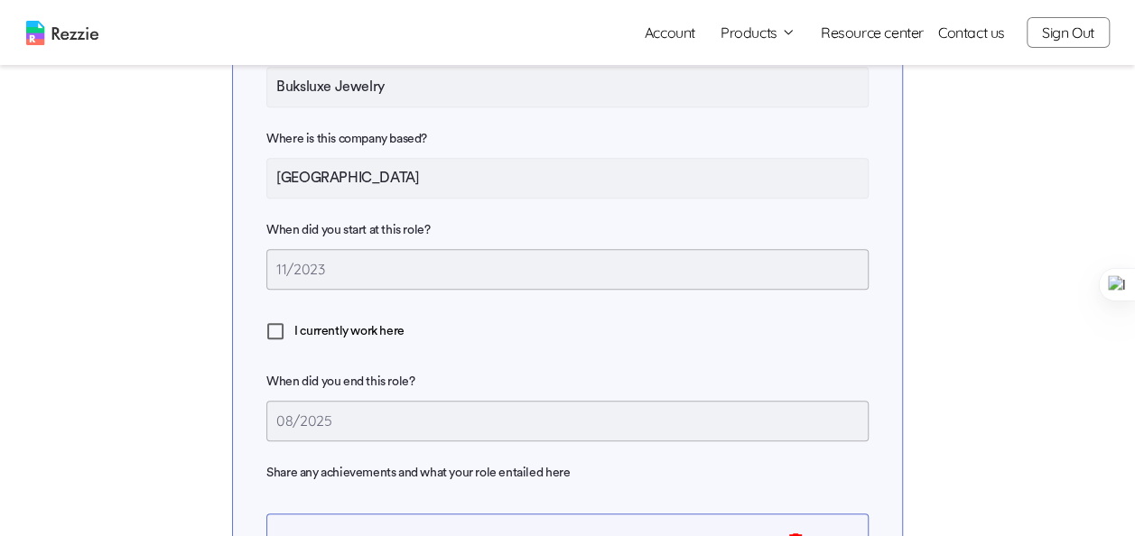
click at [394, 329] on span "I currently work here" at bounding box center [349, 331] width 110 height 19
click at [294, 329] on input "I currently work here" at bounding box center [275, 331] width 38 height 38
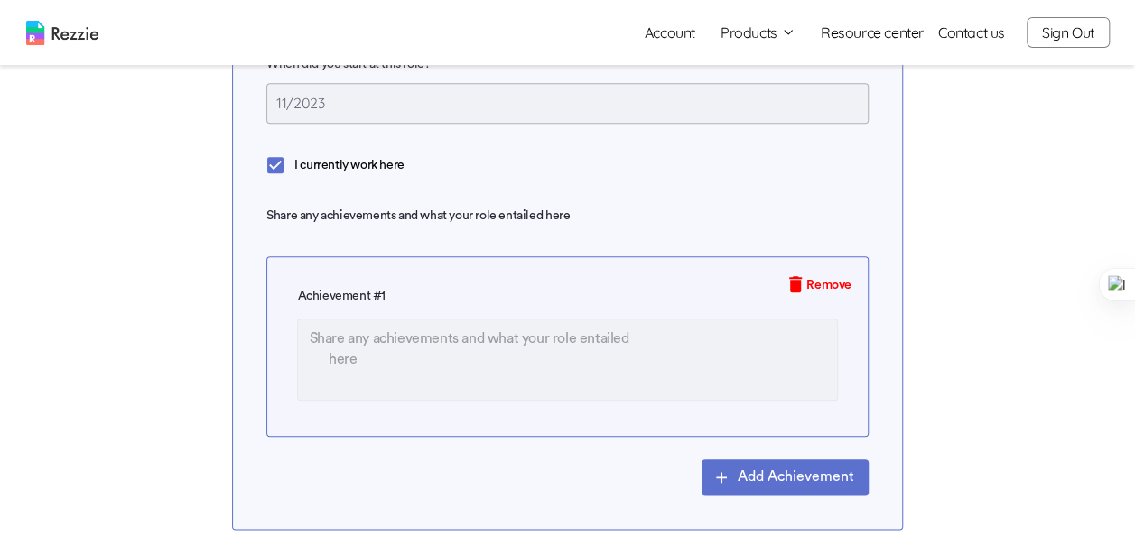
scroll to position [4202, 0]
click at [464, 330] on textarea at bounding box center [567, 360] width 540 height 82
paste textarea "Developed seasonal campaign visuals for collections and promotions, contributin…"
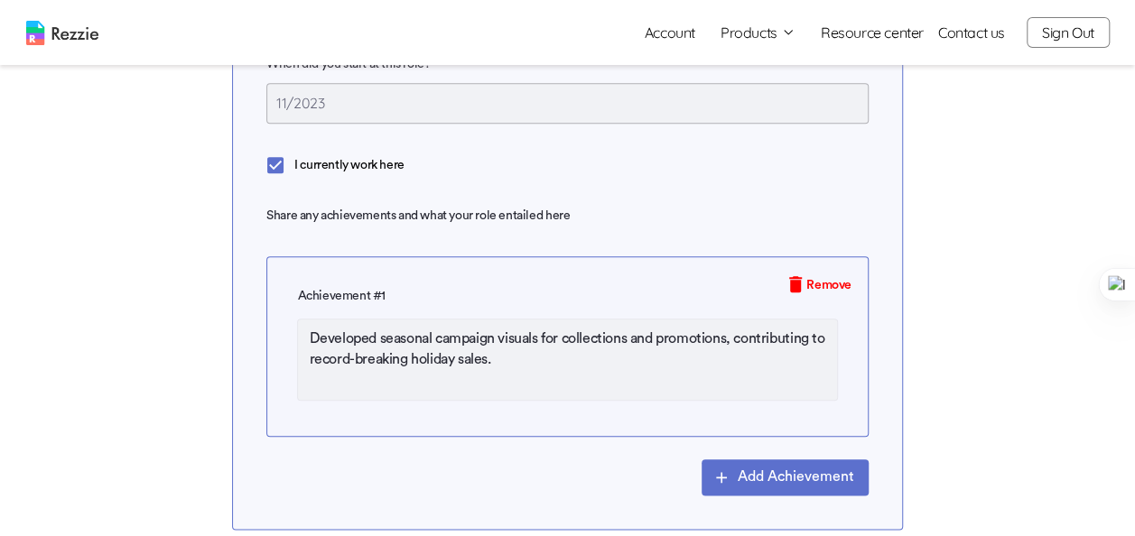
click at [777, 468] on button "Add Achievement" at bounding box center [784, 477] width 167 height 36
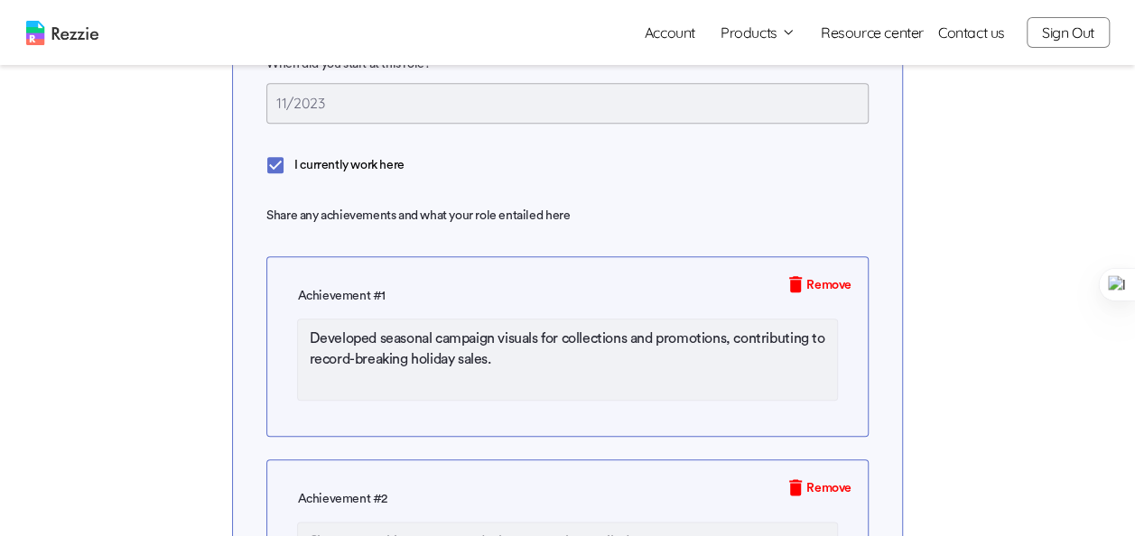
scroll to position [4302, 0]
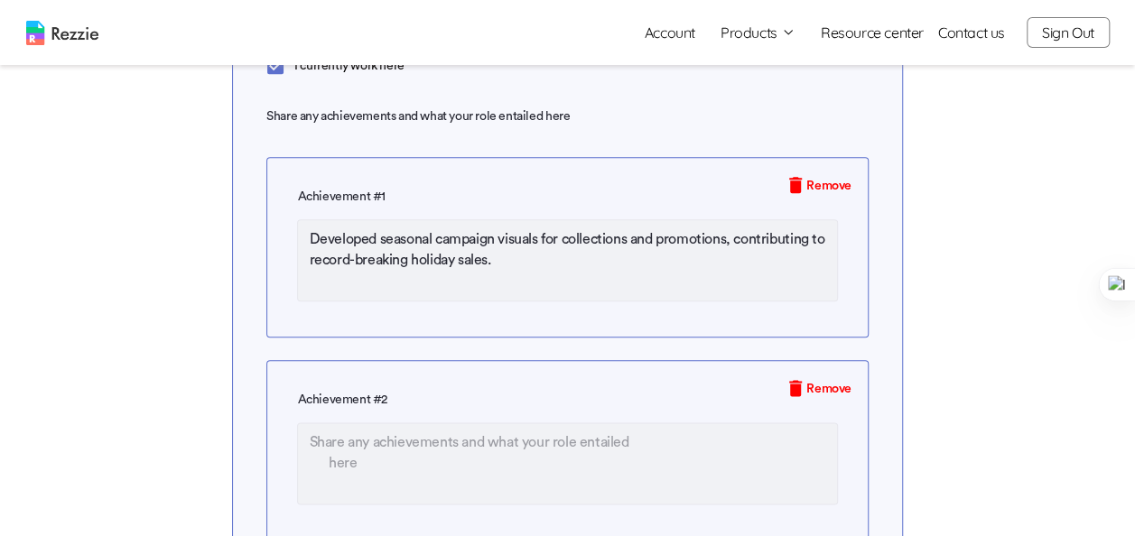
click at [420, 432] on textarea at bounding box center [567, 463] width 540 height 82
paste textarea "Designed luxury-inspired branding materials (catalogues, lookbooks, and social …"
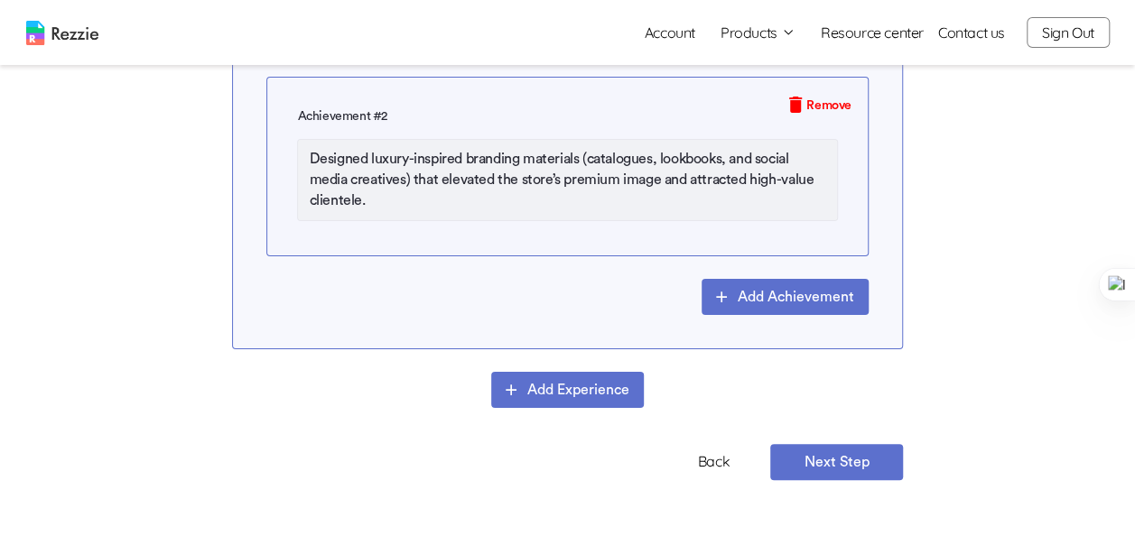
scroll to position [4587, 0]
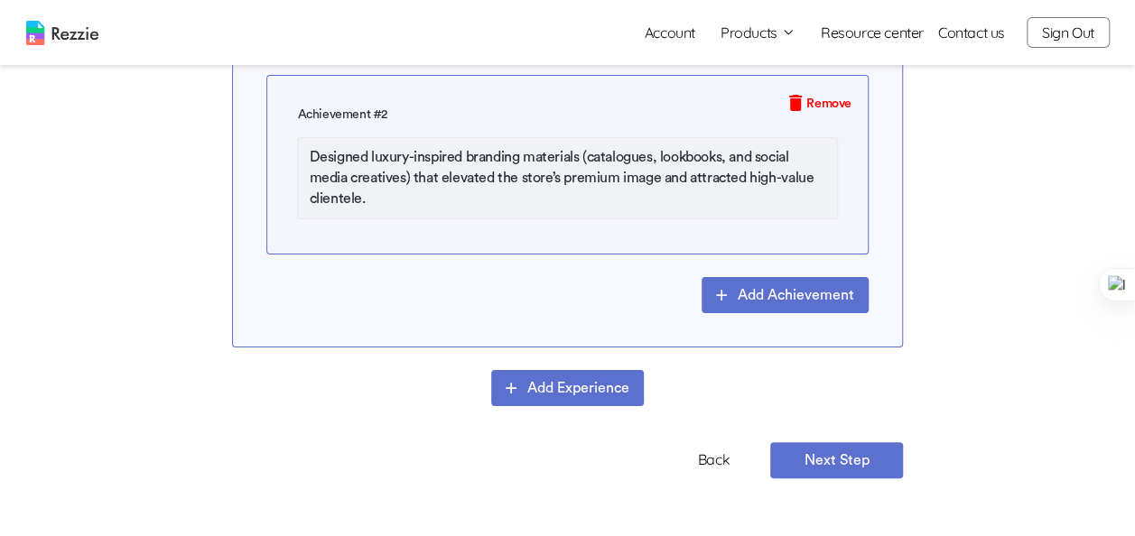
click at [749, 285] on button "Add Achievement" at bounding box center [784, 295] width 167 height 36
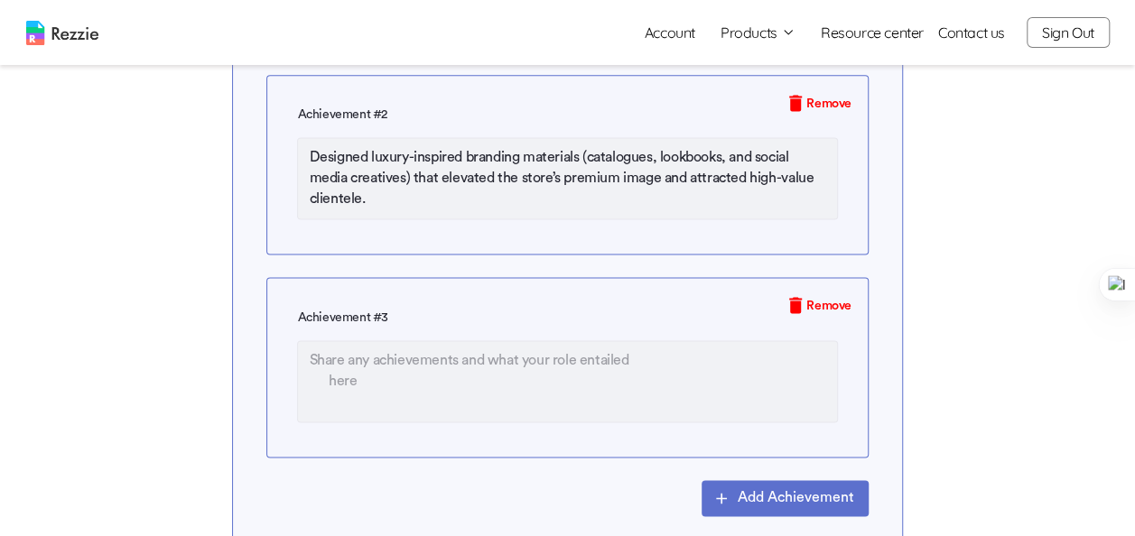
click at [448, 348] on textarea at bounding box center [567, 381] width 540 height 82
paste textarea "Collaborated with marketing and merchandising teams to produce packaging design…"
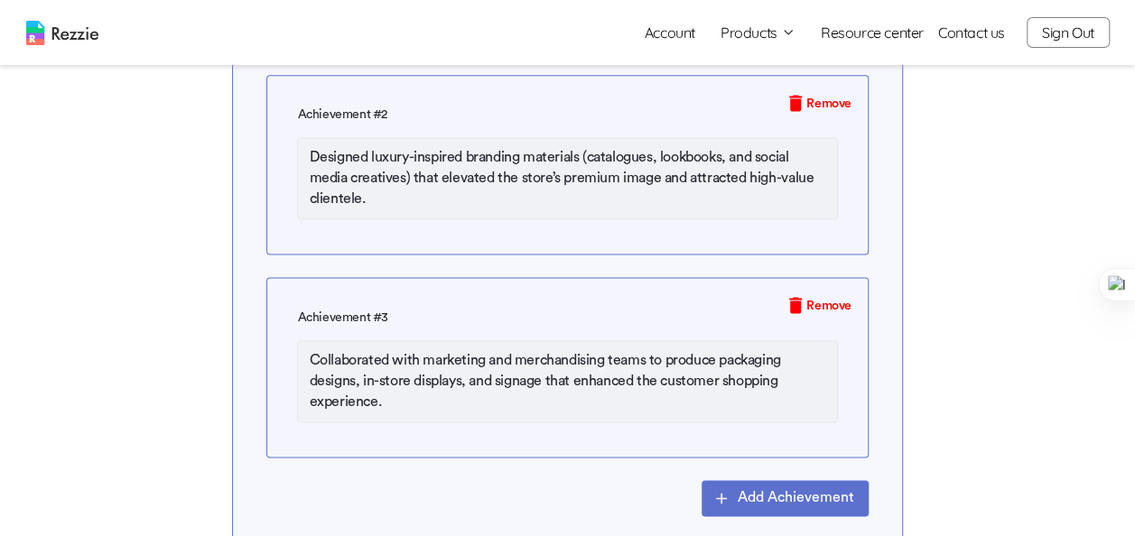
click at [800, 488] on button "Add Achievement" at bounding box center [784, 498] width 167 height 36
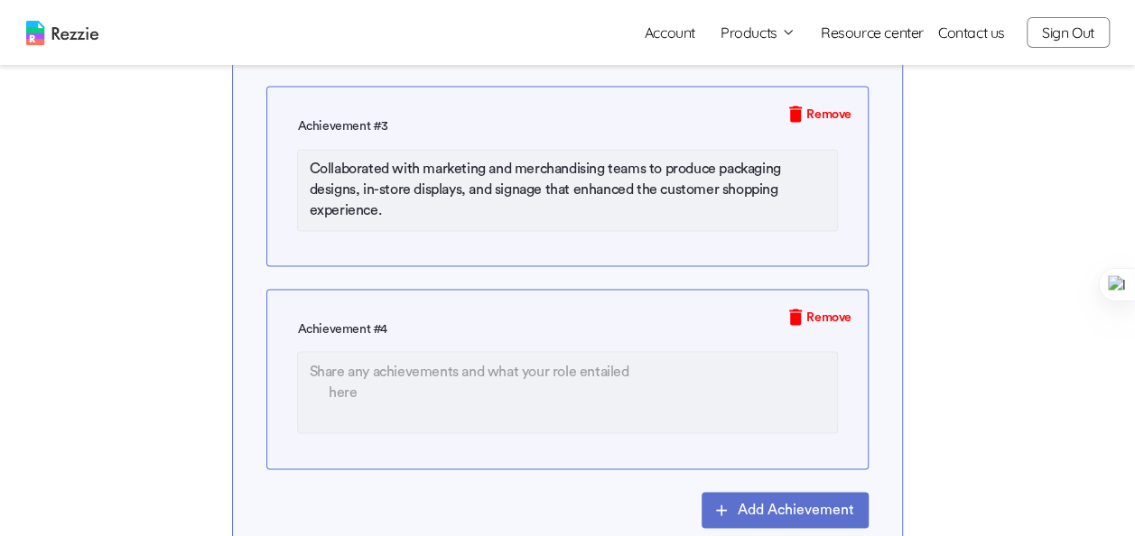
scroll to position [4796, 0]
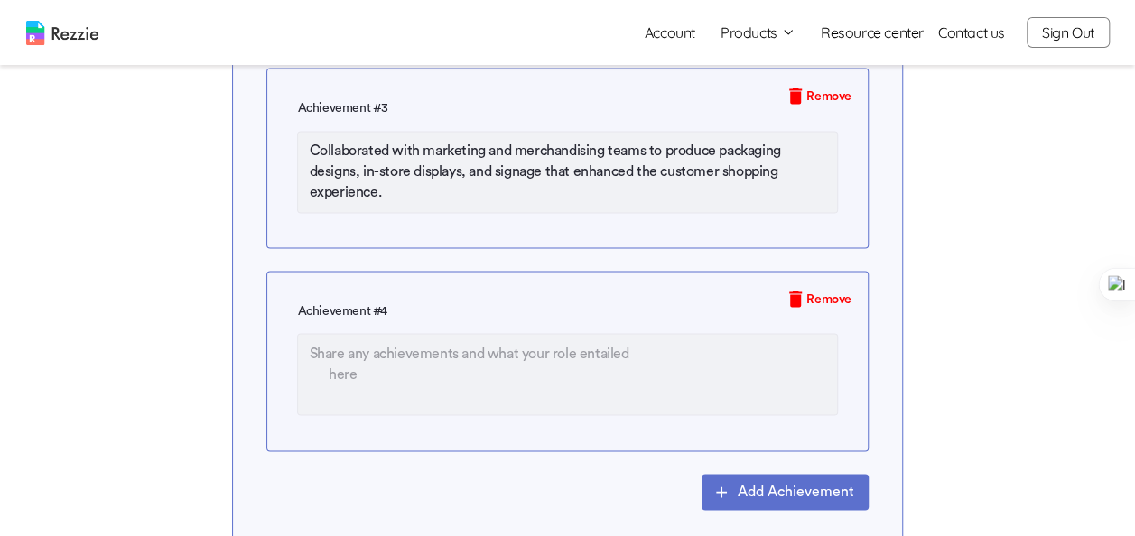
click at [437, 345] on textarea at bounding box center [567, 374] width 540 height 82
paste textarea "Created visually captivating product photography edits and display graphics tha…"
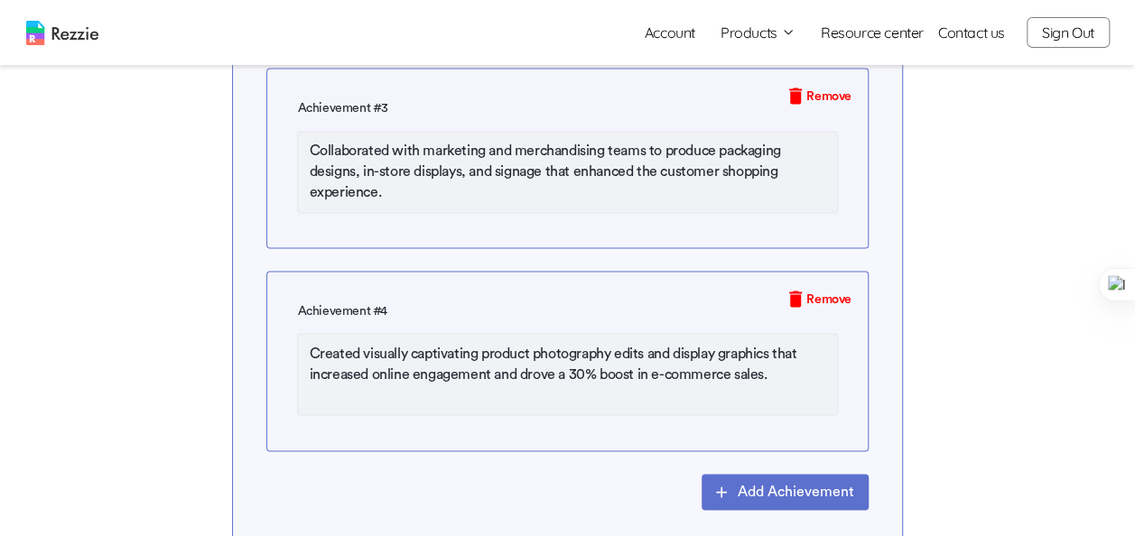
click at [437, 345] on textarea "Created visually captivating product photography edits and display graphics tha…" at bounding box center [567, 374] width 540 height 82
click at [783, 474] on button "Add Achievement" at bounding box center [784, 492] width 167 height 36
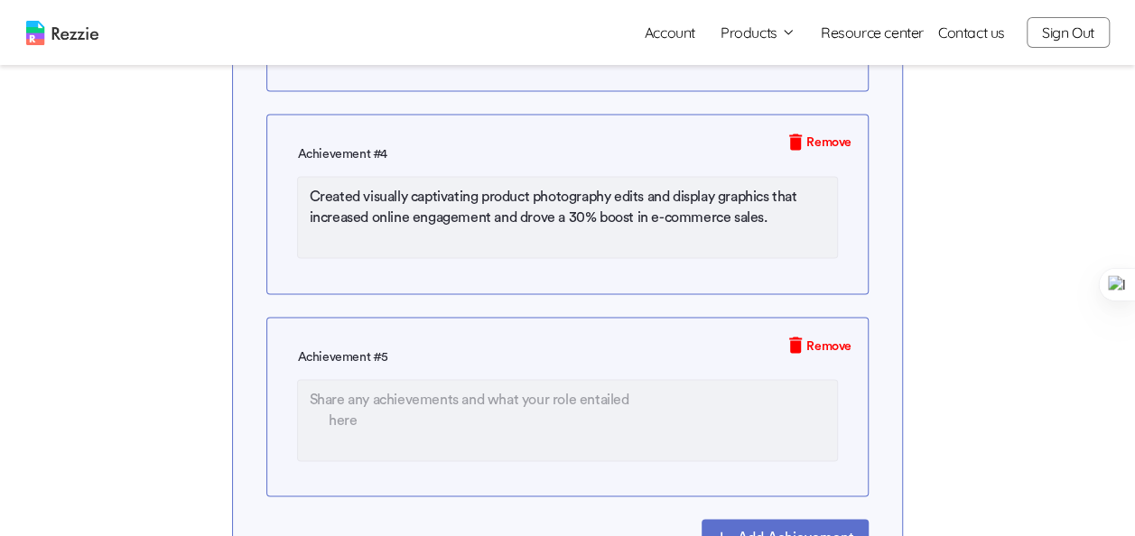
scroll to position [4955, 0]
click at [448, 385] on textarea at bounding box center [567, 418] width 540 height 82
paste textarea "Maintained consistent visual identity across digital and print platforms, stren…"
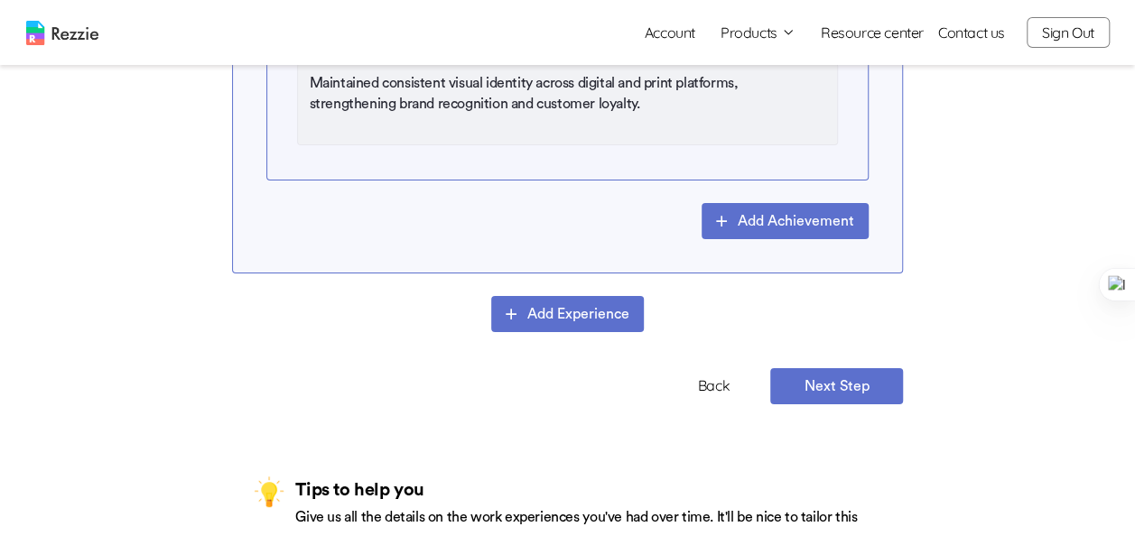
scroll to position [5280, 0]
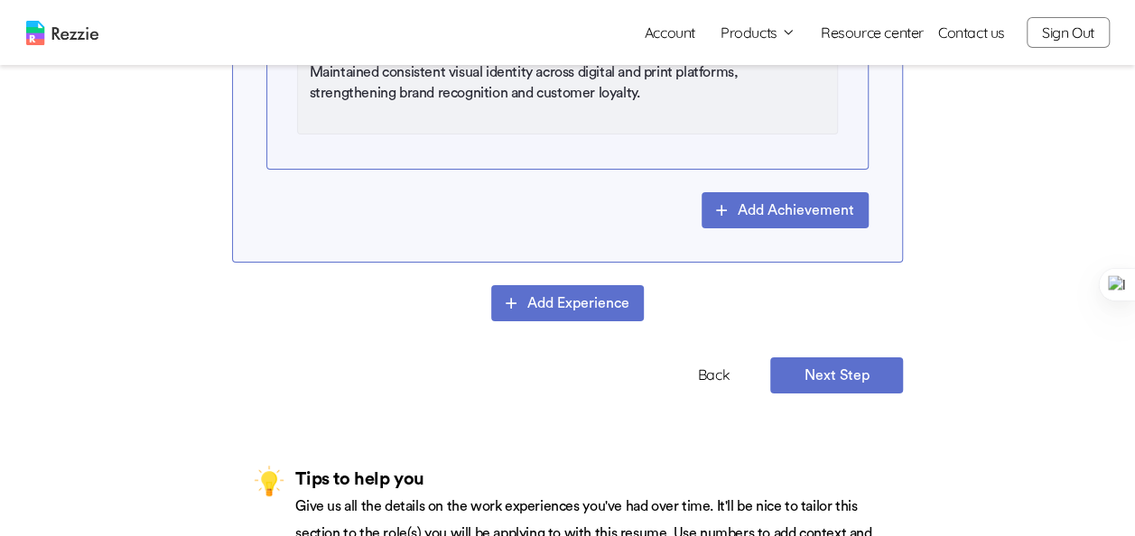
click at [830, 372] on button "Next Step" at bounding box center [836, 375] width 133 height 36
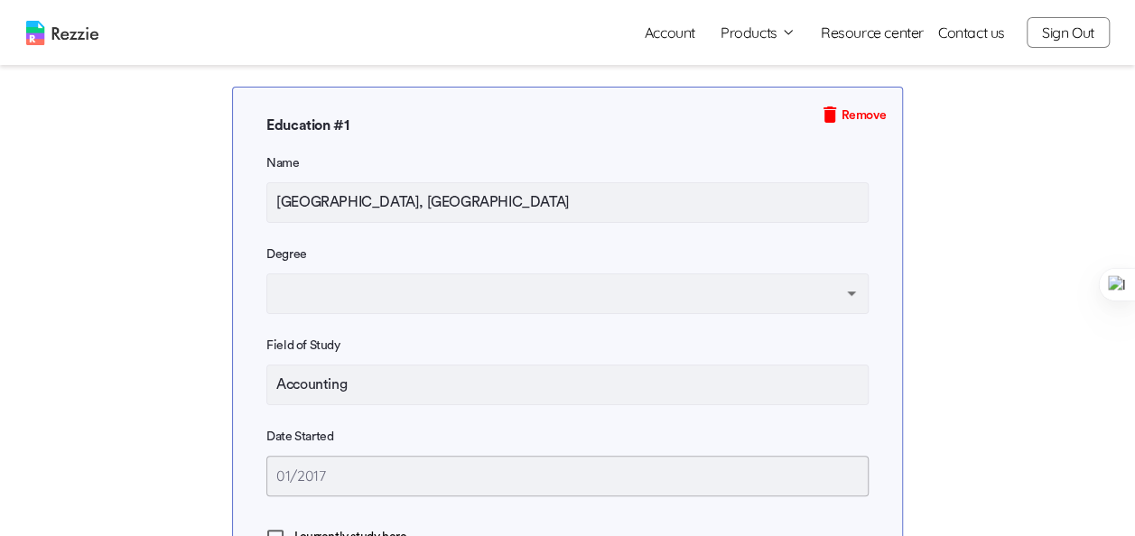
scroll to position [214, 0]
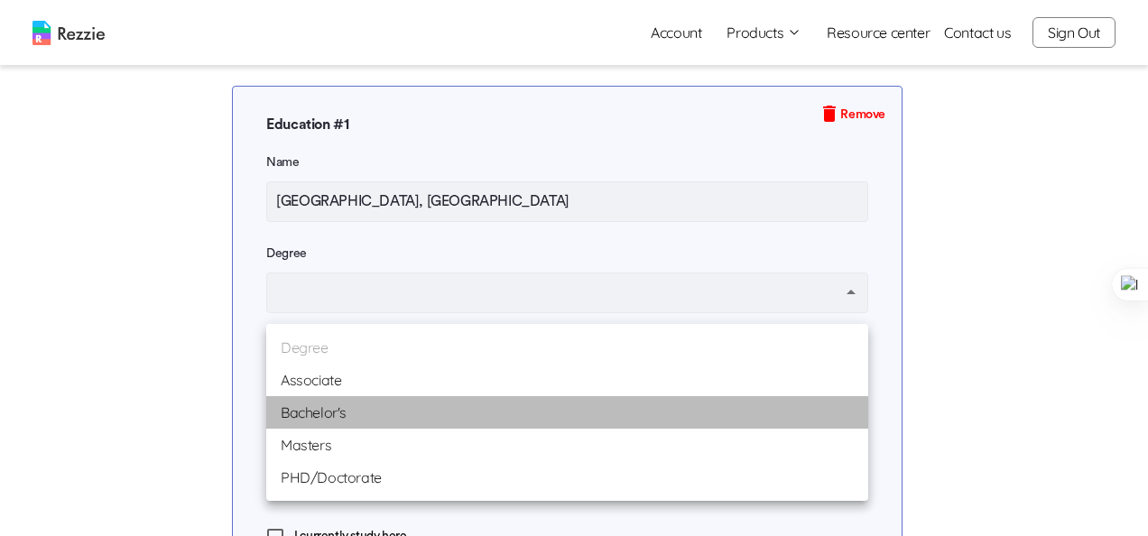
click at [433, 408] on li "Bachelor's" at bounding box center [567, 412] width 602 height 32
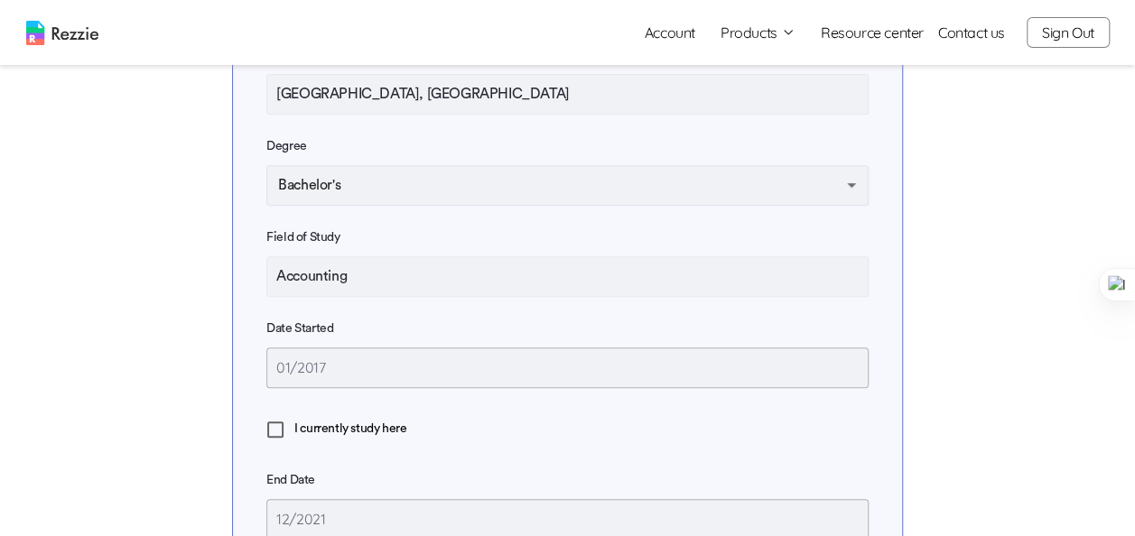
scroll to position [324, 0]
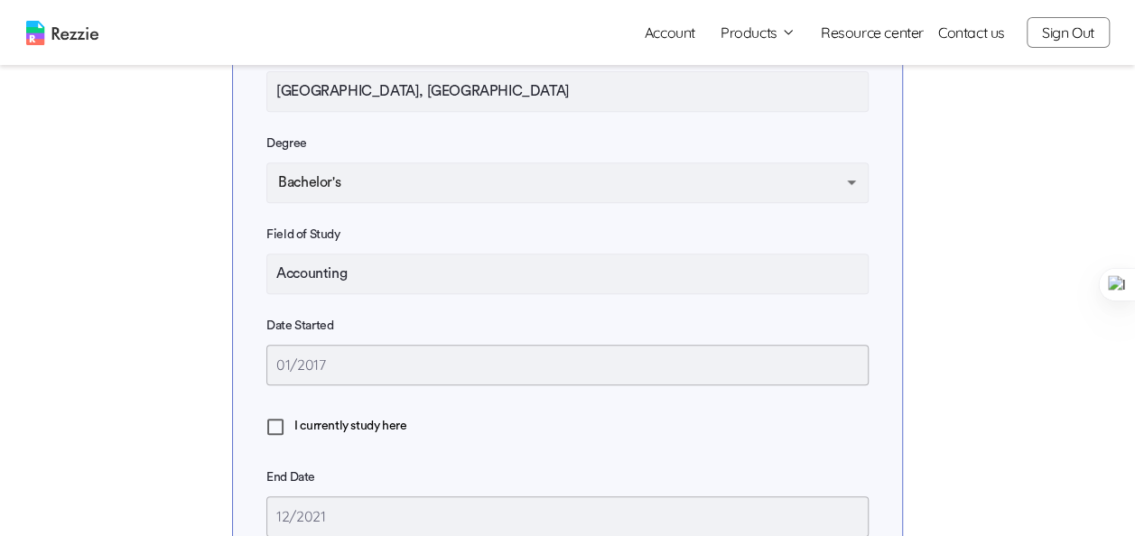
click at [414, 294] on input "Accounting" at bounding box center [567, 274] width 602 height 41
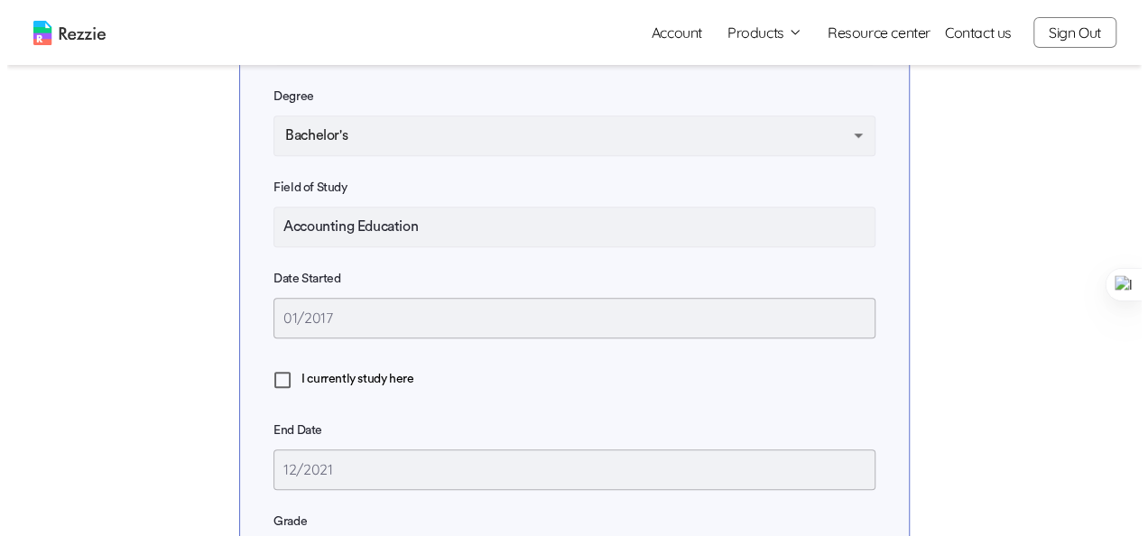
scroll to position [372, 0]
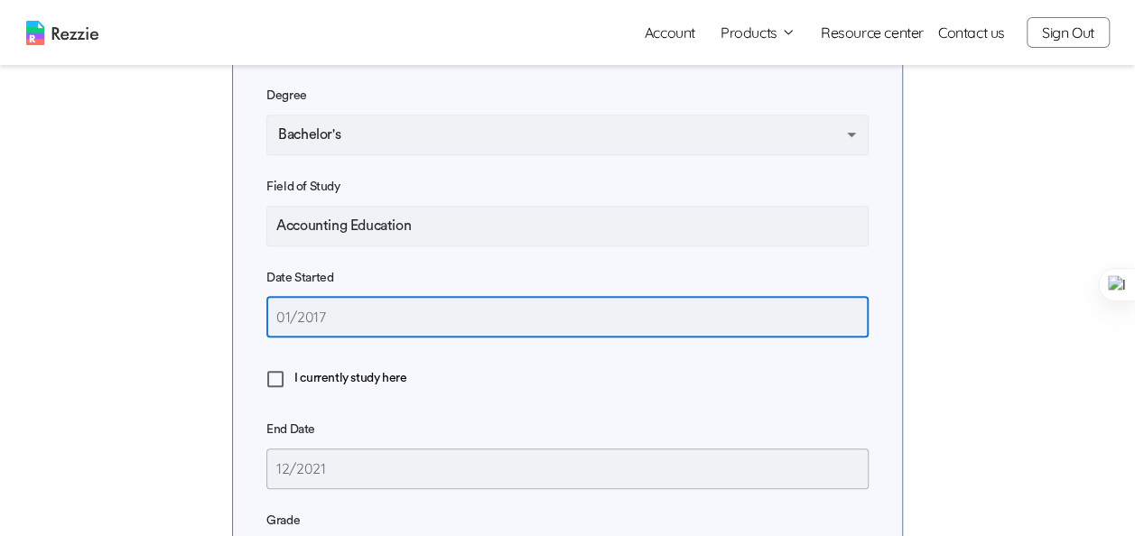
click at [344, 328] on input "01/2017" at bounding box center [567, 317] width 602 height 41
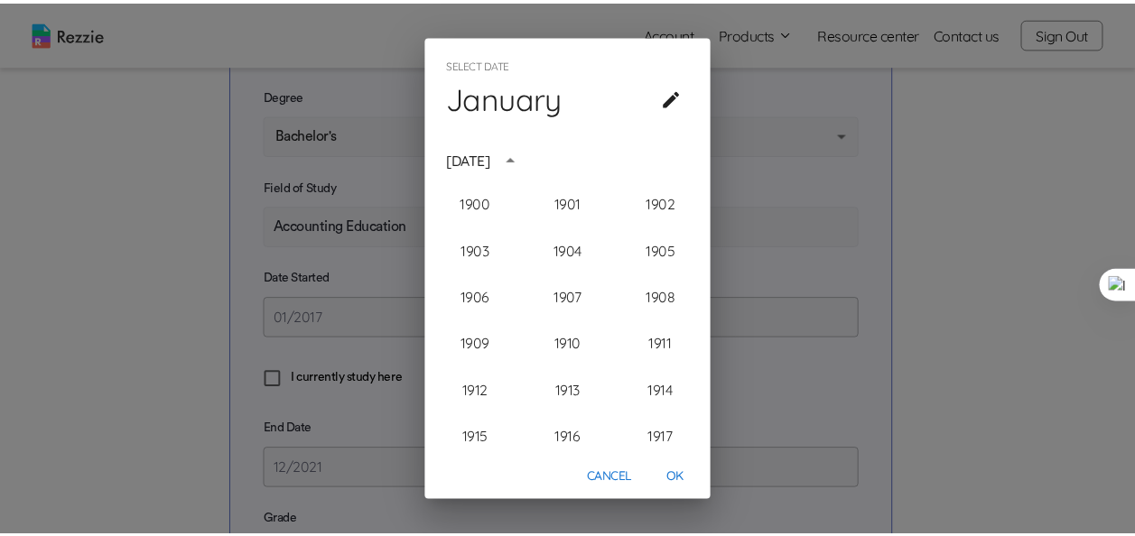
scroll to position [1717, 0]
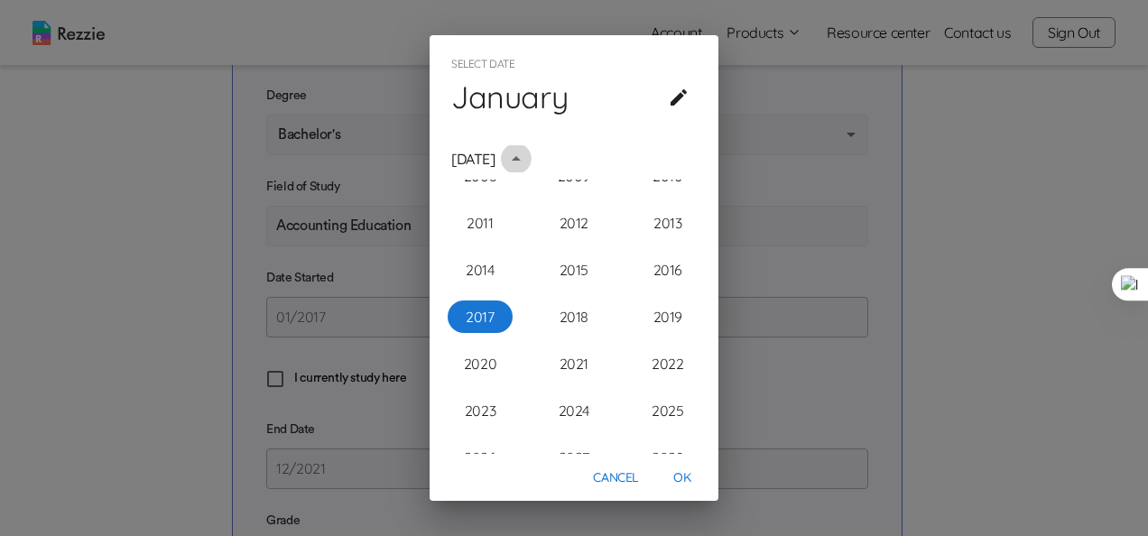
click at [527, 159] on icon "year view is open, switch to calendar view" at bounding box center [516, 159] width 22 height 22
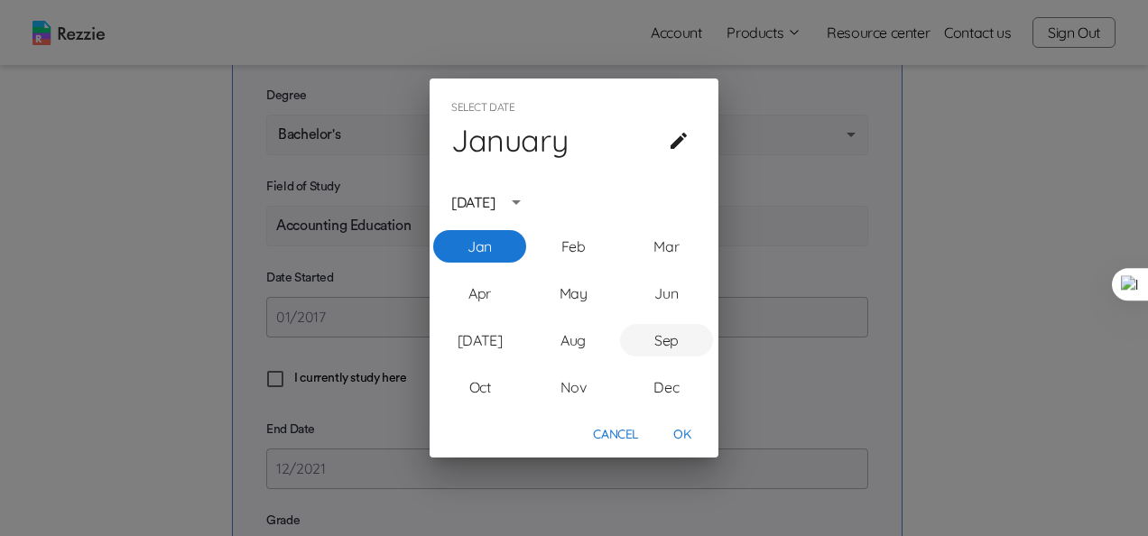
click at [652, 339] on button "Sep" at bounding box center [666, 340] width 93 height 32
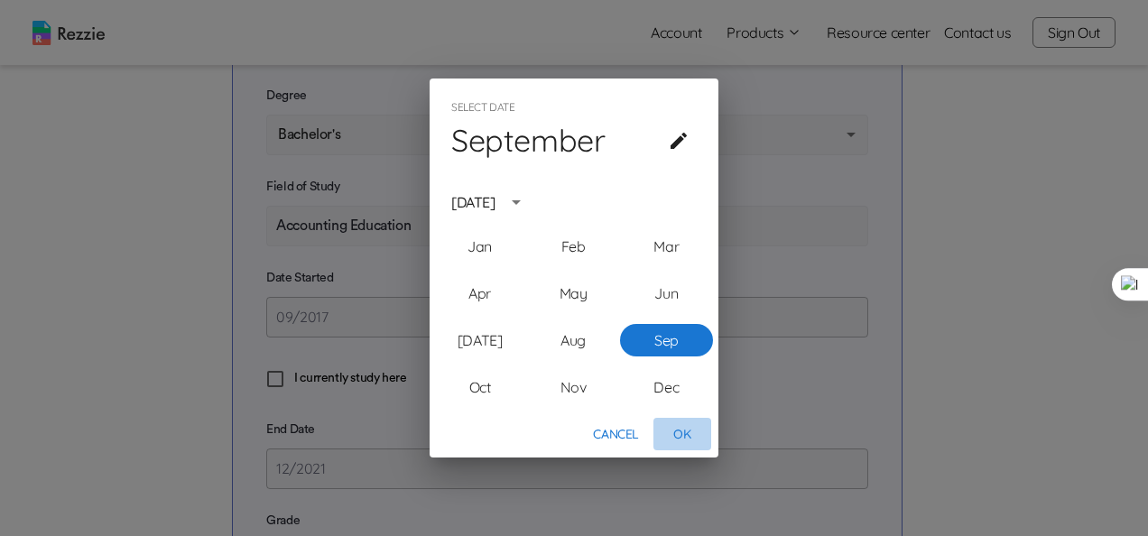
click at [685, 436] on button "OK" at bounding box center [682, 434] width 58 height 33
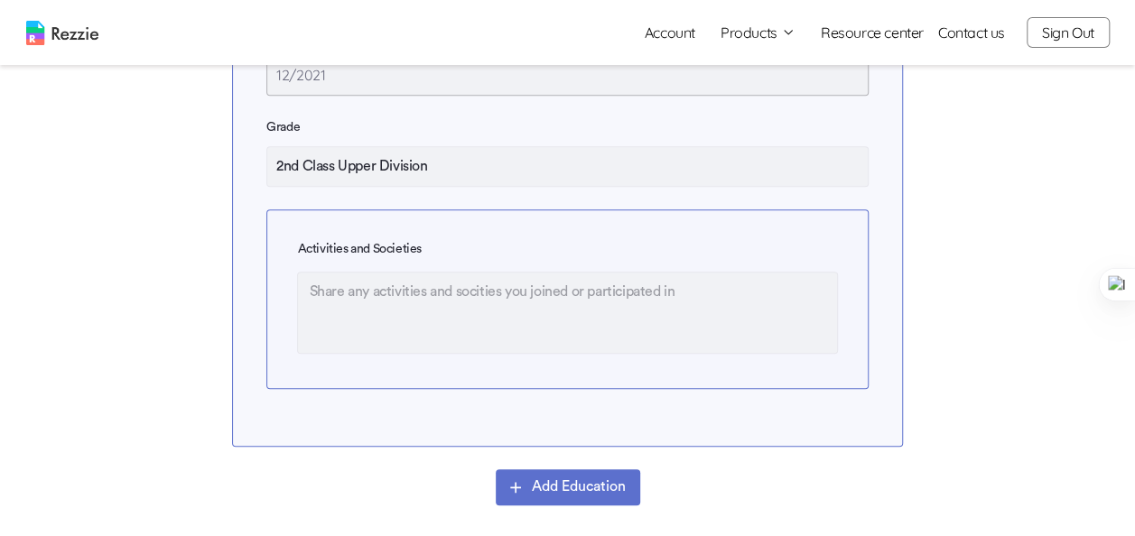
scroll to position [766, 0]
click at [470, 293] on textarea at bounding box center [567, 312] width 540 height 82
click at [506, 302] on textarea "NUASA Guru Competition" at bounding box center [567, 312] width 540 height 82
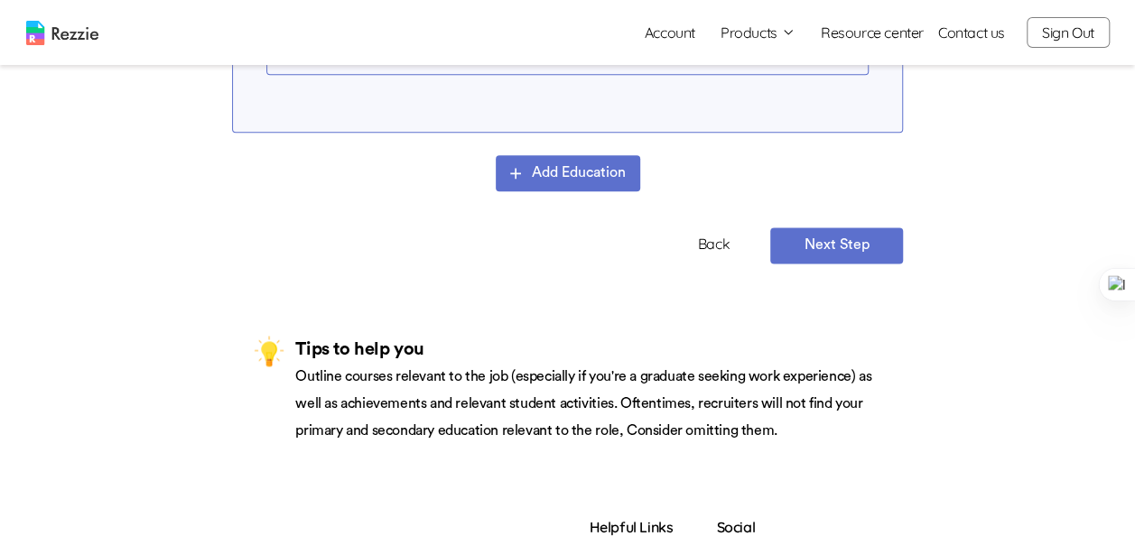
scroll to position [1088, 0]
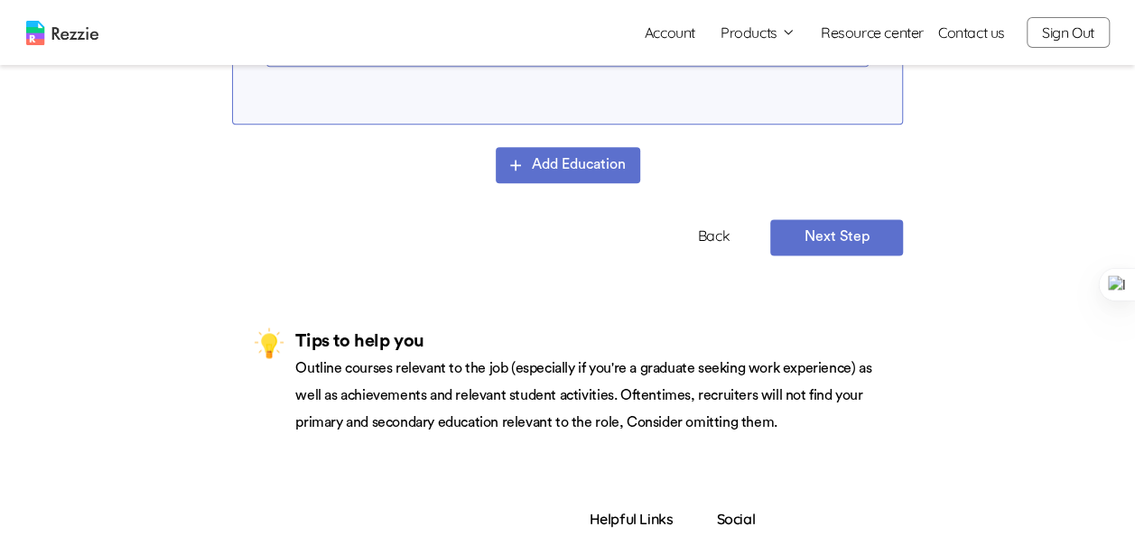
click at [854, 241] on button "Next Step" at bounding box center [836, 237] width 133 height 36
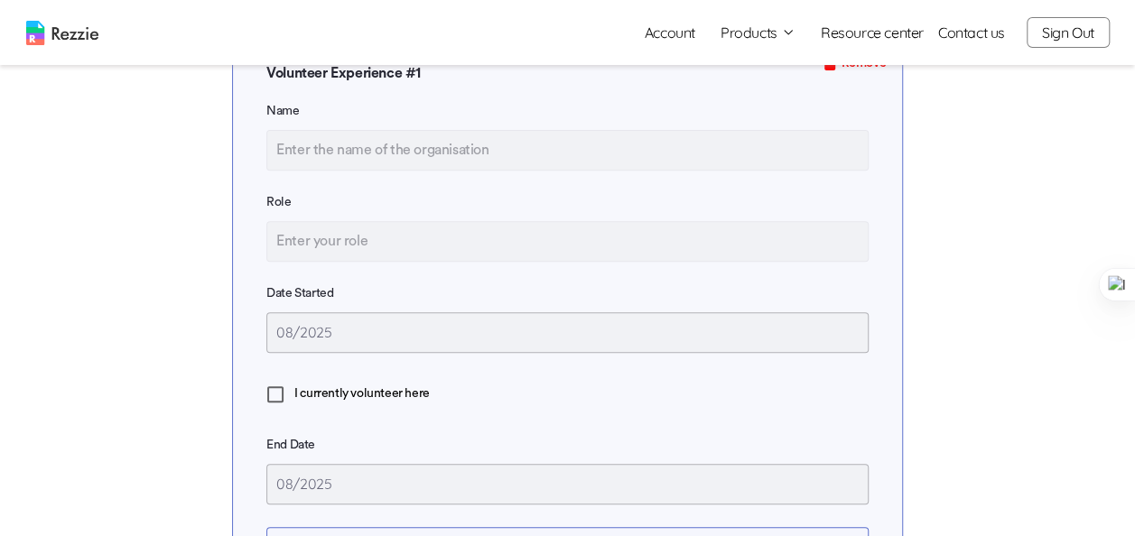
scroll to position [281, 0]
click at [502, 161] on input "text" at bounding box center [567, 151] width 602 height 41
click at [458, 251] on input "text" at bounding box center [567, 242] width 602 height 41
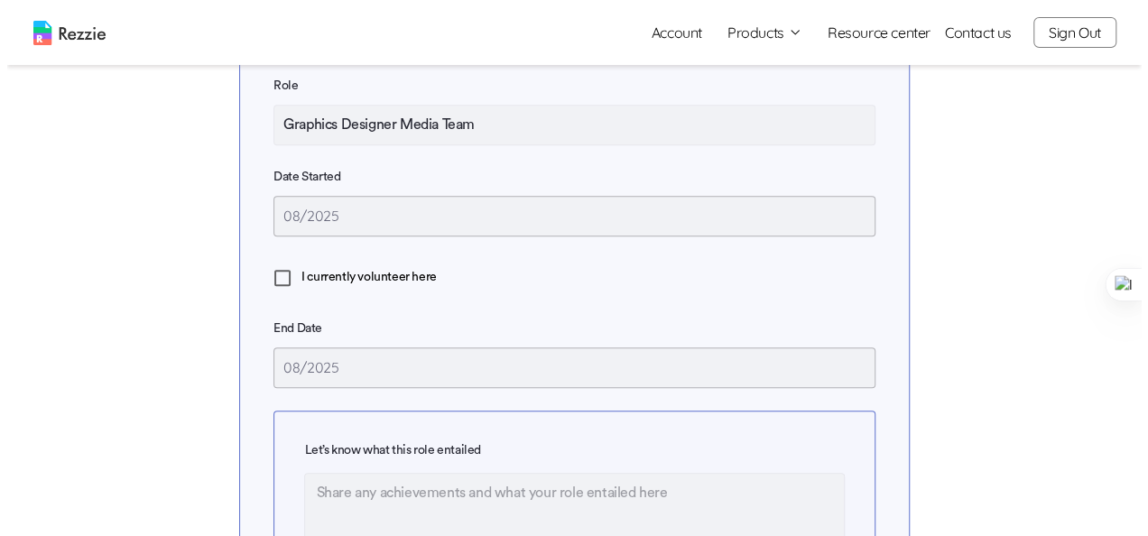
scroll to position [401, 0]
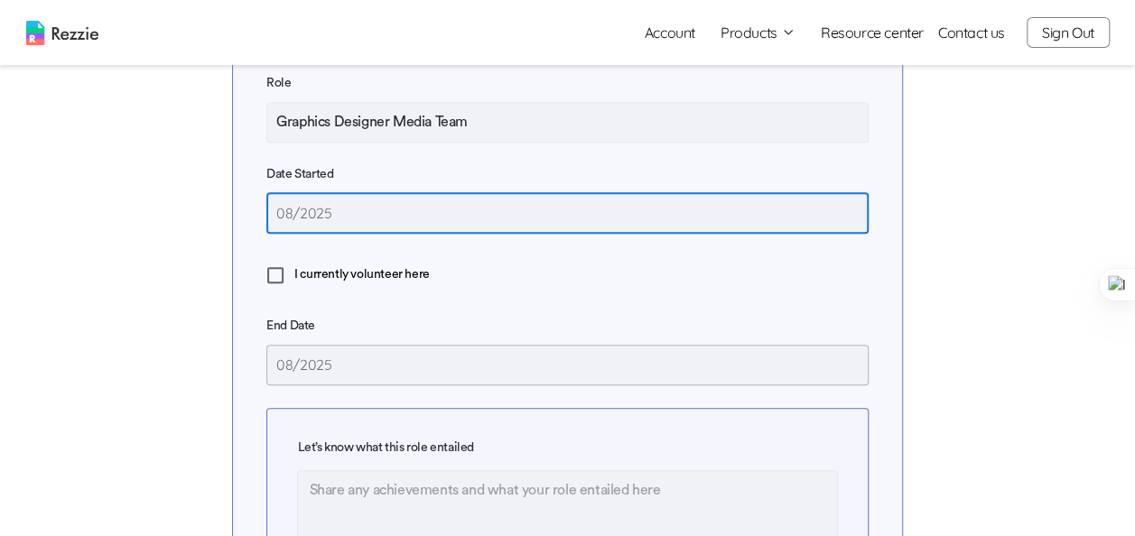
click at [357, 228] on input "08/2025" at bounding box center [567, 213] width 602 height 41
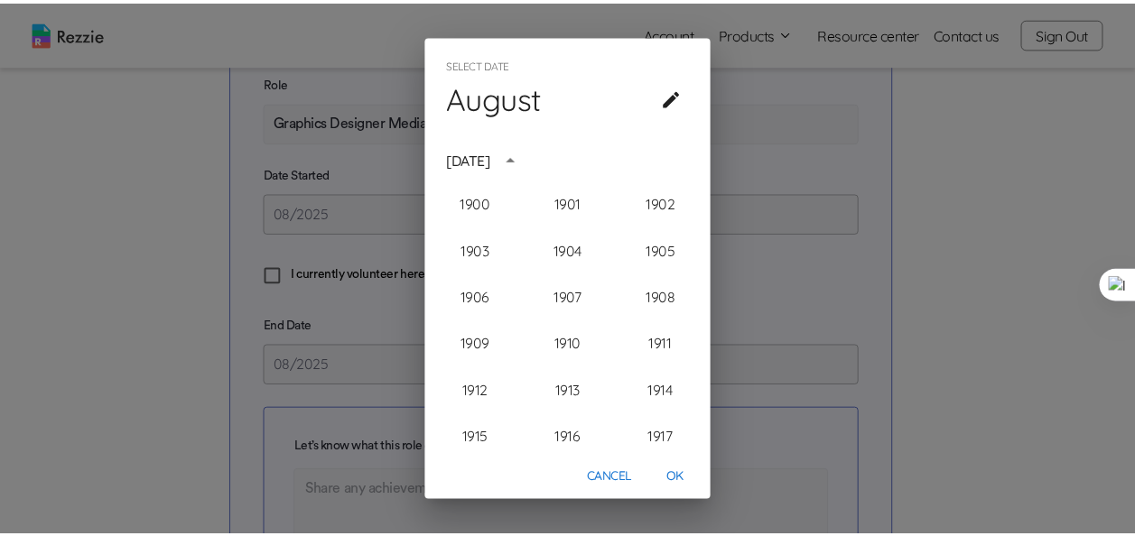
scroll to position [1811, 0]
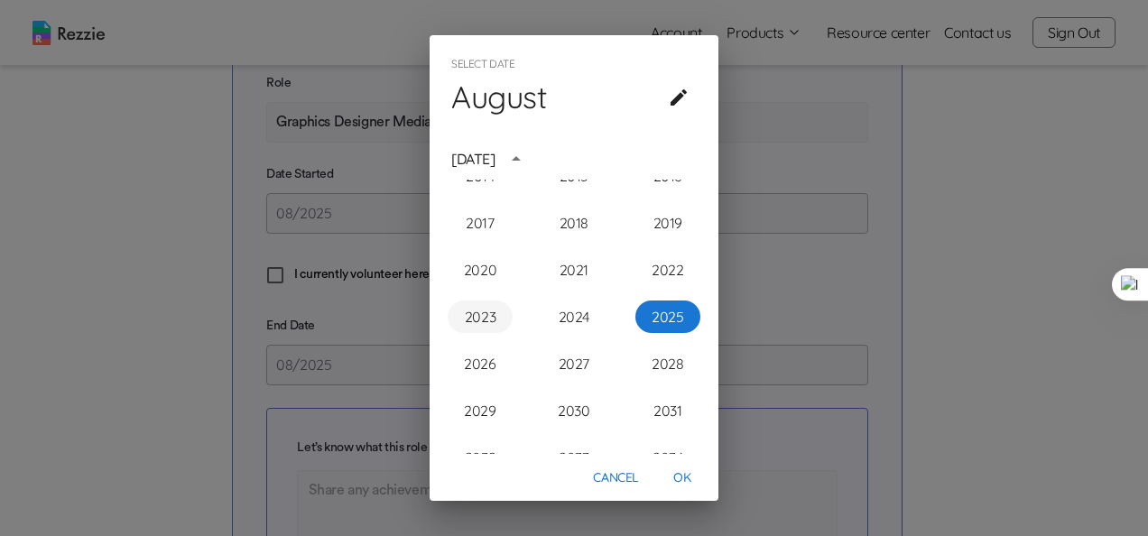
click at [487, 306] on button "2023" at bounding box center [480, 317] width 65 height 32
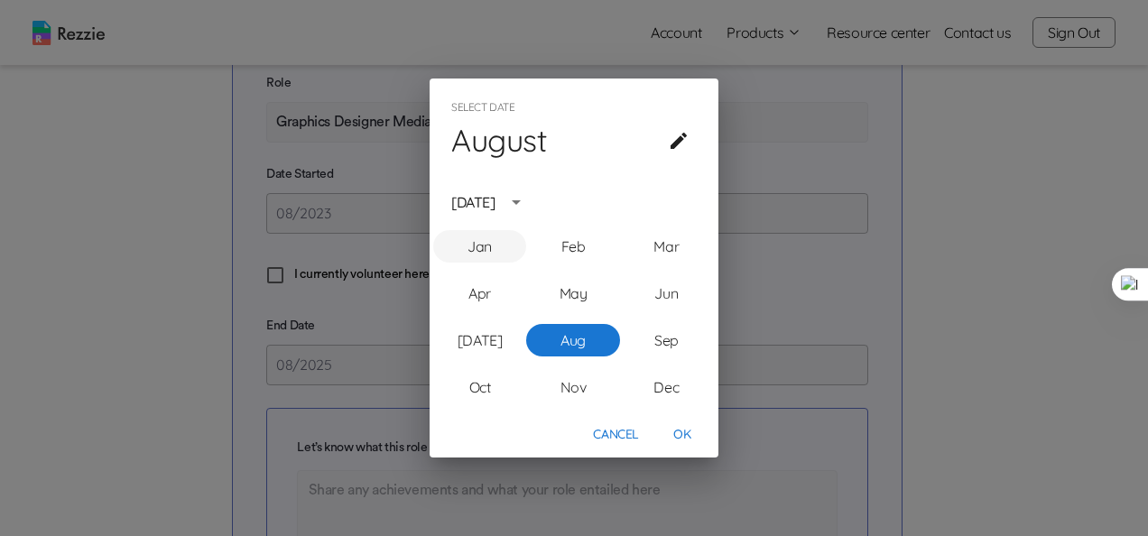
click at [493, 248] on button "Jan" at bounding box center [479, 246] width 93 height 32
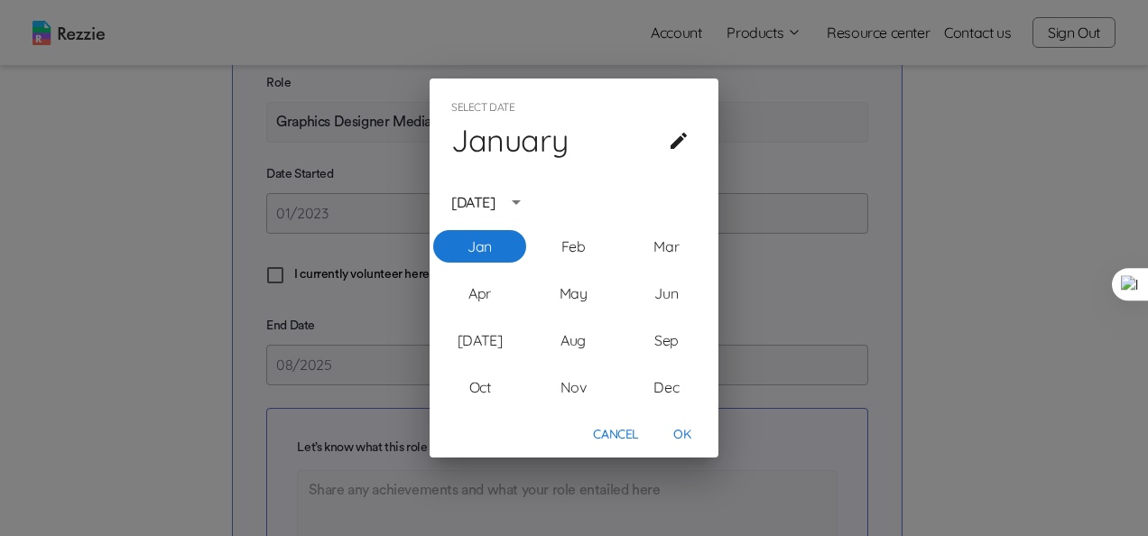
click at [691, 435] on button "OK" at bounding box center [682, 434] width 58 height 33
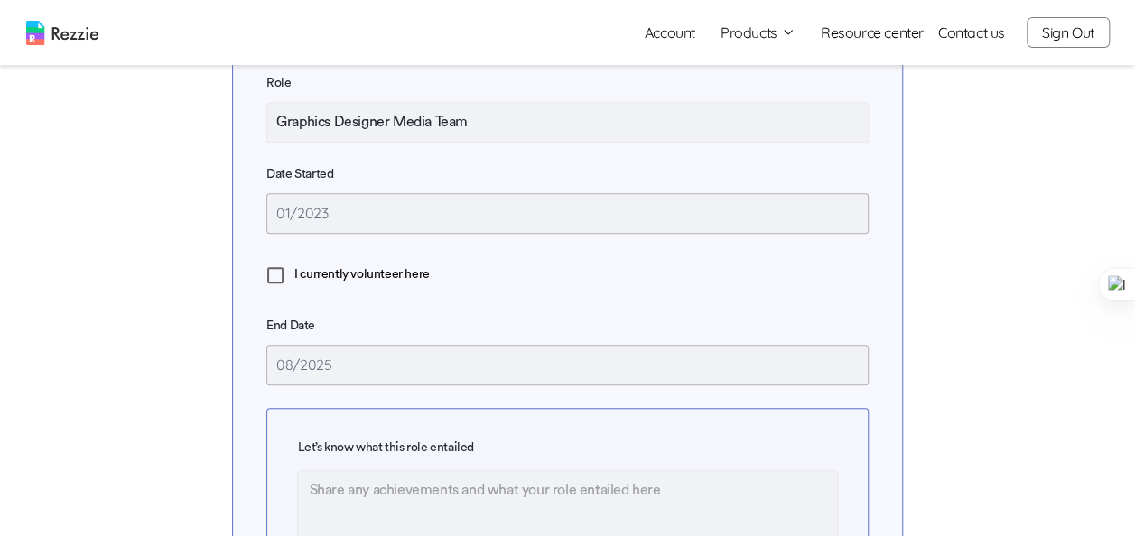
click at [377, 284] on span "I currently volunteer here" at bounding box center [361, 274] width 135 height 19
click at [294, 289] on input "I currently volunteer here" at bounding box center [275, 275] width 38 height 38
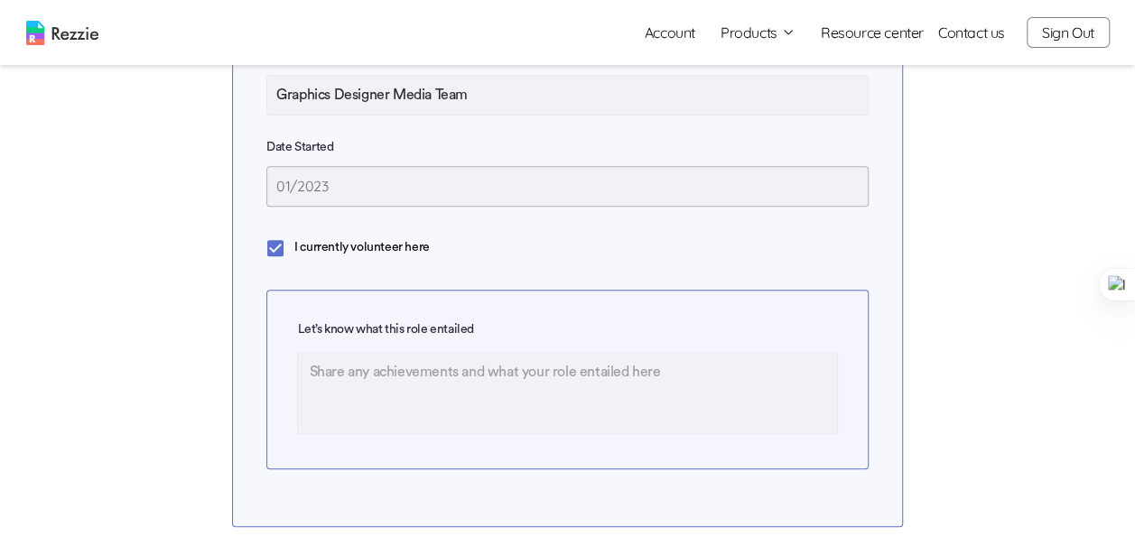
scroll to position [497, 0]
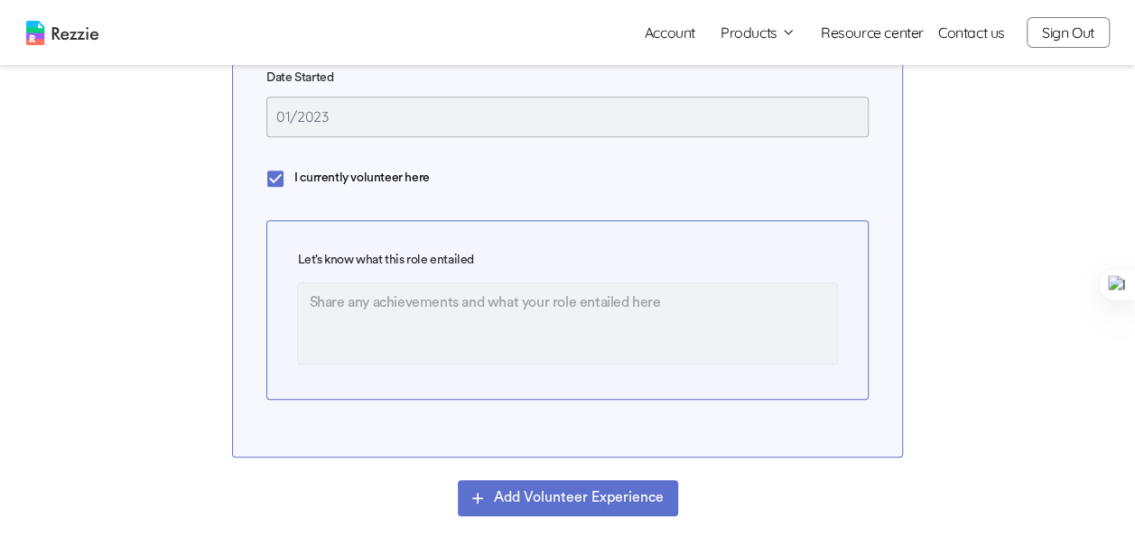
click at [394, 317] on textarea at bounding box center [567, 323] width 540 height 82
click at [370, 307] on textarea at bounding box center [567, 323] width 540 height 82
paste textarea "I create visually engaging designs for [DEMOGRAPHIC_DATA], events, and announce…"
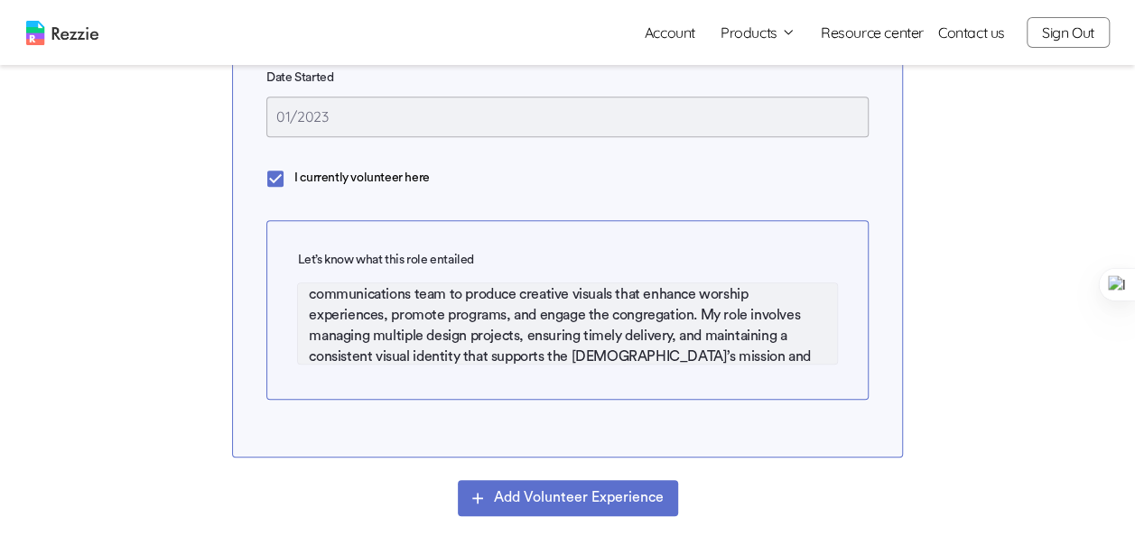
scroll to position [0, 0]
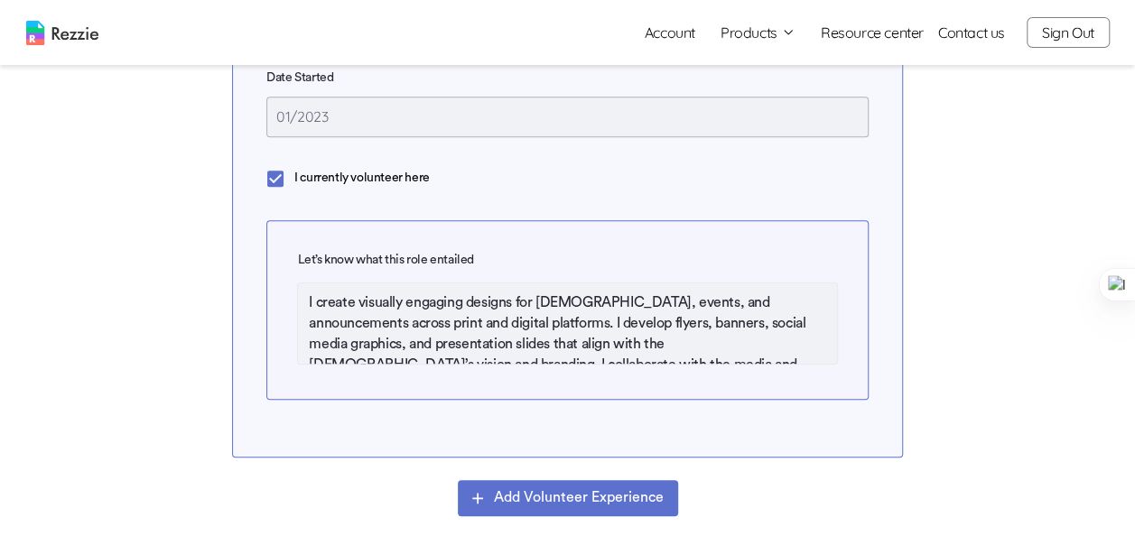
click at [323, 310] on textarea "I create visually engaging designs for [DEMOGRAPHIC_DATA], events, and announce…" at bounding box center [567, 323] width 540 height 82
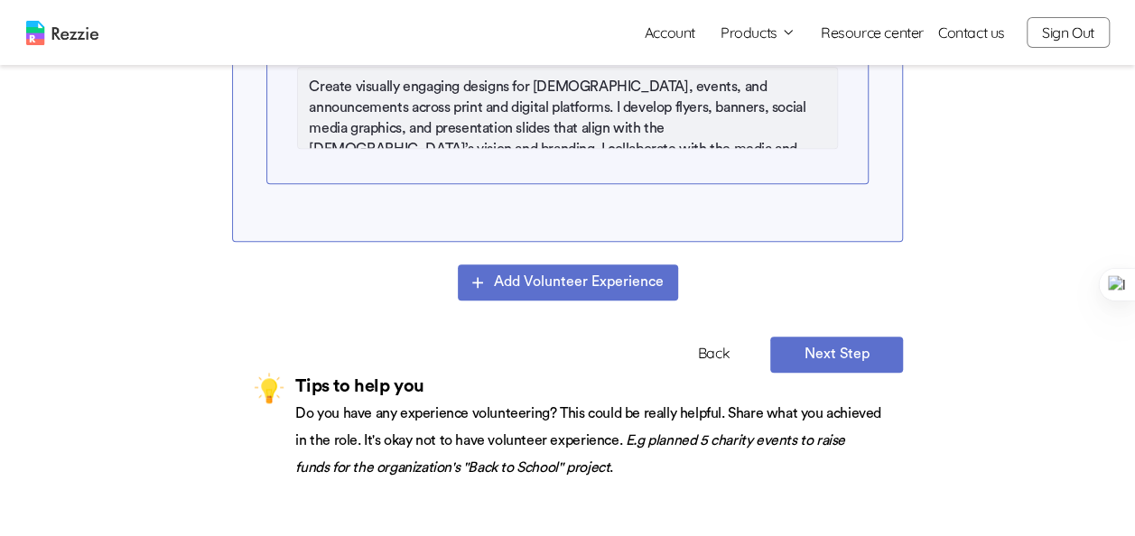
scroll to position [714, 0]
click at [825, 368] on button "Next Step" at bounding box center [836, 354] width 133 height 36
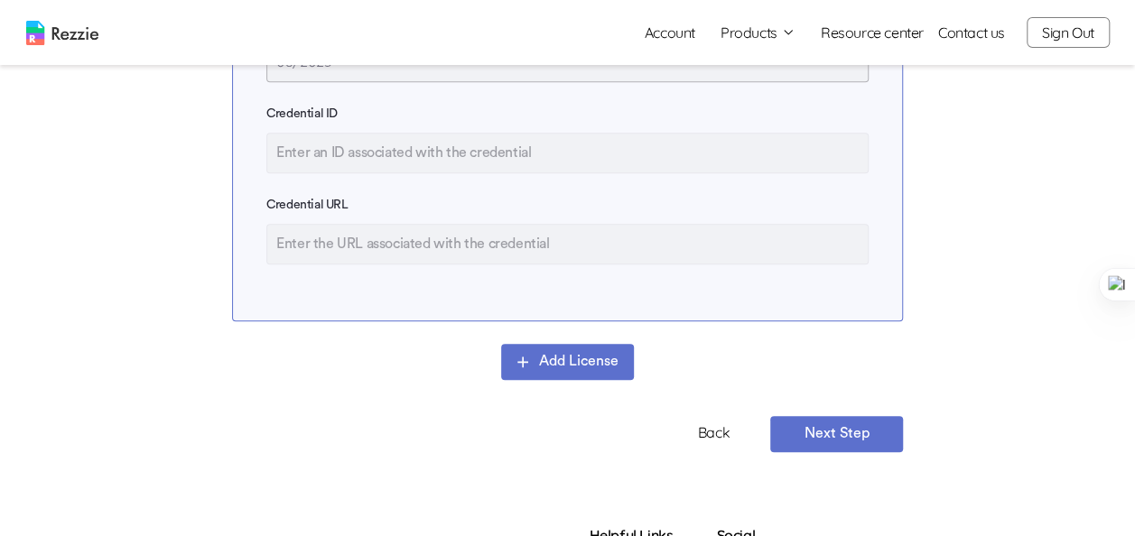
click at [830, 448] on button "Next Step" at bounding box center [836, 434] width 133 height 36
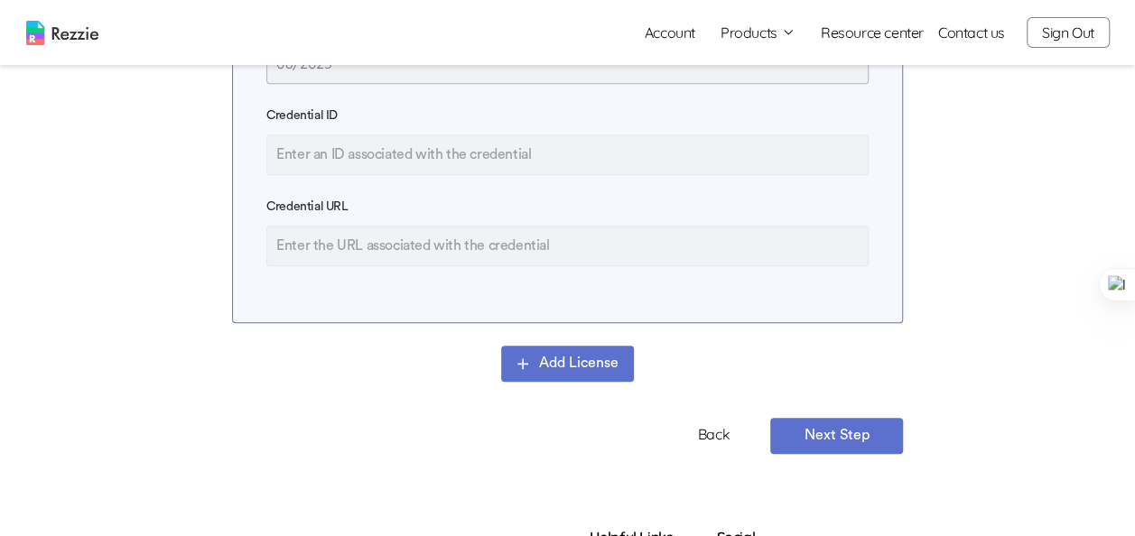
click at [829, 444] on button "Next Step" at bounding box center [836, 436] width 133 height 36
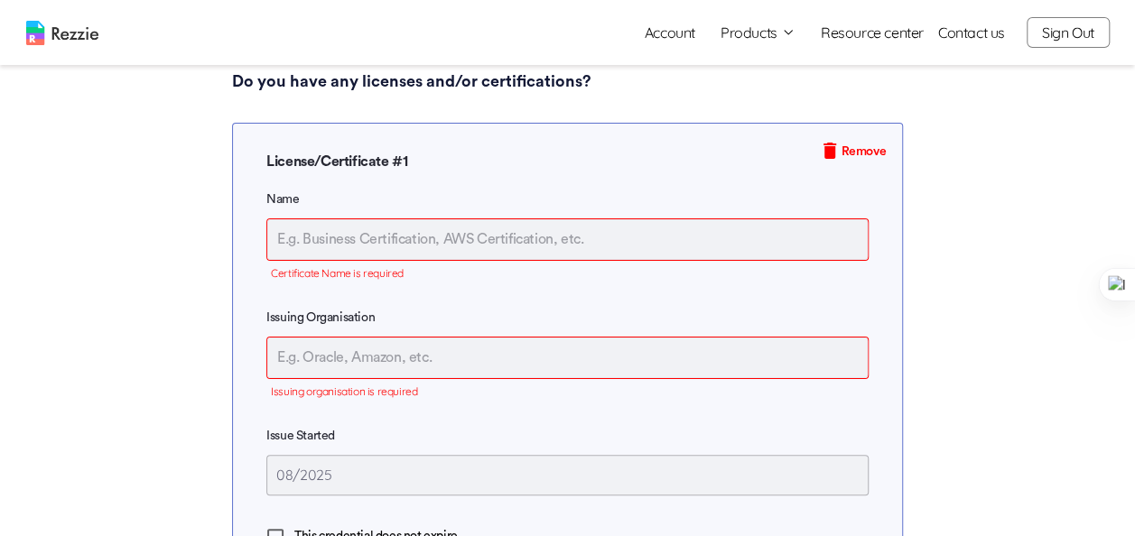
scroll to position [186, 0]
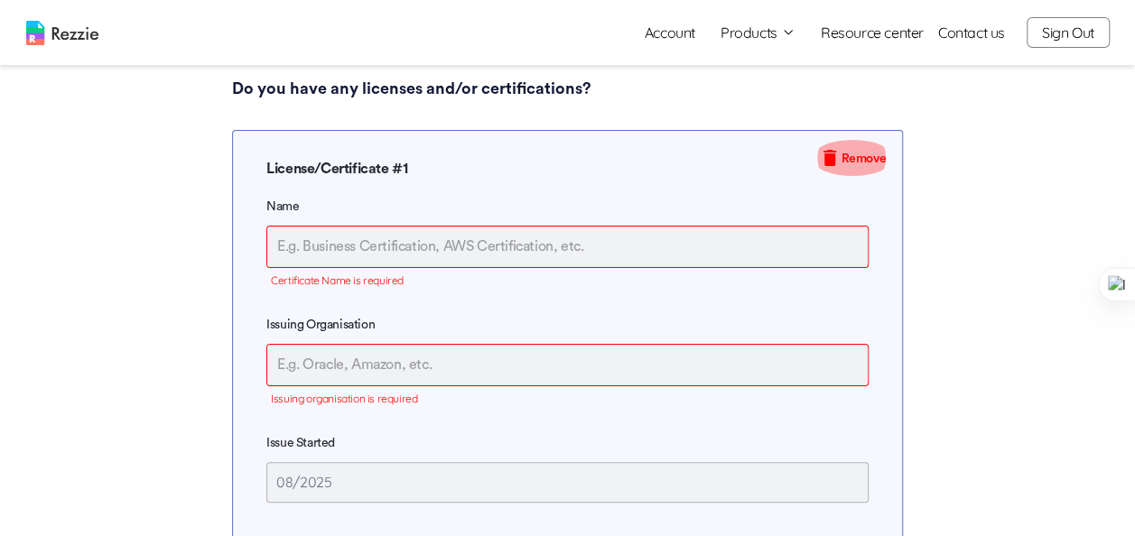
click at [863, 157] on span "Remove" at bounding box center [851, 158] width 81 height 36
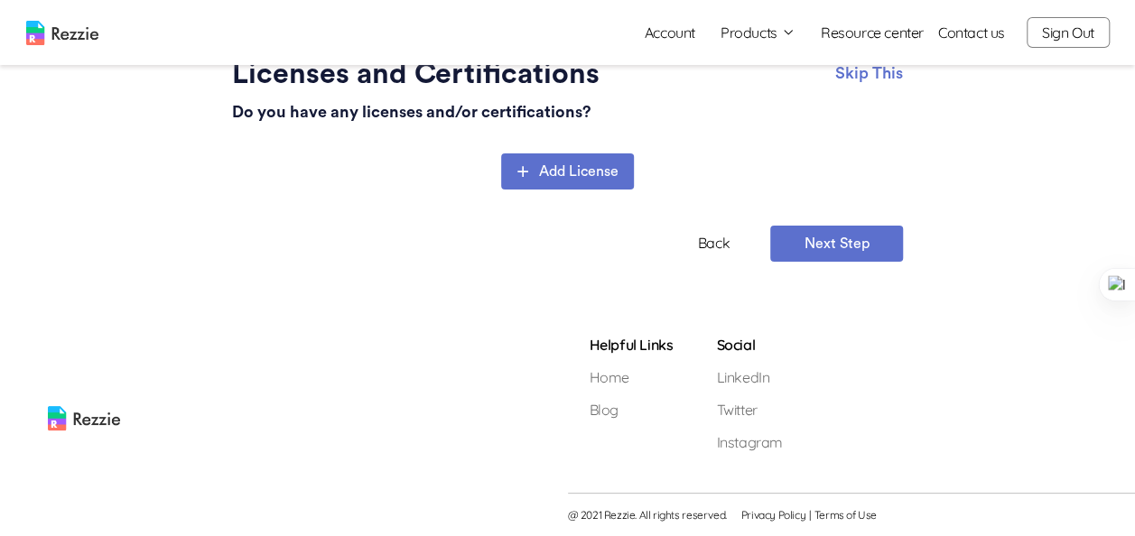
click at [821, 255] on button "Next Step" at bounding box center [836, 244] width 133 height 36
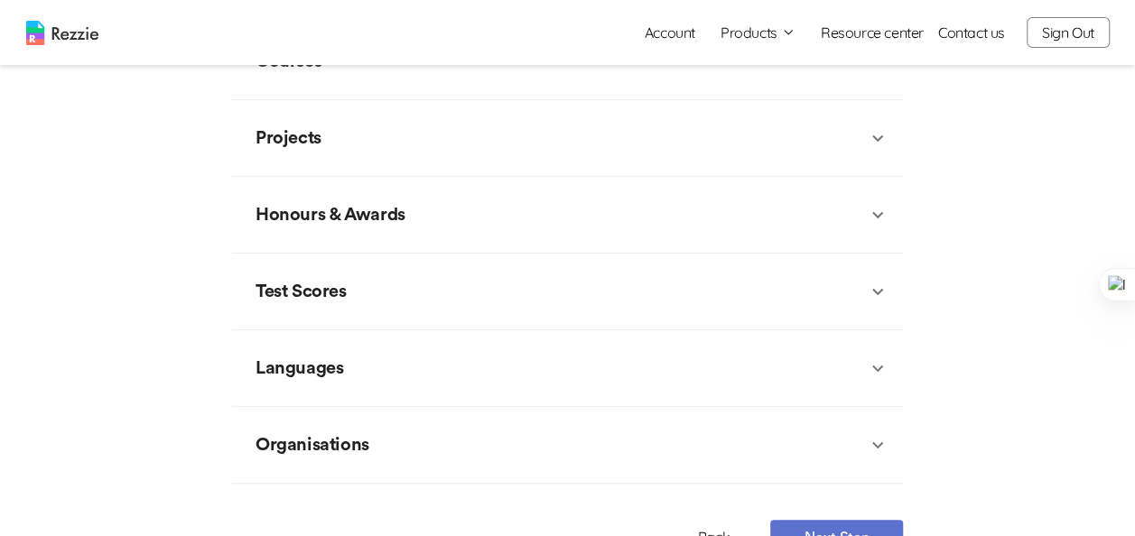
scroll to position [419, 0]
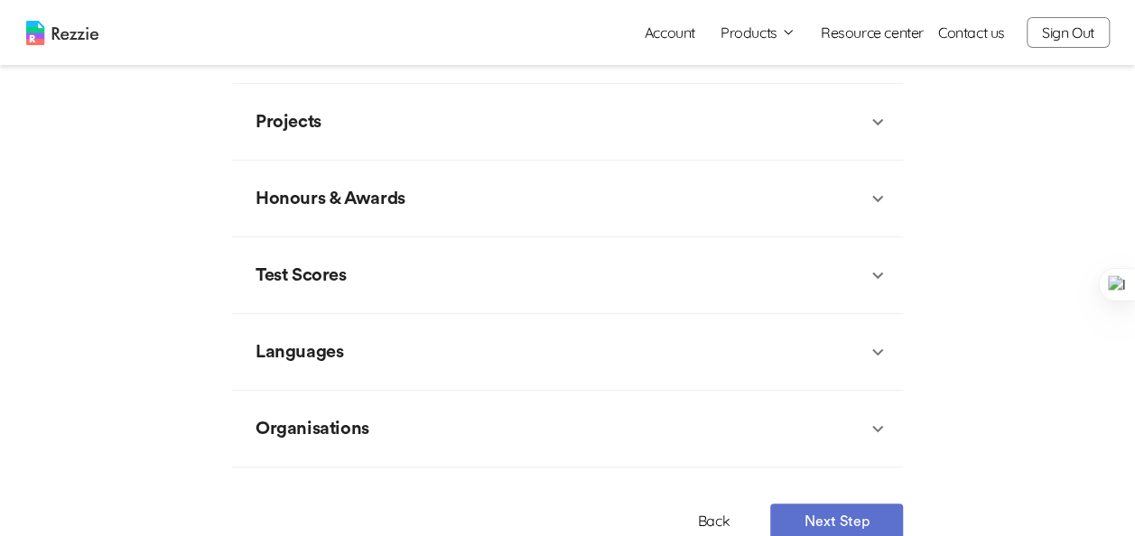
click at [870, 125] on icon at bounding box center [877, 122] width 22 height 22
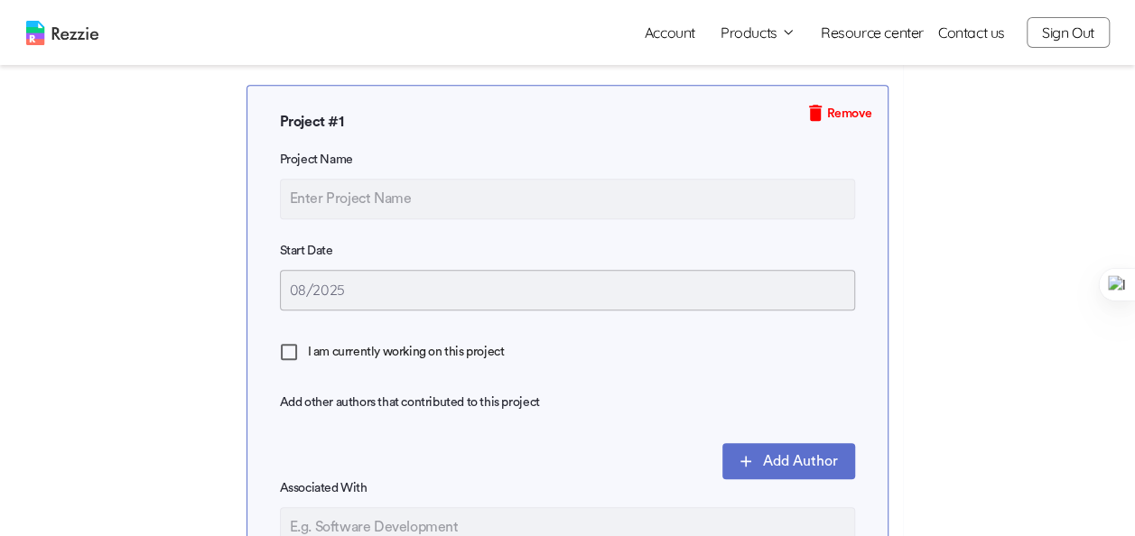
scroll to position [549, 0]
click at [852, 119] on span "Remove" at bounding box center [848, 112] width 45 height 19
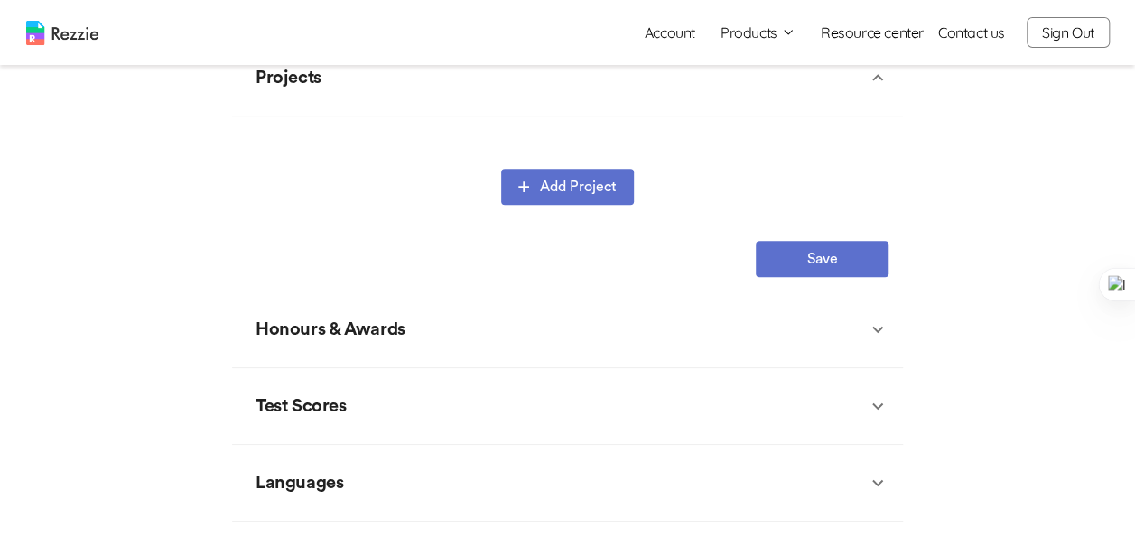
scroll to position [489, 0]
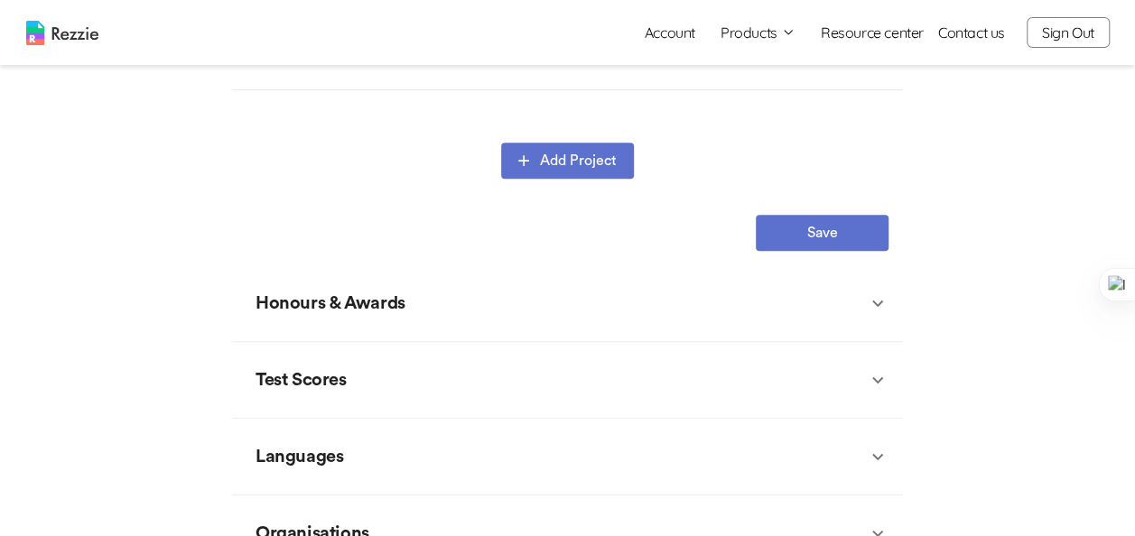
click at [834, 251] on button "Save" at bounding box center [821, 233] width 133 height 36
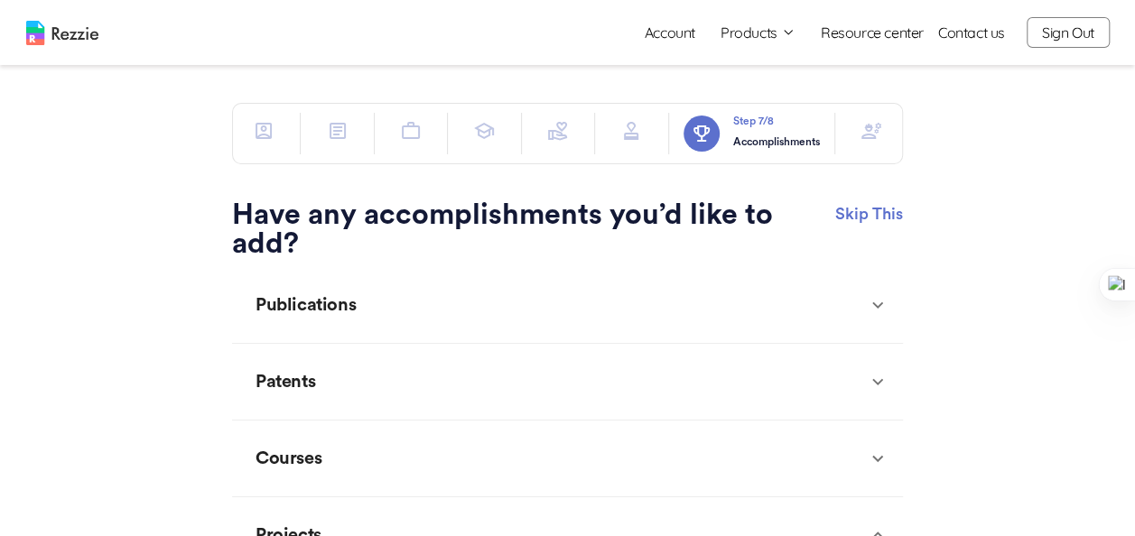
scroll to position [0, 0]
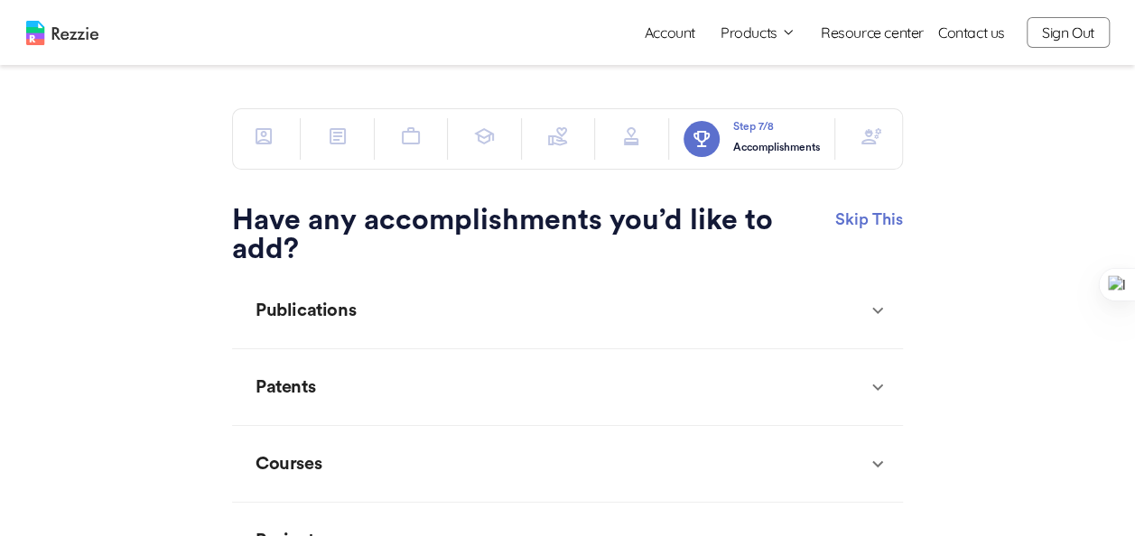
click at [870, 223] on button "Skip This" at bounding box center [869, 219] width 68 height 27
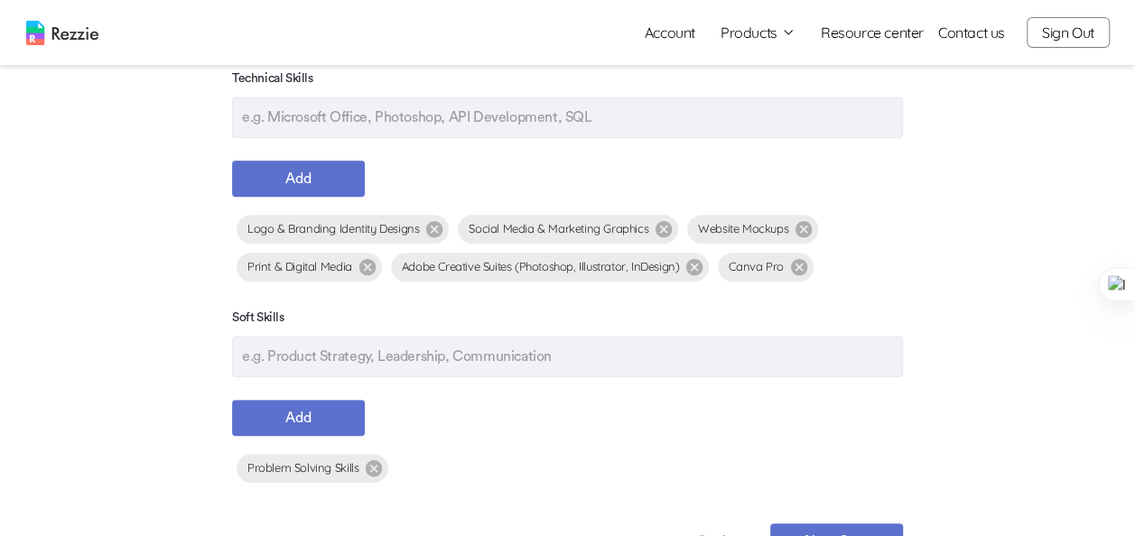
scroll to position [249, 0]
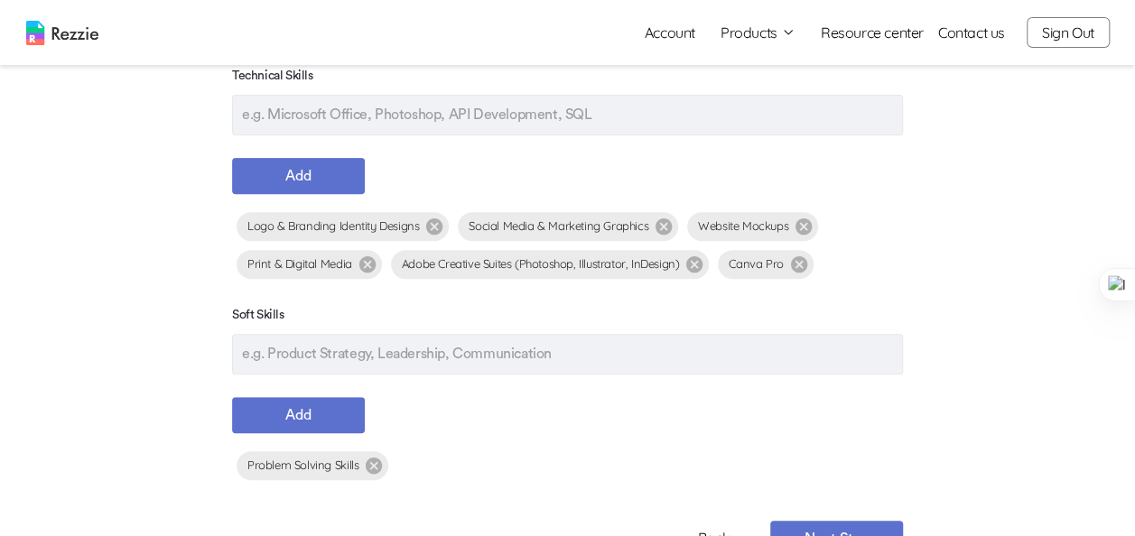
click at [438, 374] on input "text" at bounding box center [567, 354] width 671 height 41
click at [307, 427] on button "Add" at bounding box center [298, 415] width 133 height 36
click at [525, 474] on icon at bounding box center [533, 466] width 16 height 16
click at [361, 343] on div "Soft Skills" at bounding box center [567, 340] width 671 height 69
click at [359, 363] on input "text" at bounding box center [567, 354] width 671 height 41
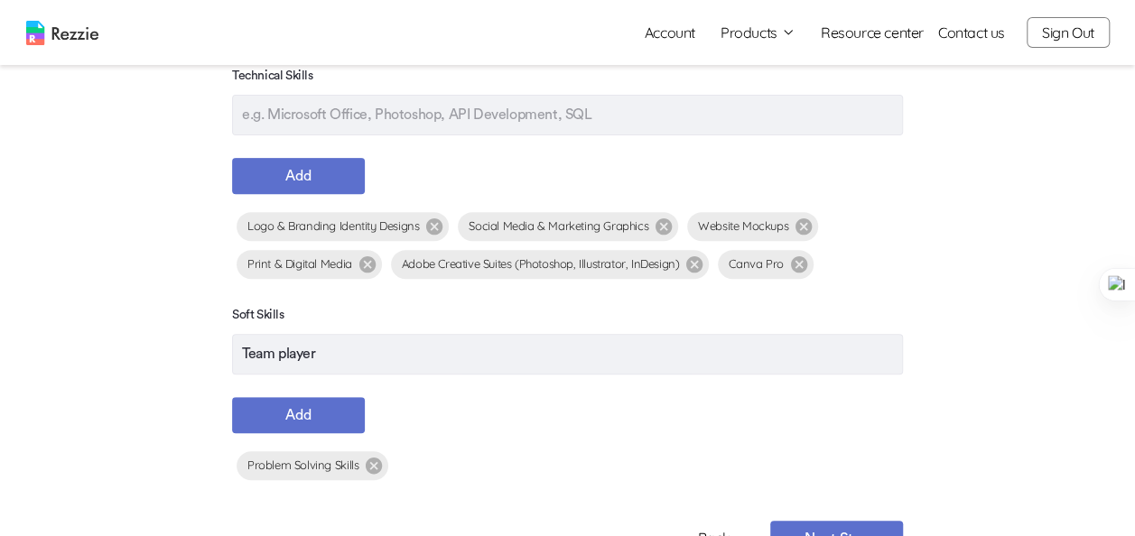
click at [326, 433] on button "Add" at bounding box center [298, 415] width 133 height 36
click at [347, 368] on input "text" at bounding box center [567, 354] width 671 height 41
click at [341, 433] on button "Add" at bounding box center [298, 415] width 133 height 36
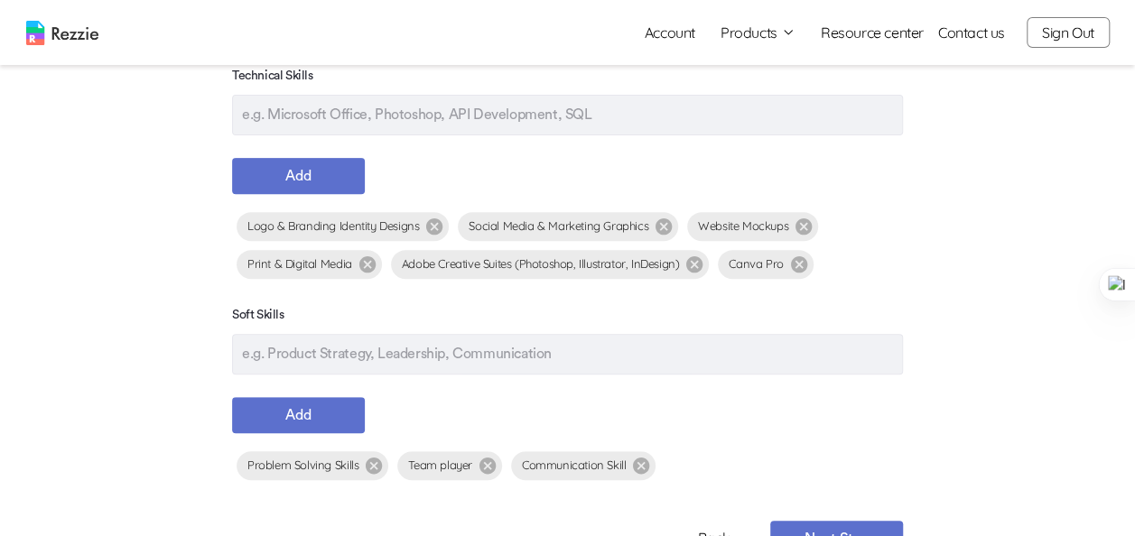
click at [372, 366] on input "text" at bounding box center [567, 354] width 671 height 41
click at [300, 431] on button "Add" at bounding box center [298, 415] width 133 height 36
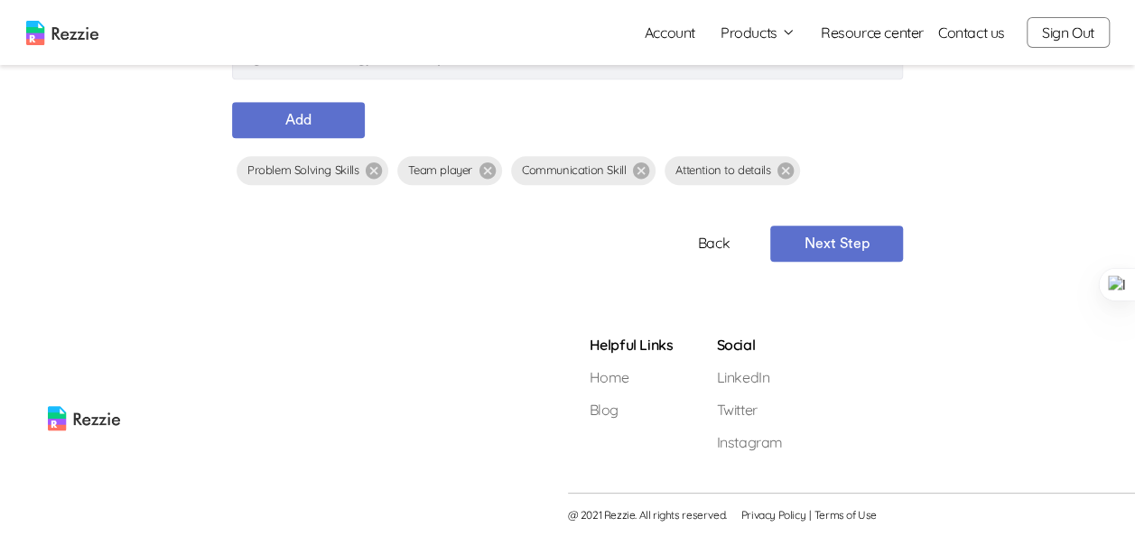
click at [839, 243] on button "Next Step" at bounding box center [836, 244] width 133 height 36
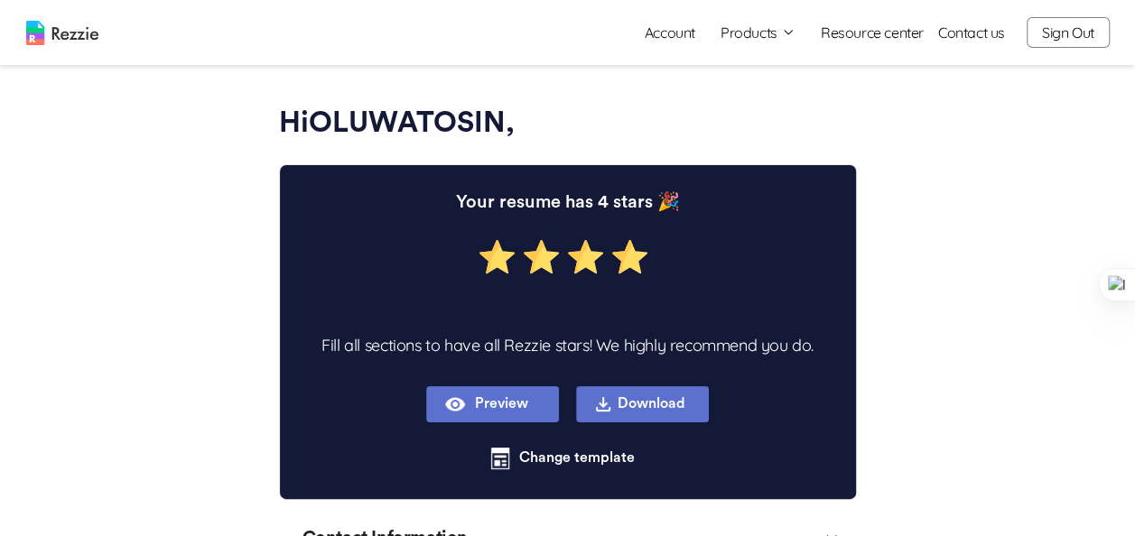
click at [530, 388] on button "Preview" at bounding box center [492, 404] width 133 height 36
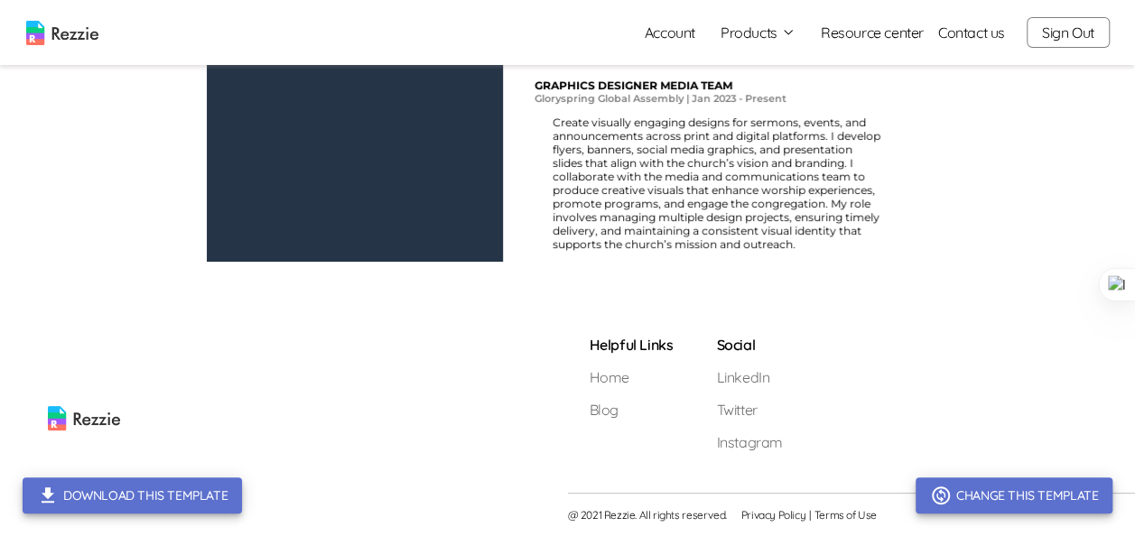
scroll to position [1330, 0]
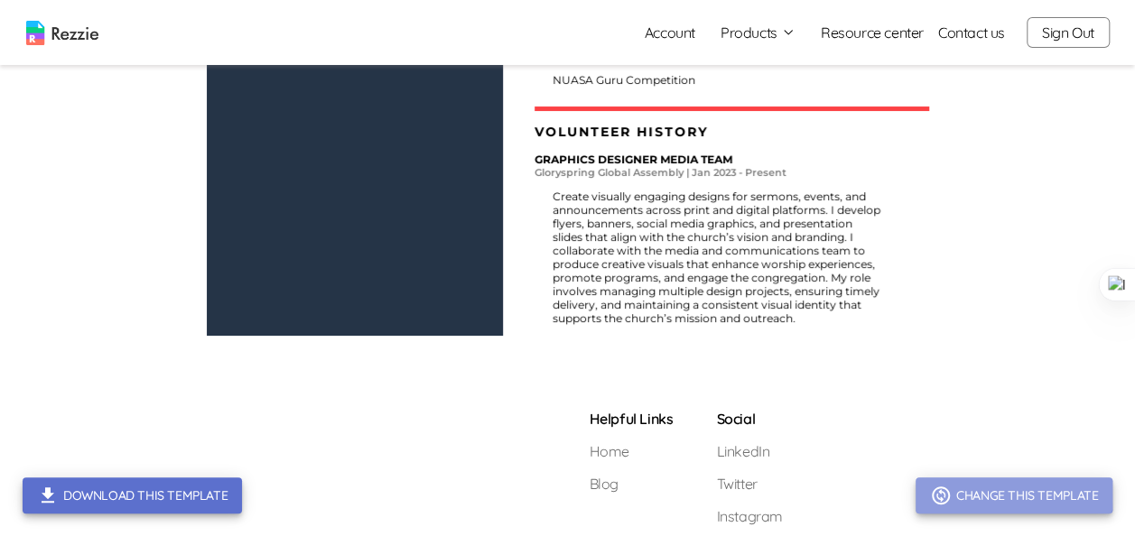
click at [991, 493] on button "Change this template" at bounding box center [1013, 495] width 197 height 36
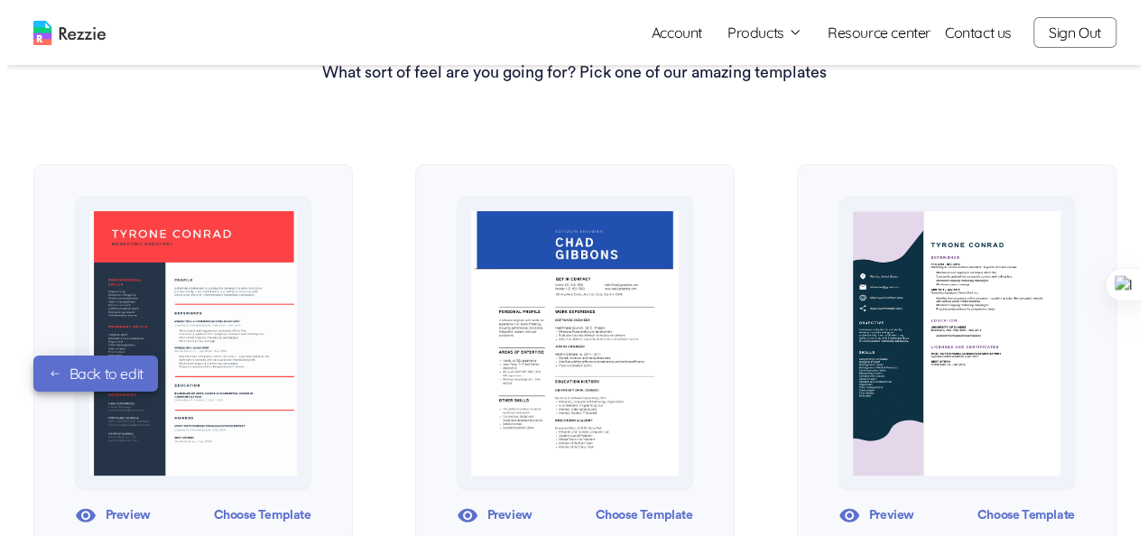
scroll to position [140, 0]
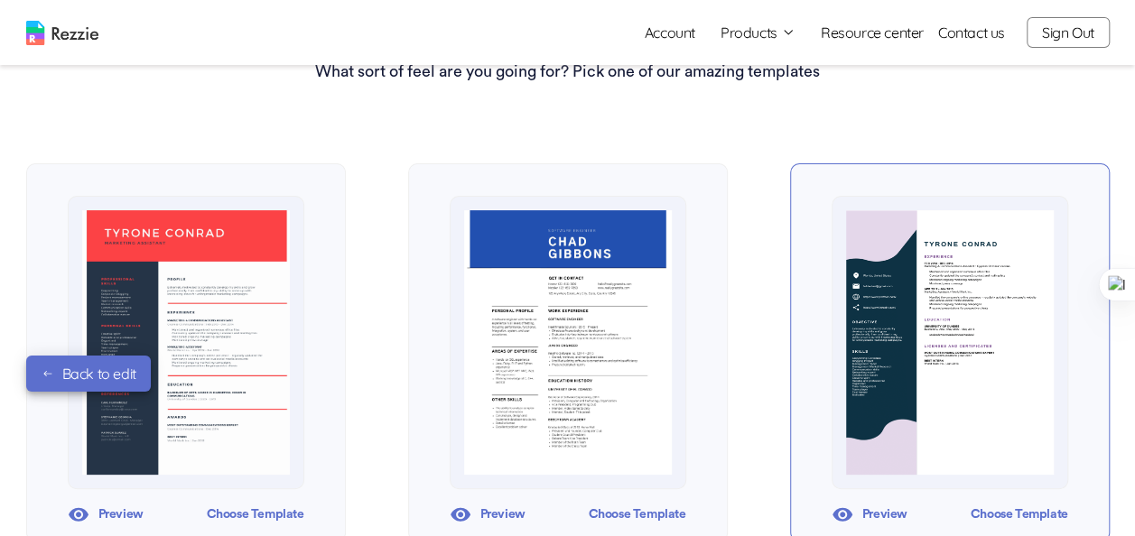
click at [879, 516] on div "Preview" at bounding box center [869, 514] width 76 height 27
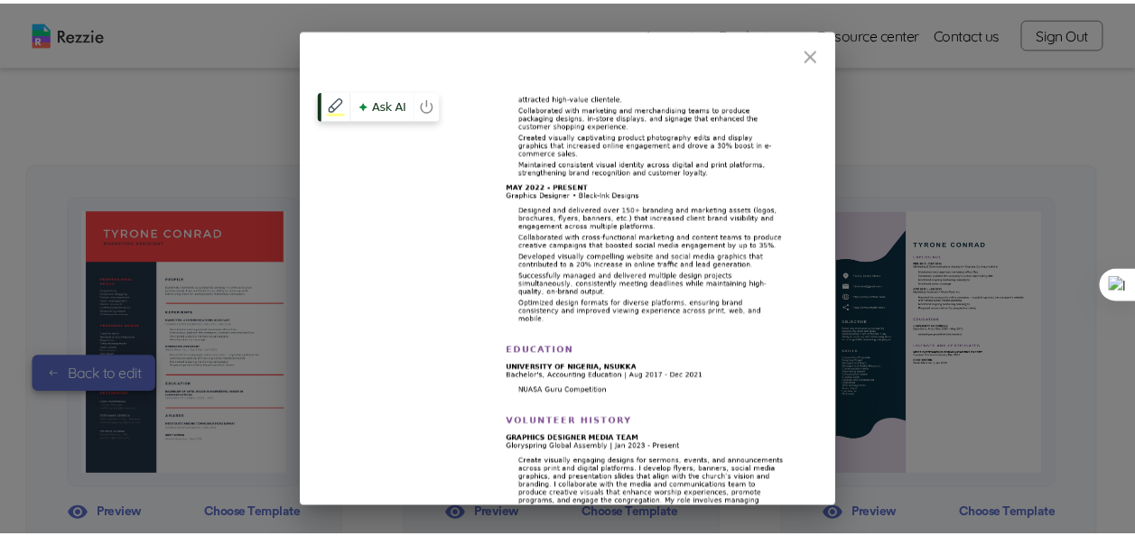
scroll to position [377, 0]
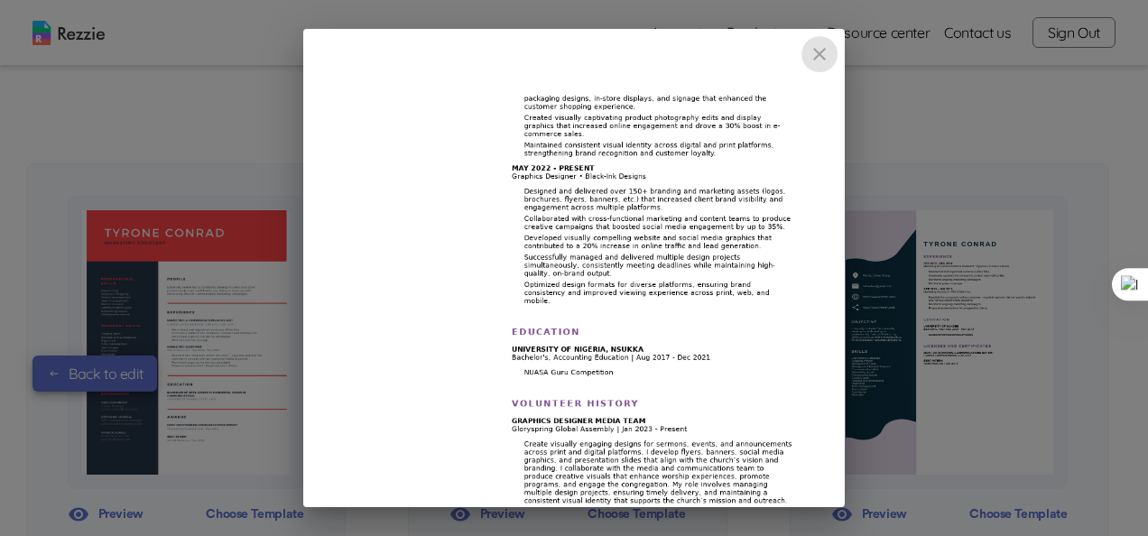
click at [819, 52] on icon "close" at bounding box center [819, 54] width 13 height 13
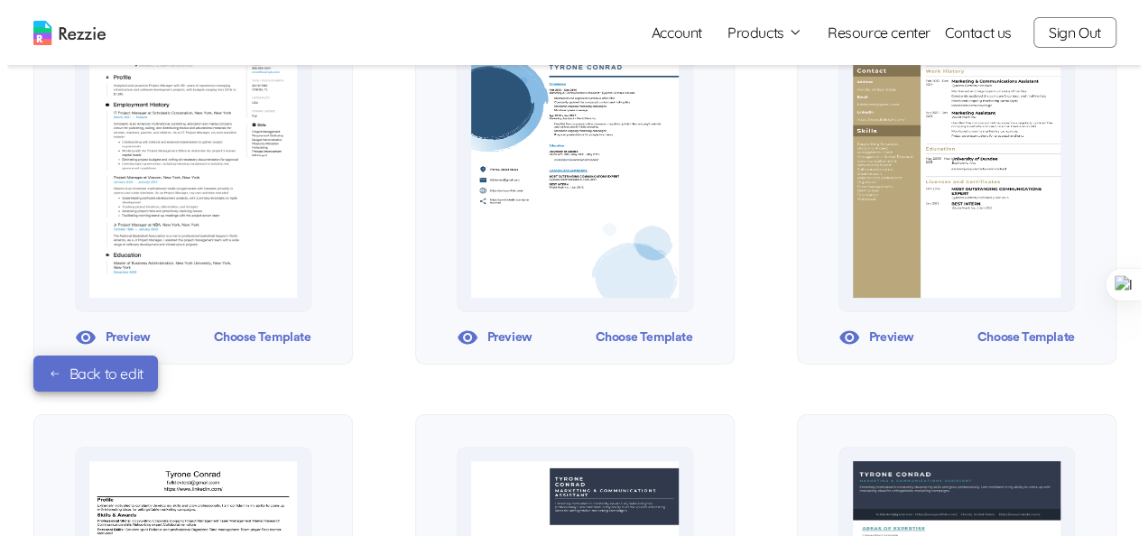
scroll to position [757, 0]
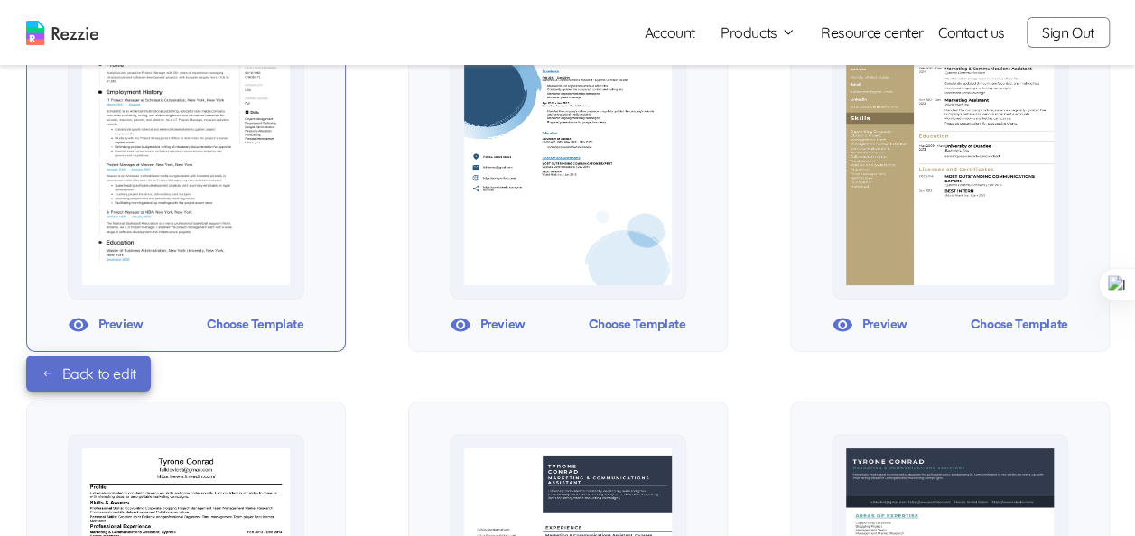
click at [83, 321] on icon at bounding box center [79, 325] width 20 height 14
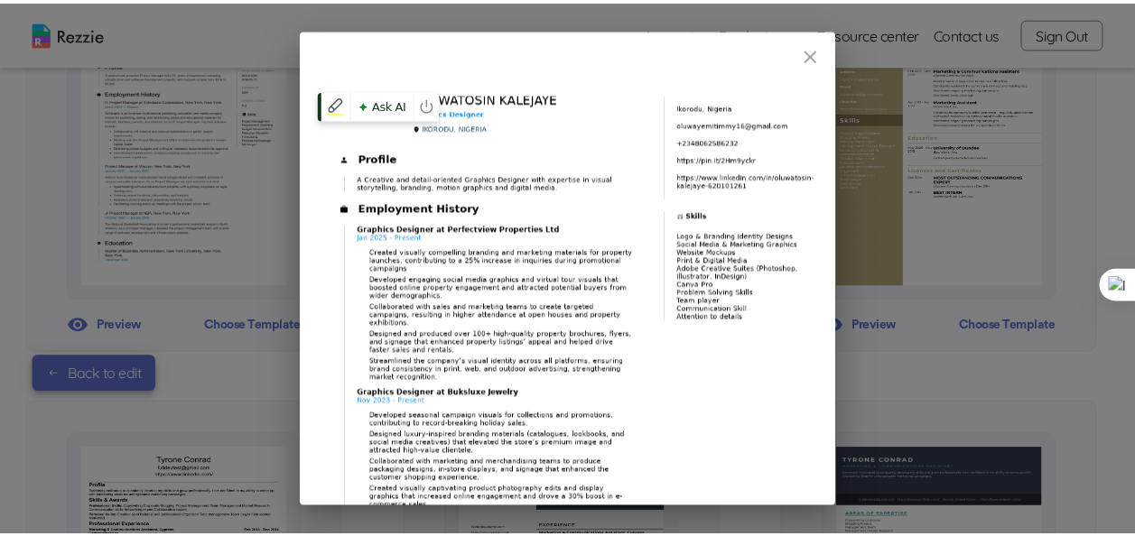
scroll to position [0, 0]
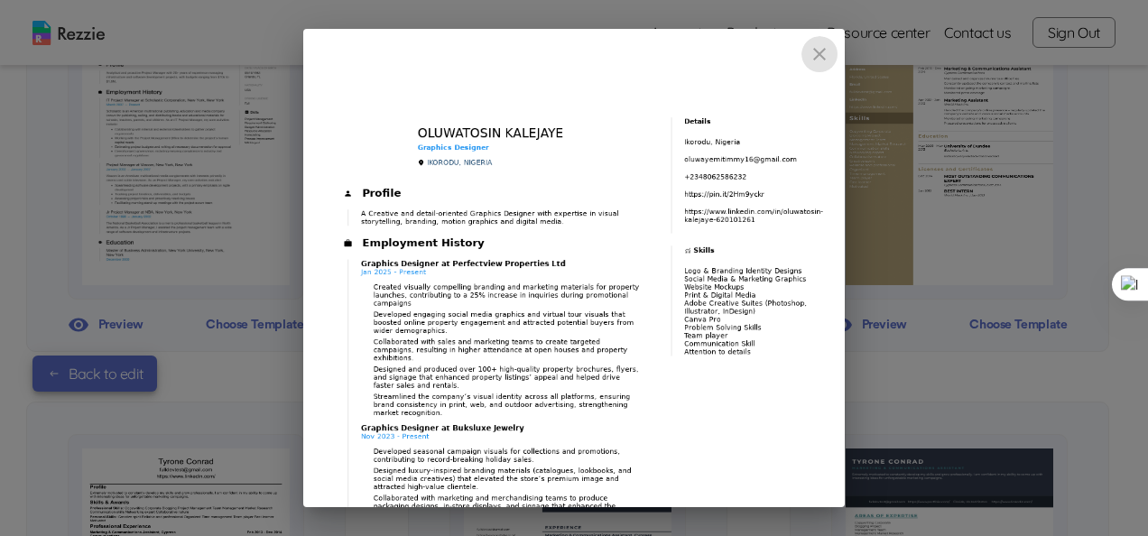
click at [826, 51] on icon "close" at bounding box center [820, 54] width 22 height 22
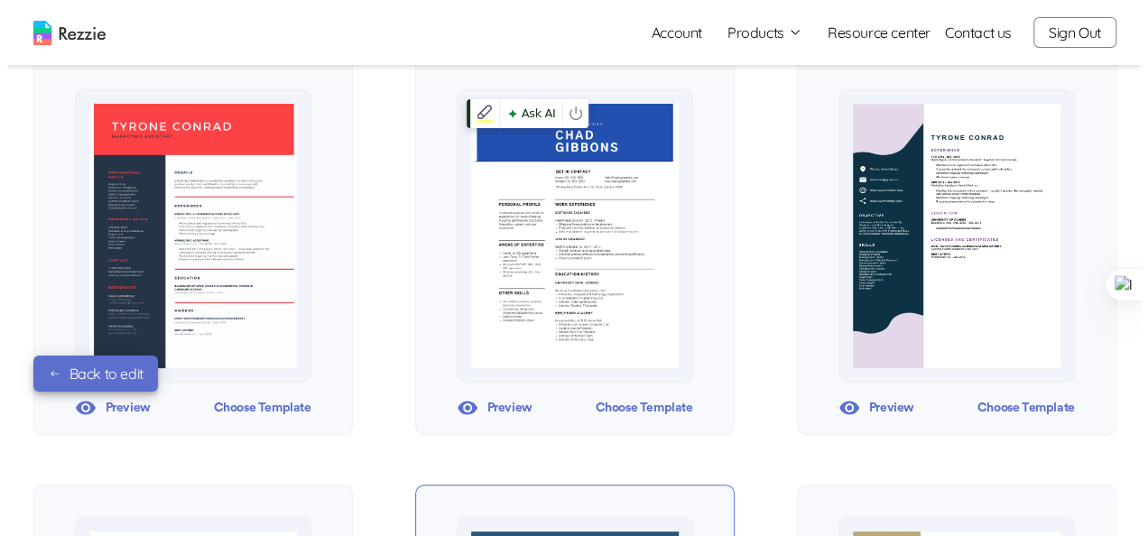
scroll to position [239, 0]
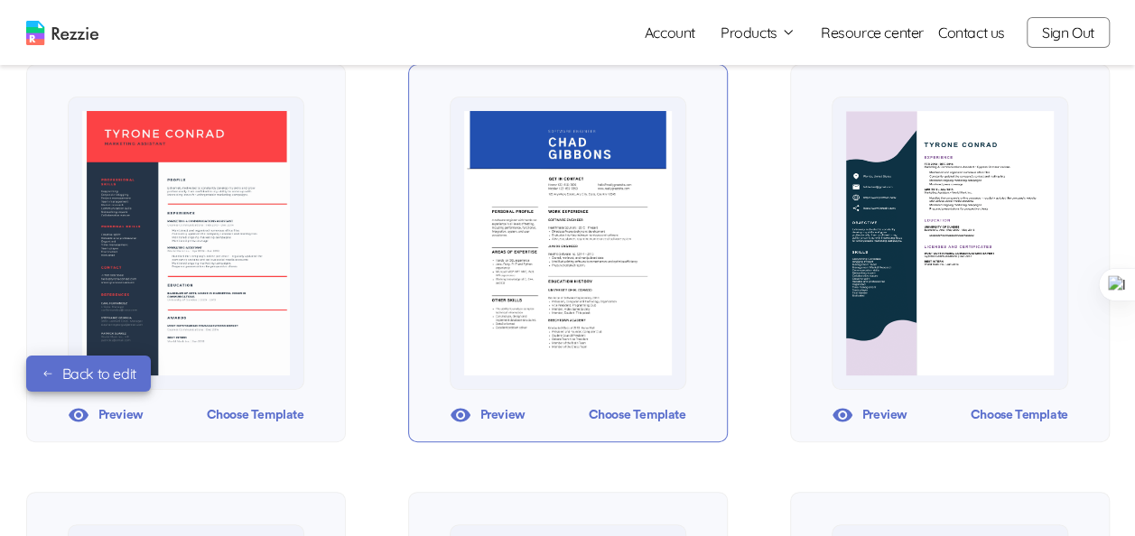
click at [504, 408] on div "Preview" at bounding box center [487, 415] width 76 height 27
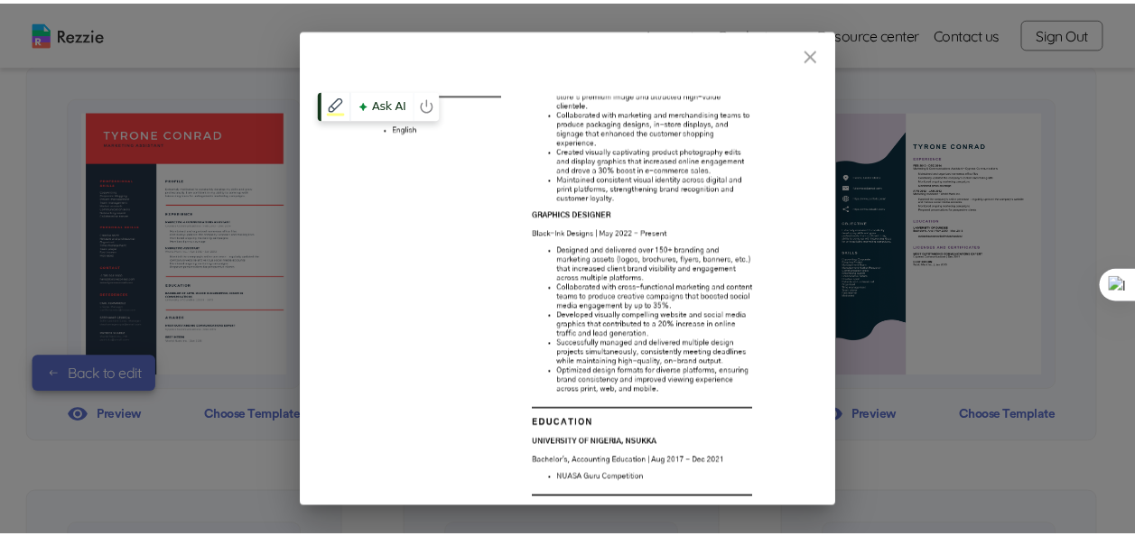
scroll to position [727, 0]
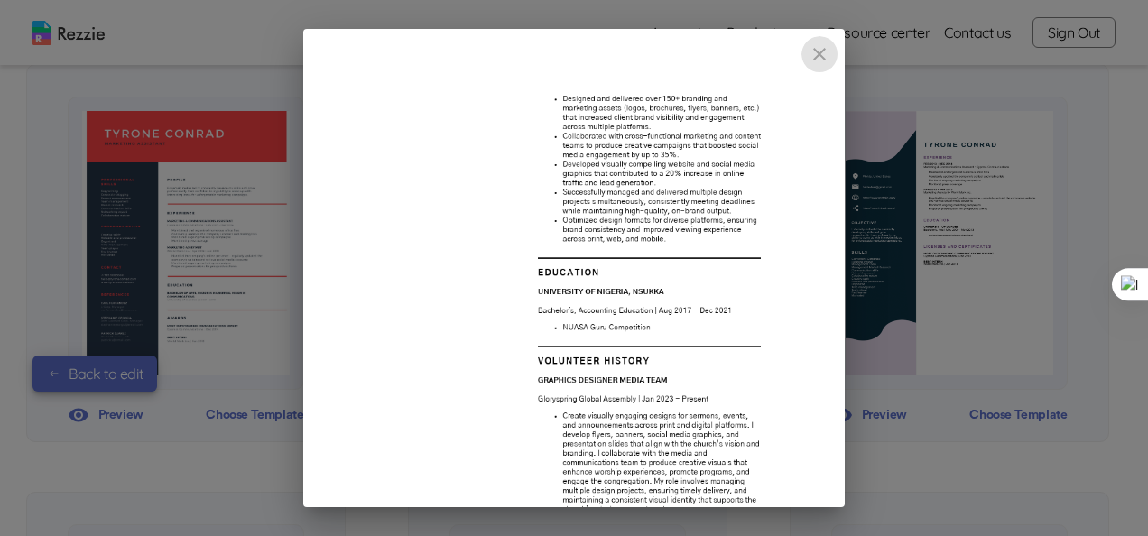
click at [818, 56] on icon "close" at bounding box center [819, 54] width 13 height 13
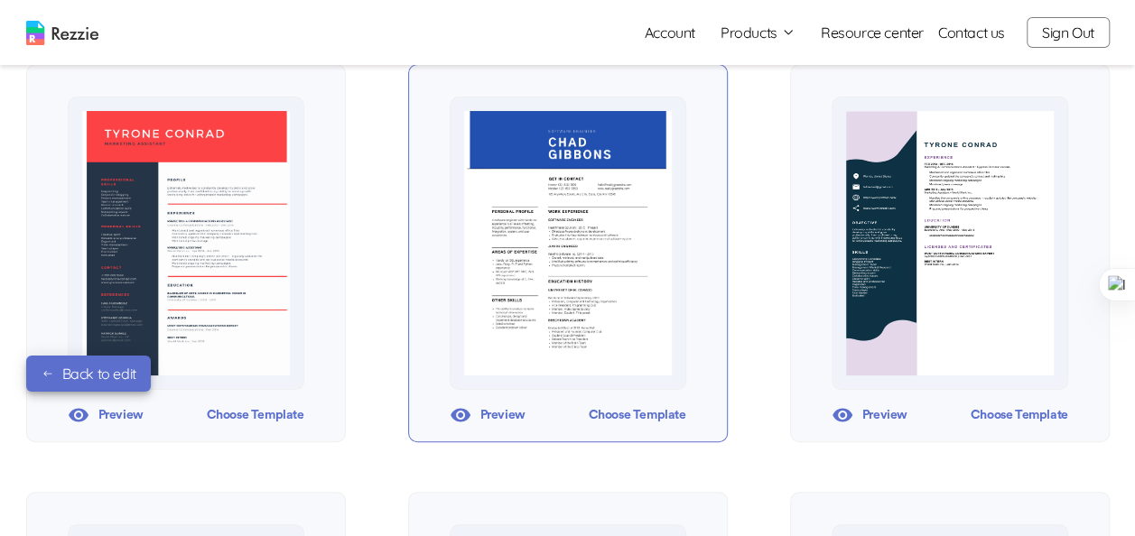
click at [654, 410] on div "Choose Template" at bounding box center [636, 415] width 97 height 27
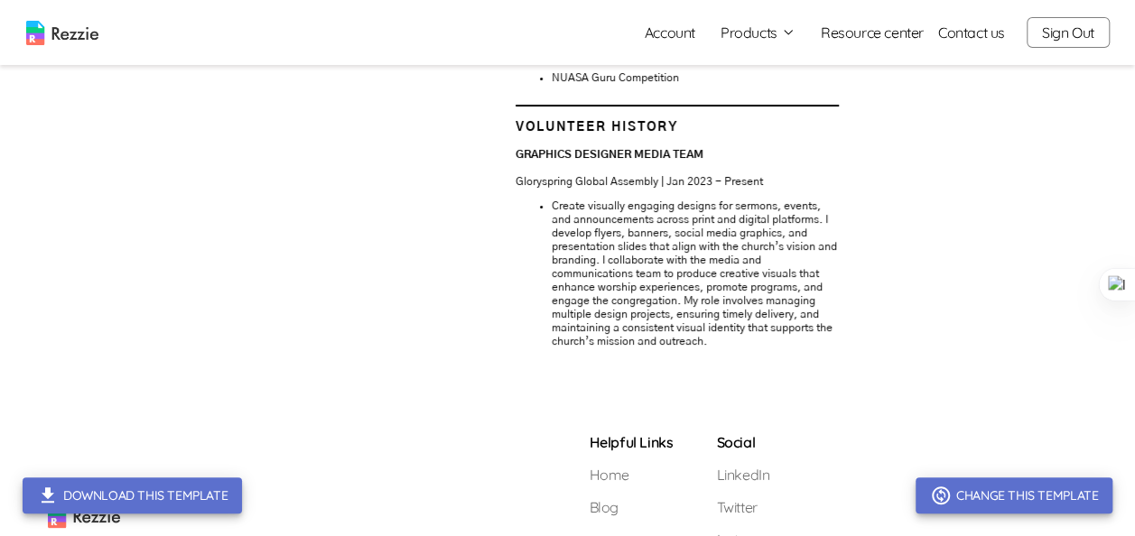
scroll to position [1467, 0]
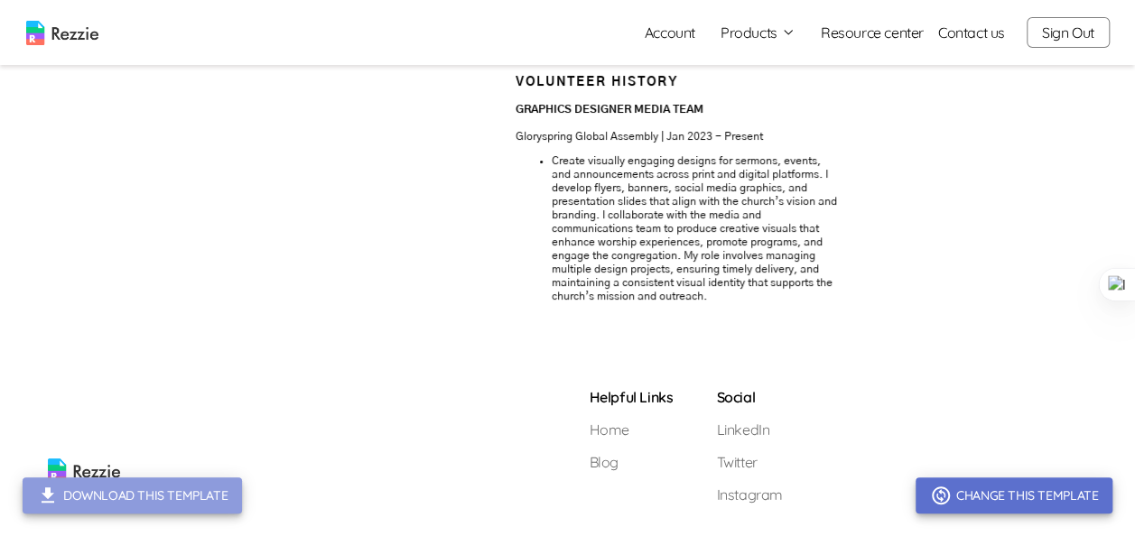
click at [134, 497] on button "Download this template" at bounding box center [132, 495] width 219 height 36
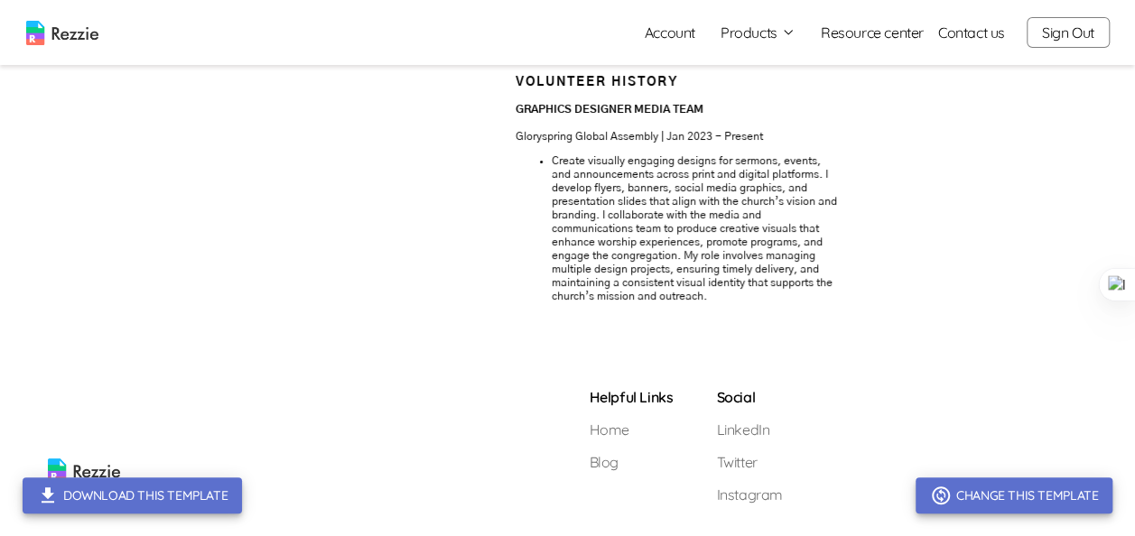
click at [790, 31] on icon "button" at bounding box center [788, 32] width 14 height 14
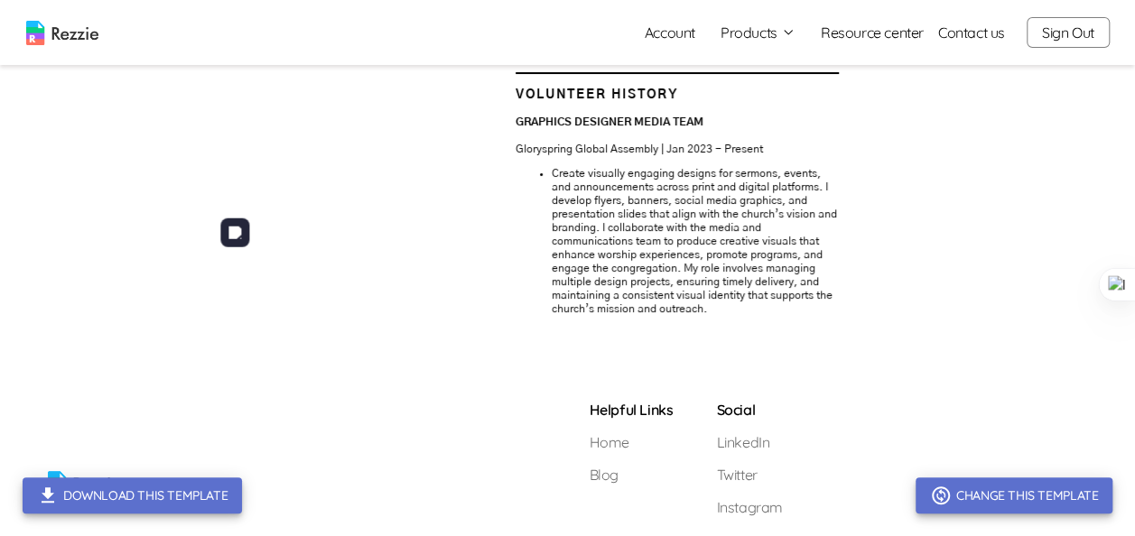
scroll to position [1519, 0]
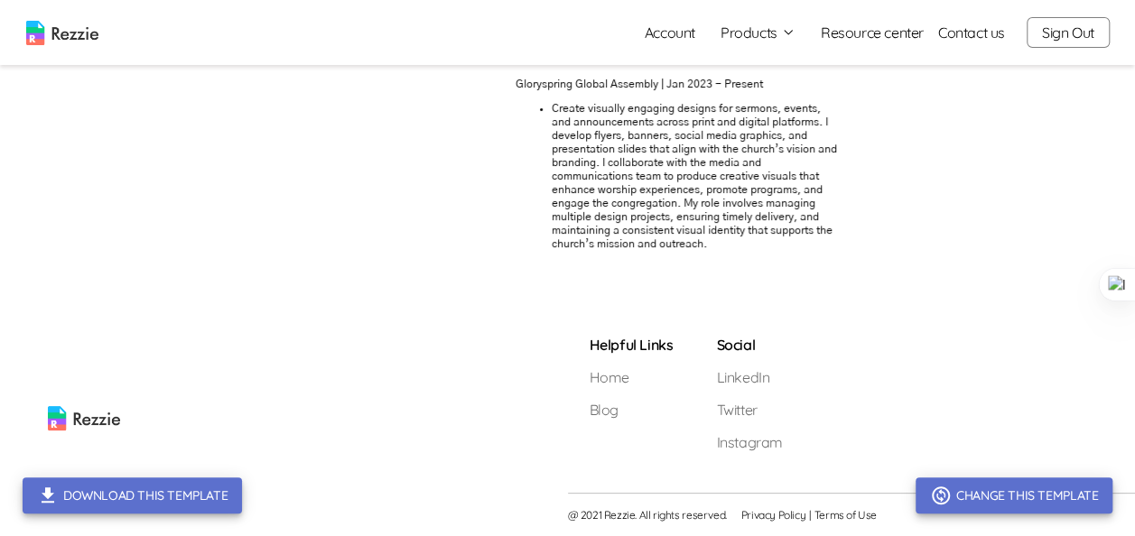
click at [182, 492] on button "Download this template" at bounding box center [132, 495] width 219 height 36
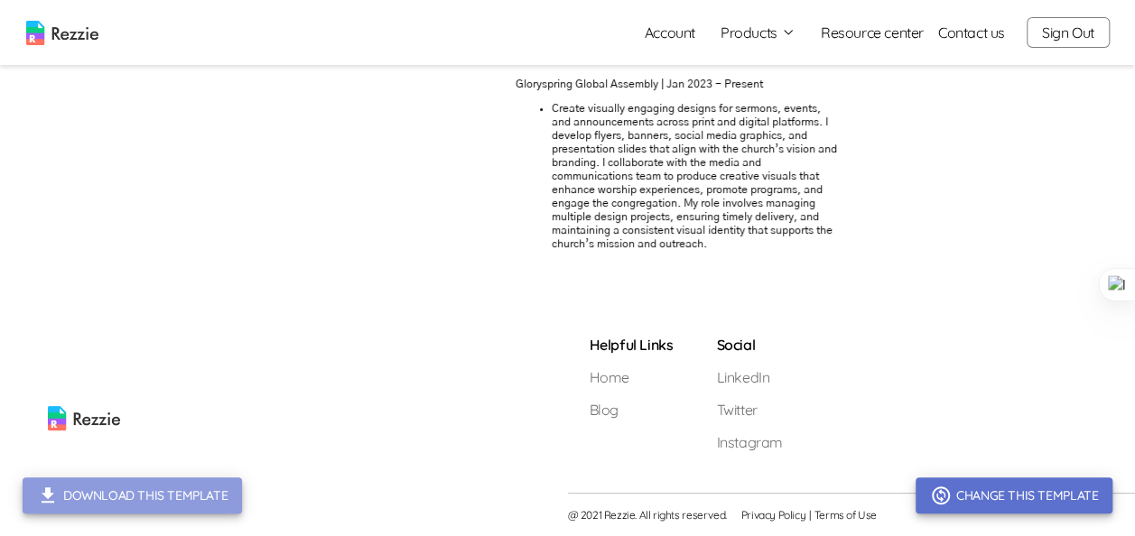
click at [192, 500] on button "Download this template" at bounding box center [132, 495] width 219 height 36
